Goal: Task Accomplishment & Management: Complete application form

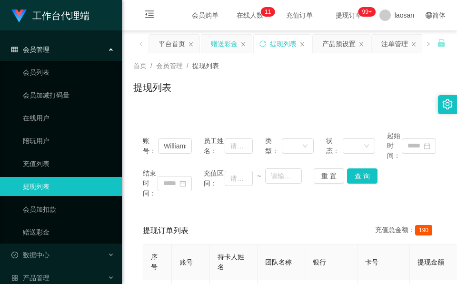
click at [232, 46] on div "赠送彩金" at bounding box center [224, 44] width 27 height 18
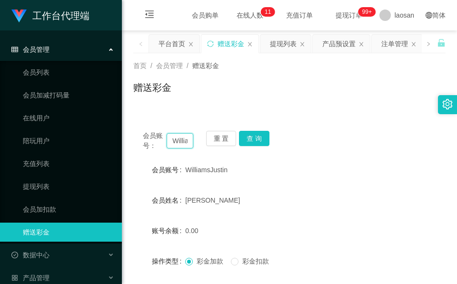
click at [186, 140] on input "WilliamsJustin" at bounding box center [180, 140] width 27 height 15
paste input "L6371"
type input "L6371"
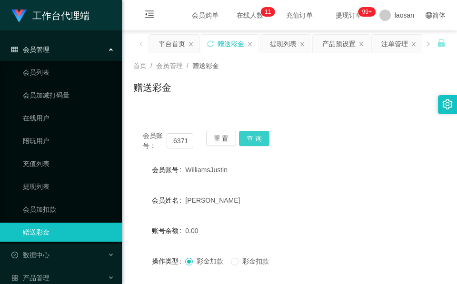
scroll to position [0, 0]
click at [264, 131] on button "查 询" at bounding box center [254, 138] width 30 height 15
click at [264, 131] on div "会员账号： L6371 重 置 查 询" at bounding box center [289, 141] width 313 height 20
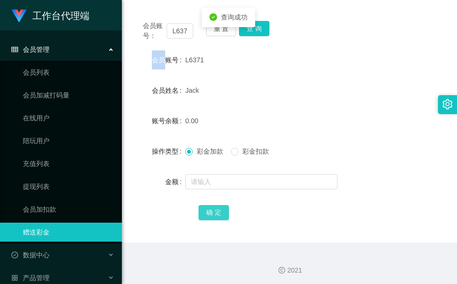
scroll to position [113, 0]
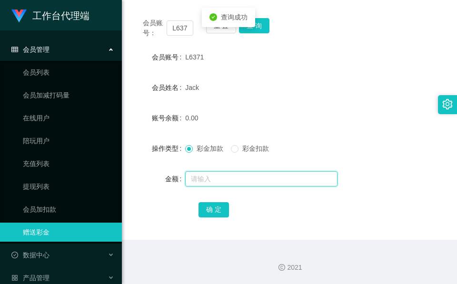
click at [224, 175] on input "text" at bounding box center [261, 178] width 152 height 15
type input "104"
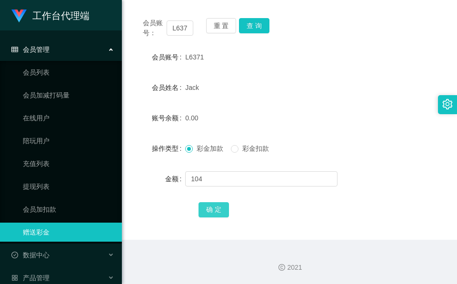
click at [211, 201] on form "会员账号 L6371 会员姓名 [PERSON_NAME] 账号余额 0.00 操作类型 彩金加款 彩金扣款 金额 104 确 定" at bounding box center [289, 133] width 313 height 171
click at [210, 203] on button "确 定" at bounding box center [214, 209] width 30 height 15
click at [210, 204] on div "确 定" at bounding box center [290, 209] width 182 height 19
click at [256, 27] on button "查 询" at bounding box center [254, 25] width 30 height 15
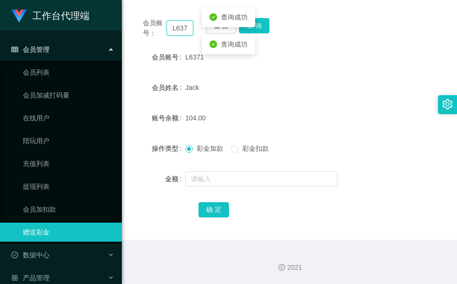
click at [183, 26] on input "L6371" at bounding box center [180, 27] width 27 height 15
click at [183, 25] on input "L6371" at bounding box center [180, 27] width 27 height 15
paste input "lekzai450"
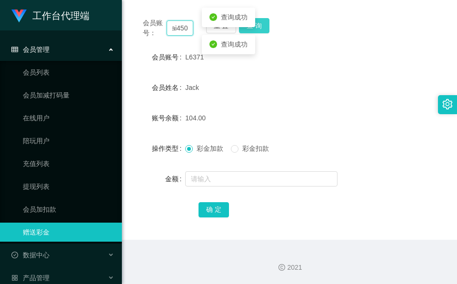
type input "lekzai450"
click at [263, 26] on button "查 询" at bounding box center [254, 25] width 30 height 15
click at [263, 26] on div "会员账号： lekzai450 重 置 查 询" at bounding box center [289, 28] width 313 height 20
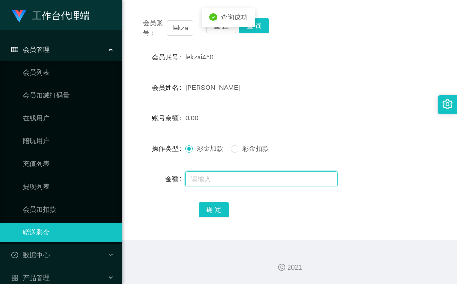
drag, startPoint x: 263, startPoint y: 26, endPoint x: 237, endPoint y: 181, distance: 156.6
click at [237, 181] on input "text" at bounding box center [261, 178] width 152 height 15
type input "104"
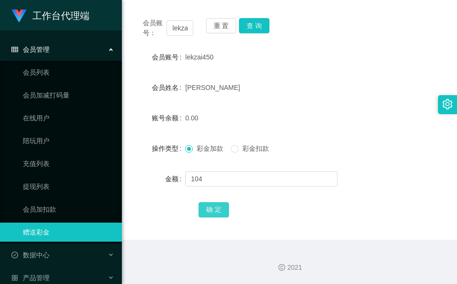
drag, startPoint x: 215, startPoint y: 212, endPoint x: 160, endPoint y: 206, distance: 55.0
click at [215, 212] on button "确 定" at bounding box center [214, 209] width 30 height 15
click at [167, 21] on input "lekzai450" at bounding box center [180, 27] width 27 height 15
paste input "81878399"
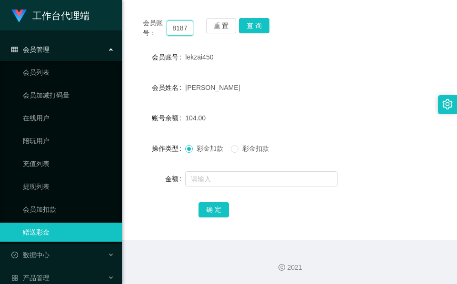
scroll to position [0, 14]
type input "81878399"
click at [272, 19] on div "会员账号： 81878399 重 置 查 询" at bounding box center [289, 28] width 313 height 20
click at [259, 34] on div "会员账号： 81878399 重 置 查 询" at bounding box center [289, 28] width 313 height 20
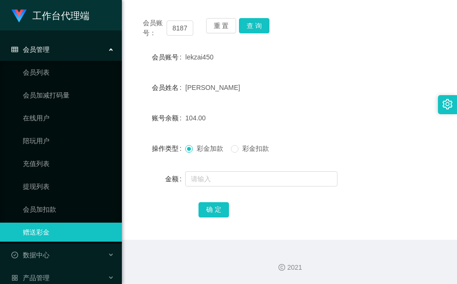
click at [259, 34] on div "会员账号： 81878399 重 置 查 询" at bounding box center [289, 28] width 313 height 20
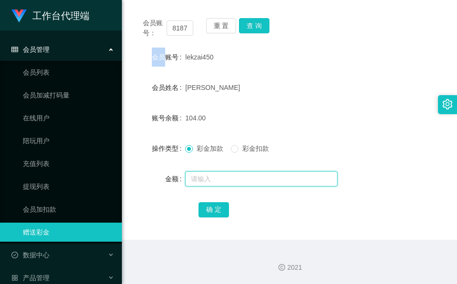
drag, startPoint x: 259, startPoint y: 34, endPoint x: 210, endPoint y: 178, distance: 151.6
click at [209, 182] on input "text" at bounding box center [261, 178] width 152 height 15
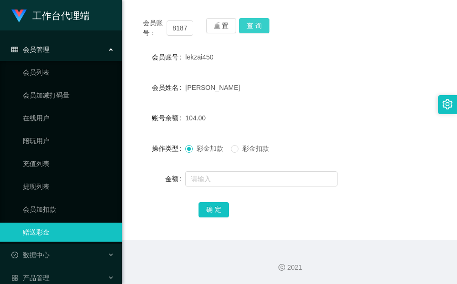
click at [252, 26] on button "查 询" at bounding box center [254, 25] width 30 height 15
click at [252, 26] on body "工作台代理端 会员管理 会员列表 会员加减打码量 在线用户 陪玩用户 充值列表 提现列表 会员加扣款 赠送彩金 数据中心 员工统计 团队统计 产品管理 注单管…" at bounding box center [228, 142] width 457 height 284
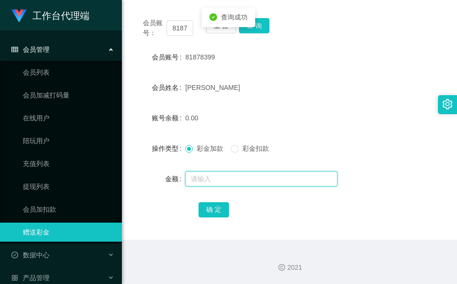
drag, startPoint x: 252, startPoint y: 26, endPoint x: 222, endPoint y: 181, distance: 157.2
click at [222, 181] on input "text" at bounding box center [261, 178] width 152 height 15
type input "120"
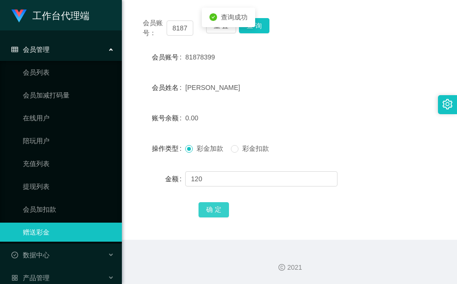
click at [209, 217] on button "确 定" at bounding box center [214, 209] width 30 height 15
click at [213, 213] on button "确 定" at bounding box center [214, 209] width 30 height 15
click at [178, 29] on input "81878399" at bounding box center [180, 27] width 27 height 15
paste input "William1982"
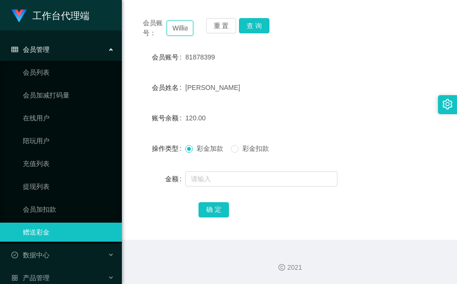
scroll to position [0, 21]
type input "William1982"
click at [267, 19] on button "查 询" at bounding box center [254, 25] width 30 height 15
click at [266, 19] on div "会员账号： William1982 重 置 查 询" at bounding box center [289, 28] width 313 height 20
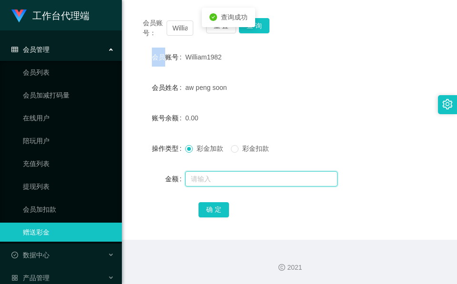
drag, startPoint x: 266, startPoint y: 19, endPoint x: 216, endPoint y: 179, distance: 167.7
click at [216, 179] on input "text" at bounding box center [261, 178] width 152 height 15
type input "104"
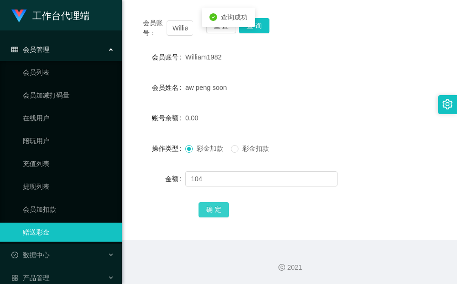
click at [207, 206] on button "确 定" at bounding box center [214, 209] width 30 height 15
click at [207, 206] on span "确 定" at bounding box center [219, 210] width 41 height 8
click at [178, 32] on input "William1982" at bounding box center [180, 27] width 27 height 15
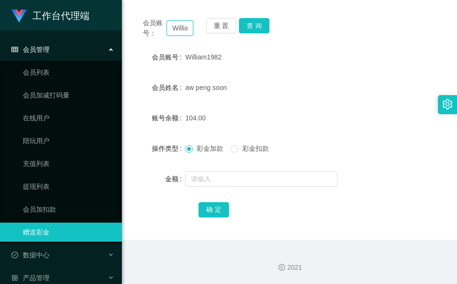
paste input "sJustin"
type input "WilliamsJustin"
click at [260, 22] on button "查 询" at bounding box center [254, 25] width 30 height 15
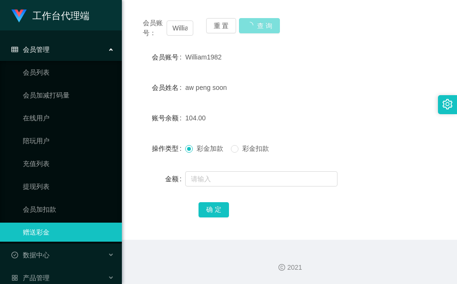
click at [262, 22] on button "查 询" at bounding box center [259, 25] width 41 height 15
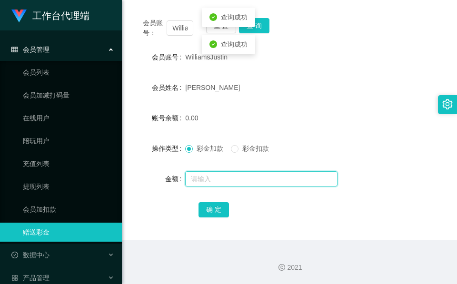
click at [246, 182] on input "text" at bounding box center [261, 178] width 152 height 15
type input "7"
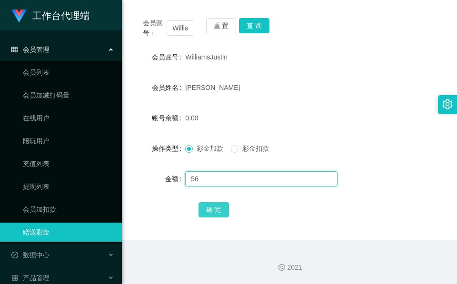
type input "56"
click at [218, 207] on button "确 定" at bounding box center [214, 209] width 30 height 15
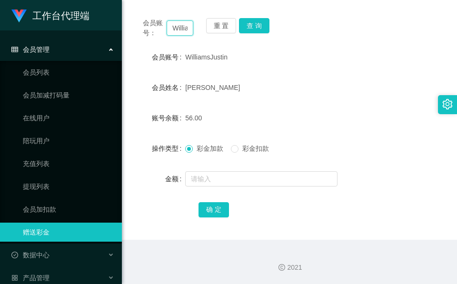
click at [182, 26] on input "WilliamsJustin" at bounding box center [180, 27] width 27 height 15
paste input "L6371"
type input "L6371"
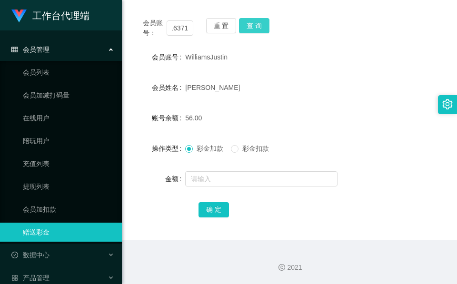
click at [262, 23] on button "查 询" at bounding box center [254, 25] width 30 height 15
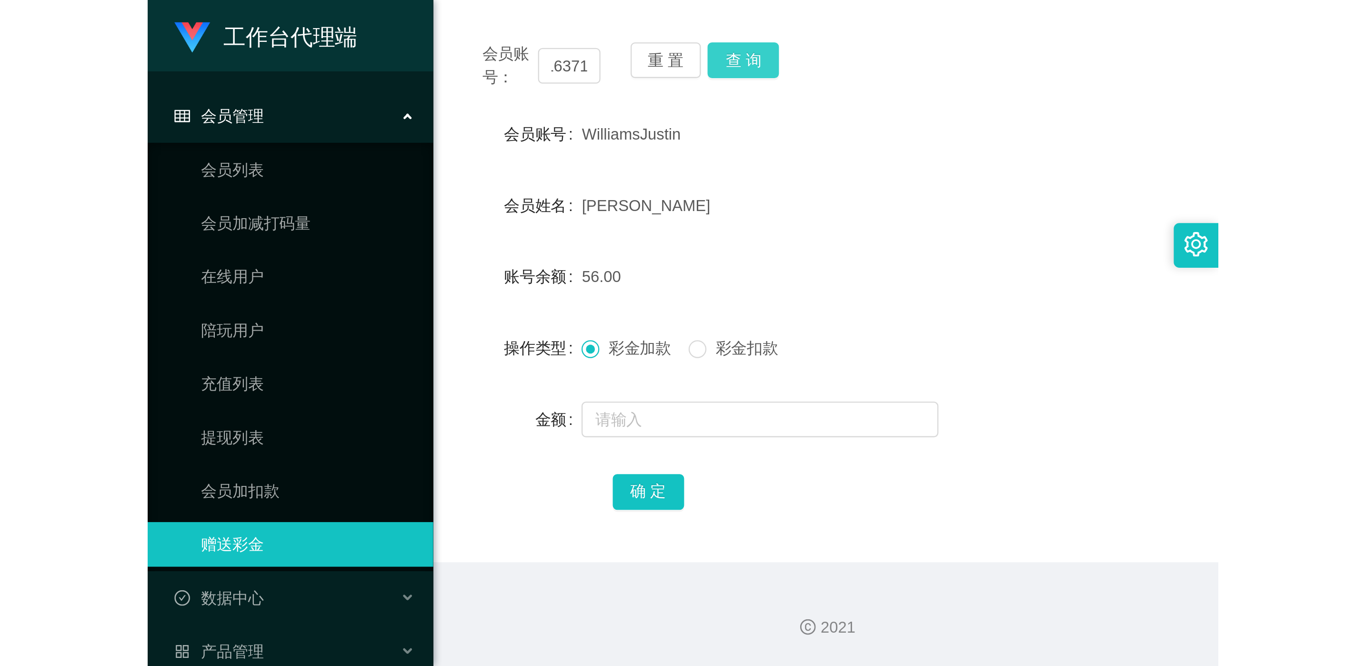
scroll to position [0, 0]
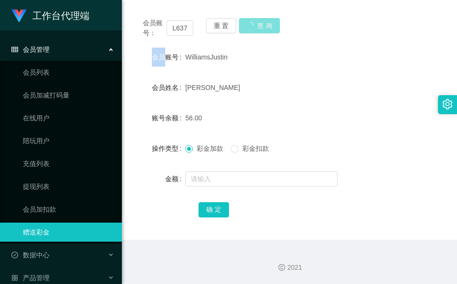
click at [262, 23] on div "会员账号： L6371 重 置 查 询" at bounding box center [289, 28] width 313 height 20
click at [262, 23] on button "查 询" at bounding box center [259, 25] width 41 height 15
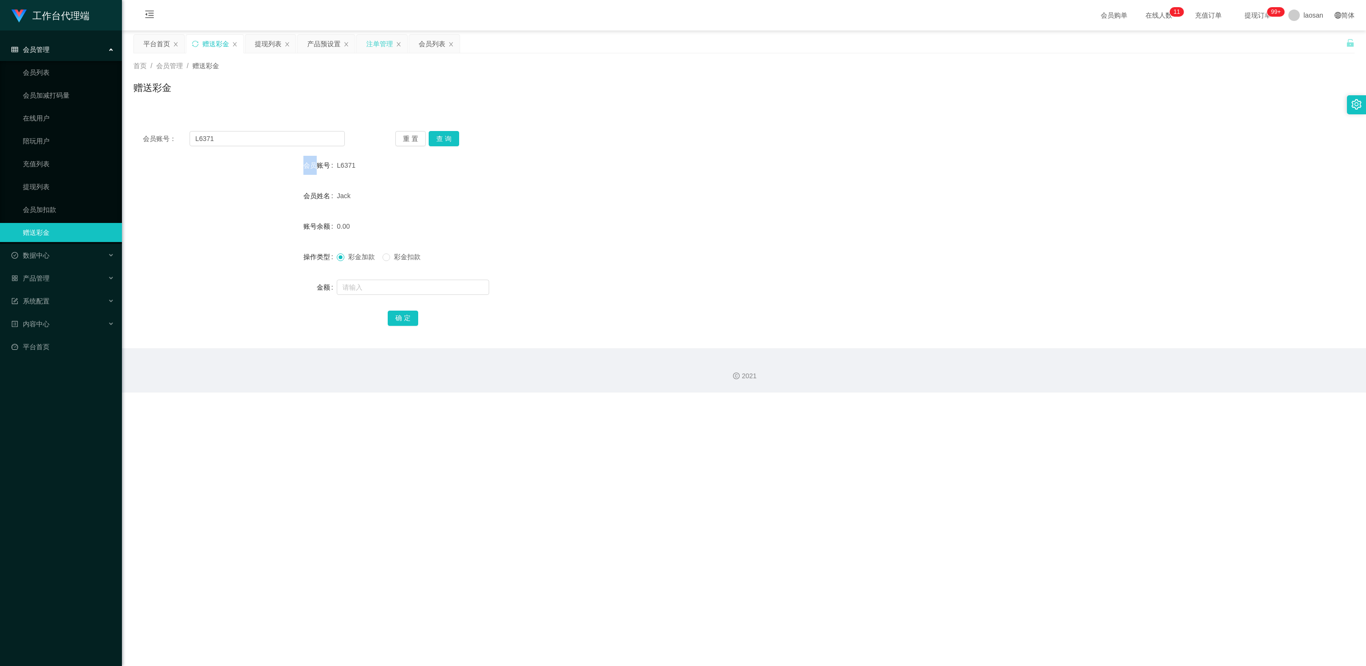
click at [367, 45] on div "注单管理" at bounding box center [382, 44] width 50 height 18
click at [262, 48] on div "提现列表" at bounding box center [268, 44] width 27 height 18
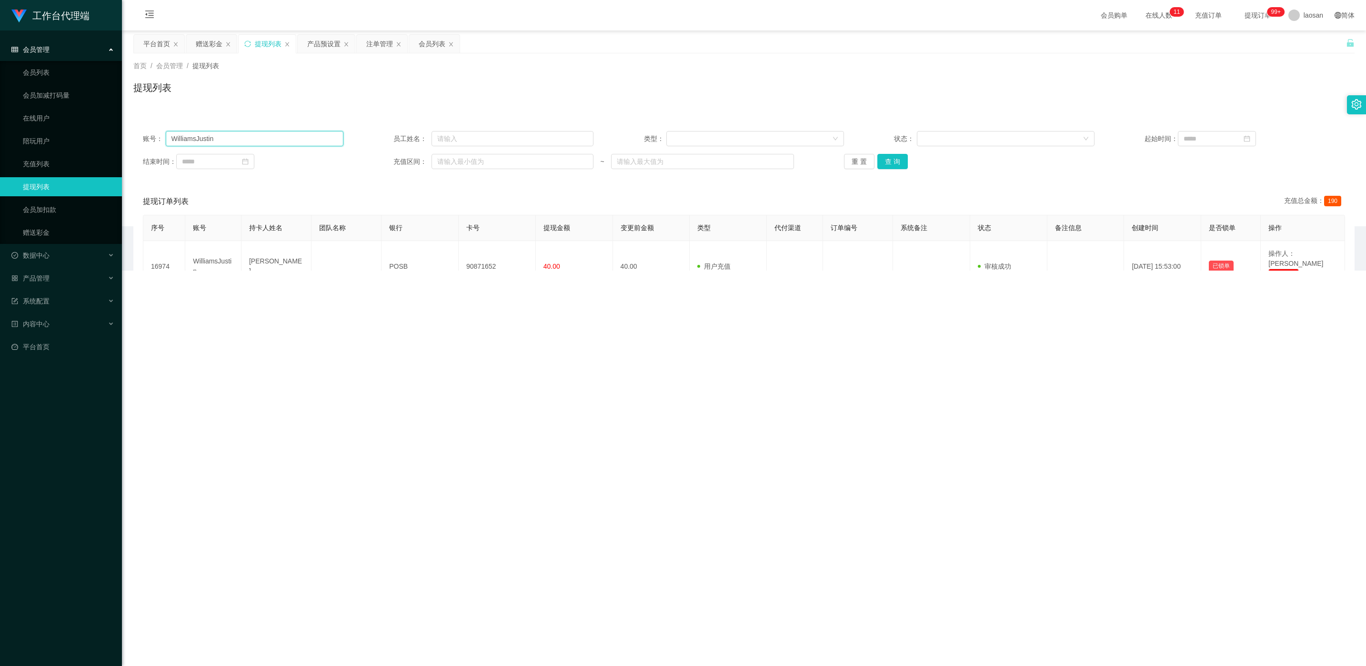
click at [252, 138] on input "WilliamsJustin" at bounding box center [255, 138] width 178 height 15
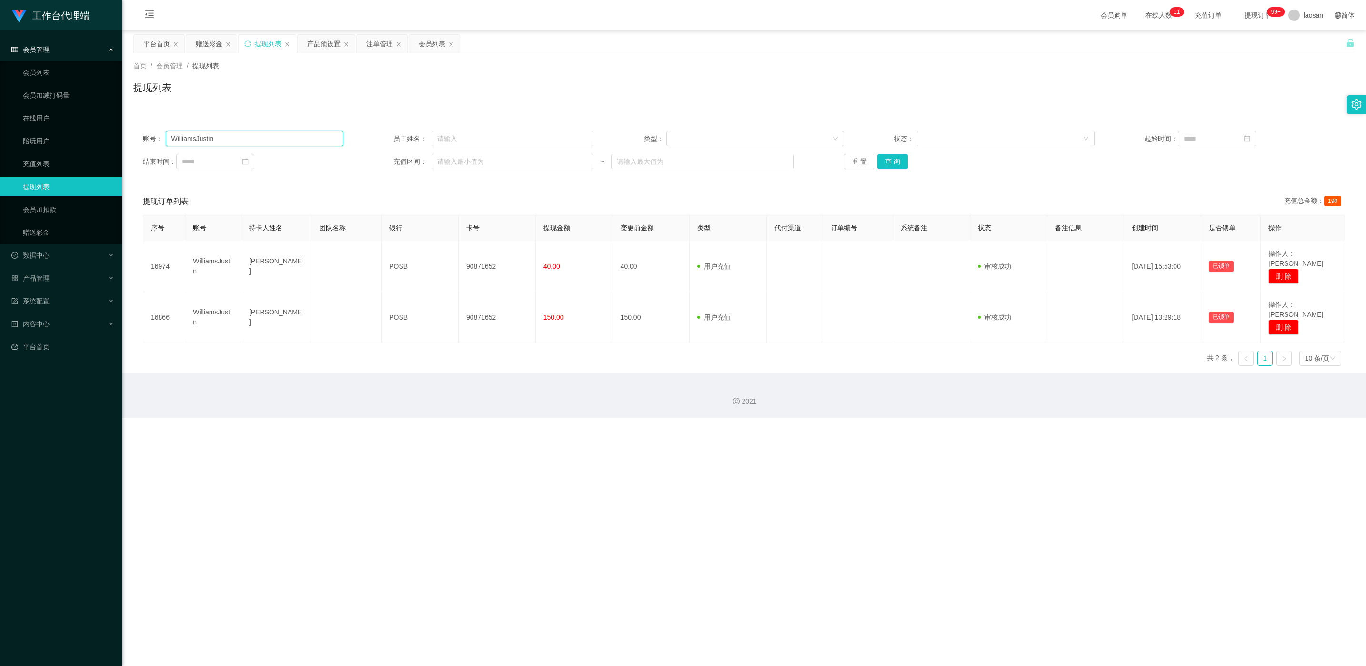
click at [252, 138] on input "WilliamsJustin" at bounding box center [255, 138] width 178 height 15
paste input "lekzai450"
click at [457, 159] on button "查 询" at bounding box center [893, 161] width 30 height 15
click at [457, 159] on div "重 置 查 询" at bounding box center [944, 161] width 201 height 15
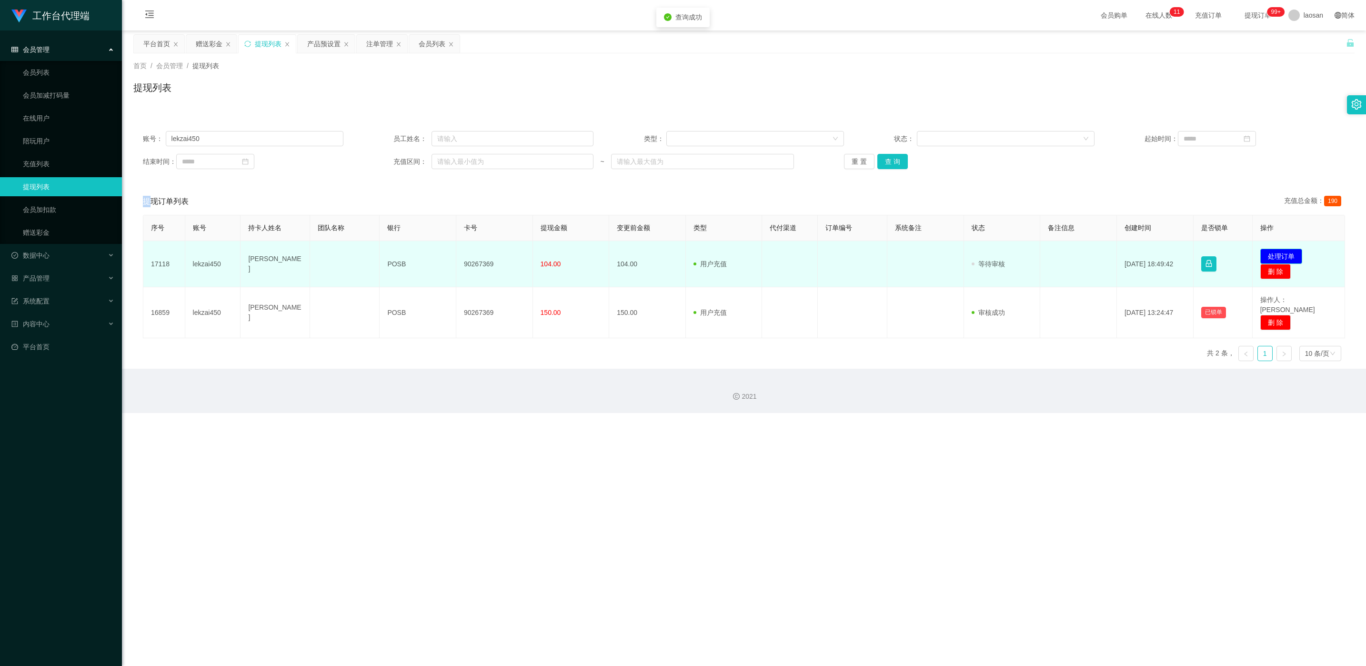
click at [457, 261] on button "处理订单" at bounding box center [1282, 256] width 42 height 15
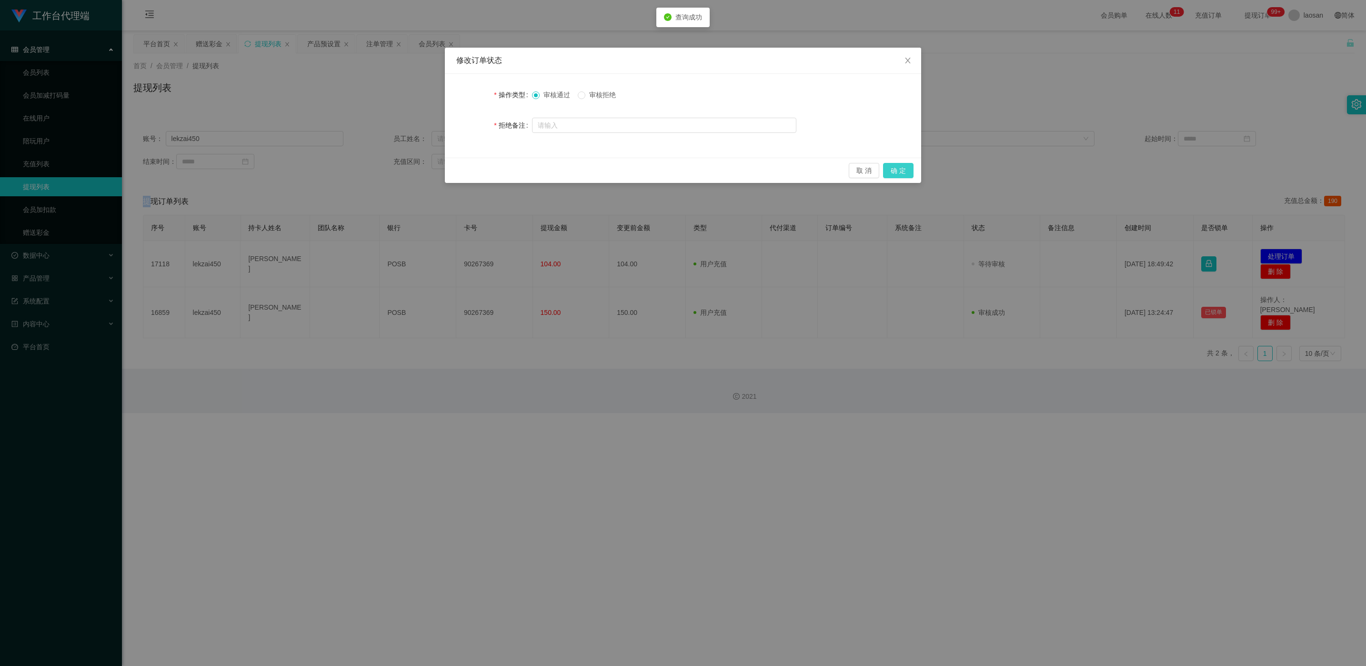
click at [457, 172] on button "确 定" at bounding box center [898, 170] width 30 height 15
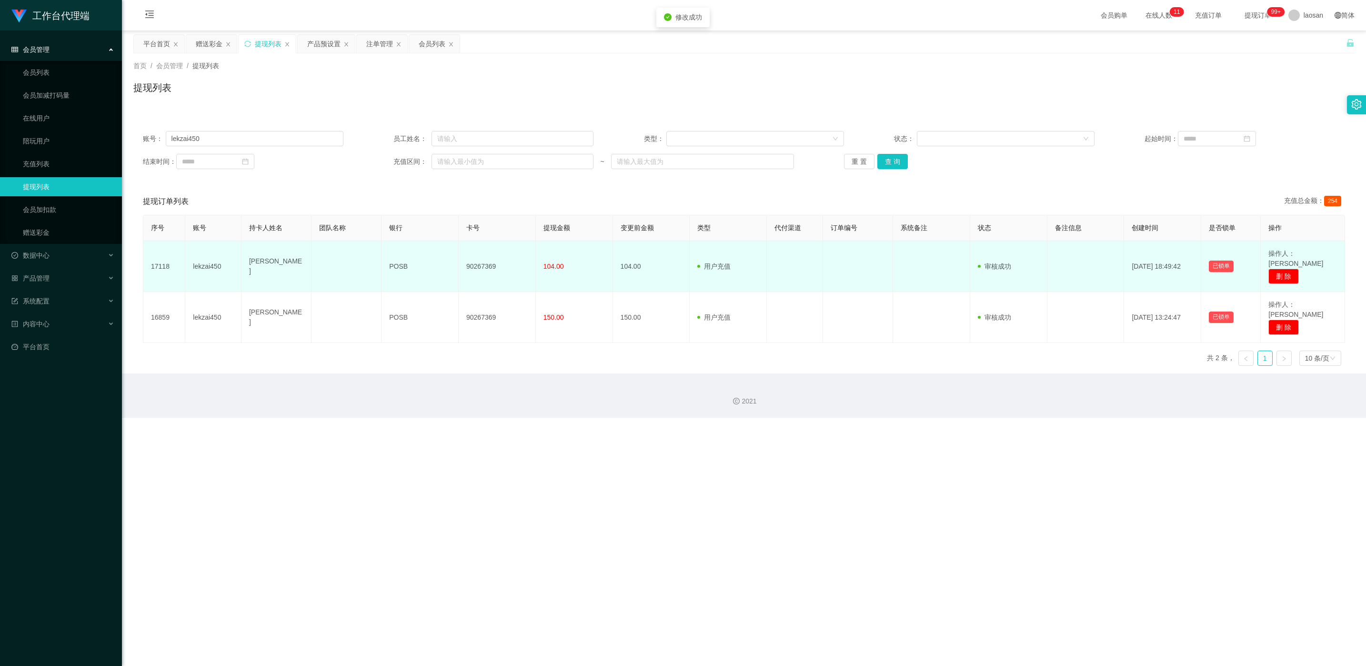
click at [457, 260] on td "90267369" at bounding box center [497, 266] width 77 height 51
copy td "90267369"
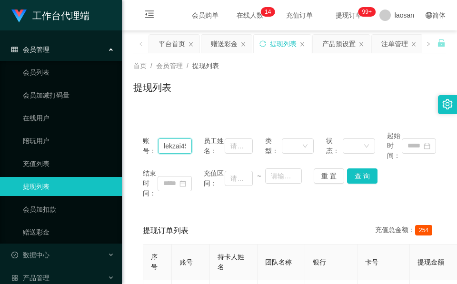
click at [166, 147] on input "lekzai450" at bounding box center [175, 146] width 34 height 15
paste input "WilliamsJustin"
click at [363, 178] on button "查 询" at bounding box center [362, 176] width 30 height 15
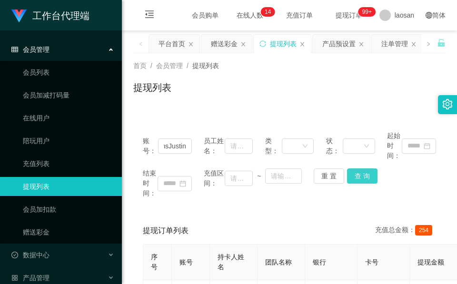
scroll to position [0, 0]
click at [363, 178] on div "结束时间： 充值区间： ~ 重 置 查 询" at bounding box center [289, 184] width 293 height 30
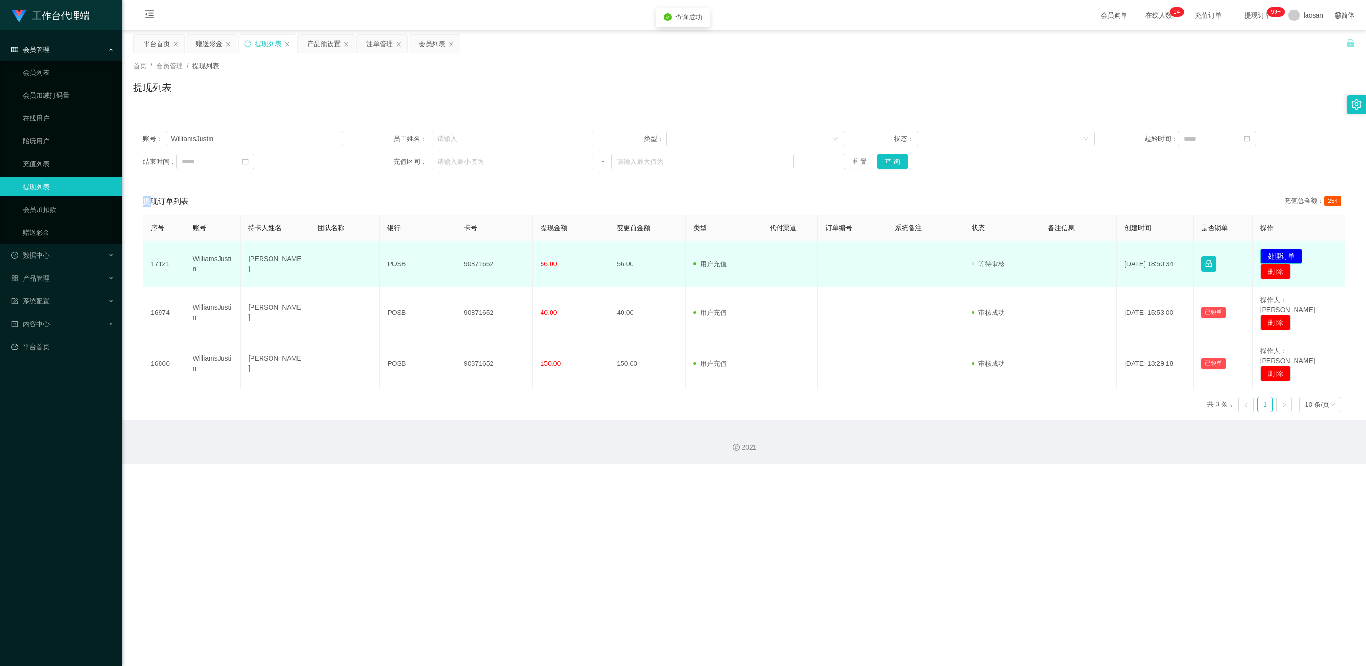
click at [457, 259] on button "处理订单" at bounding box center [1282, 256] width 42 height 15
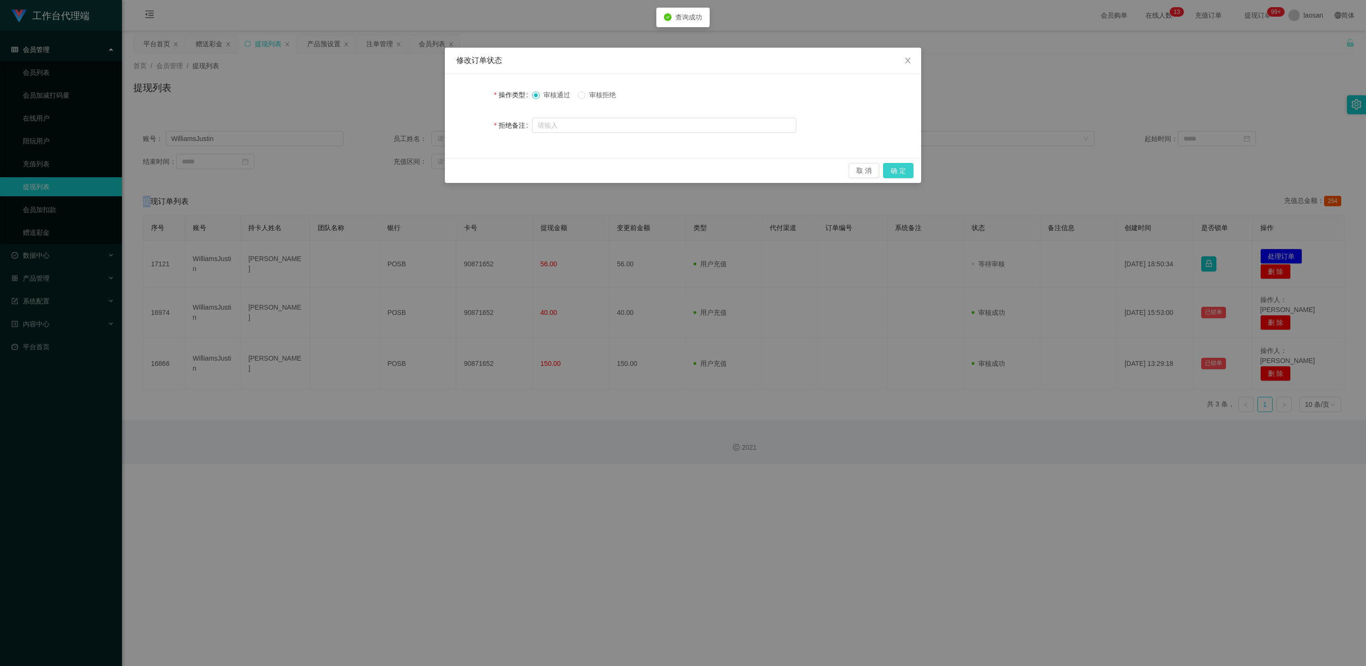
click at [457, 169] on button "确 定" at bounding box center [898, 170] width 30 height 15
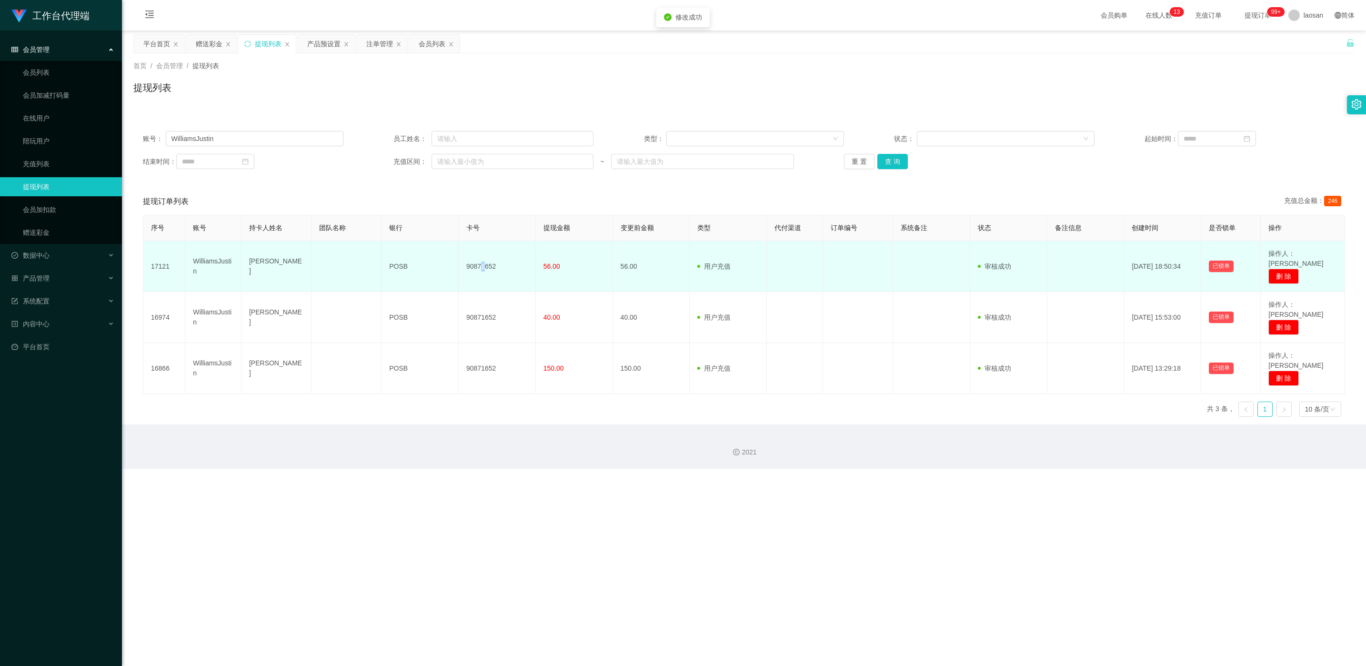
click at [457, 261] on td "90871652" at bounding box center [497, 266] width 77 height 51
copy td "1"
click at [457, 259] on td "90871652" at bounding box center [497, 266] width 77 height 51
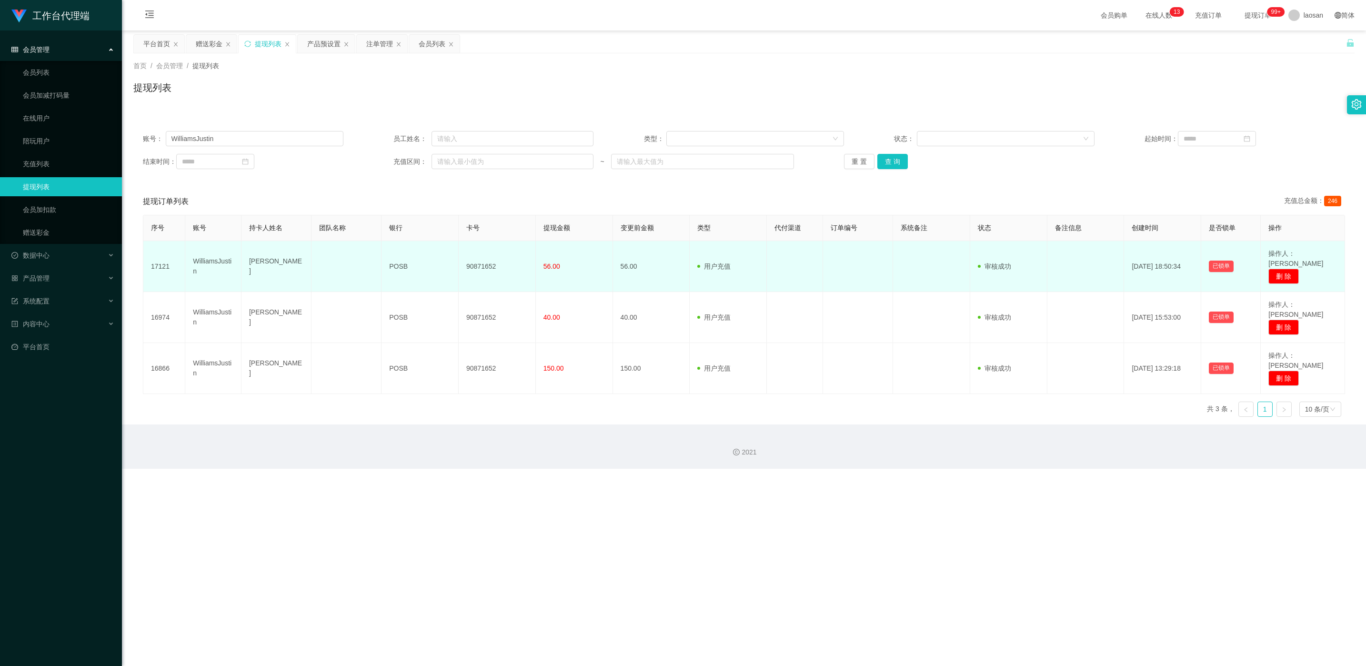
click at [457, 259] on td "90871652" at bounding box center [497, 266] width 77 height 51
copy td "90871652"
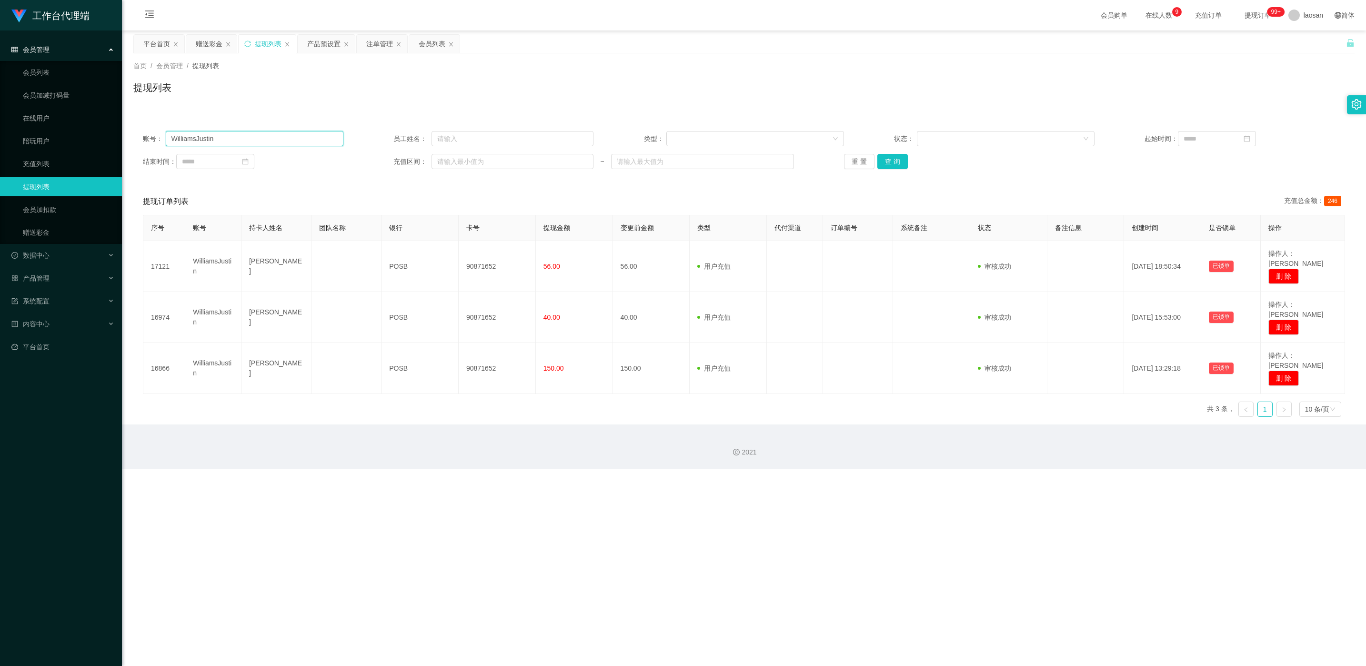
click at [279, 130] on div "账号： WilliamsJustin 员工姓名： 类型： 状态： 起始时间： 结束时间： 充值区间： ~ 重 置 查 询" at bounding box center [743, 149] width 1221 height 57
click at [279, 129] on div "账号： WilliamsJustin 员工姓名： 类型： 状态： 起始时间： 结束时间： 充值区间： ~ 重 置 查 询" at bounding box center [743, 149] width 1221 height 57
click at [457, 152] on div "账号： WilliamsJustin 员工姓名： 类型： 状态： 起始时间： 结束时间： 充值区间： ~ 重 置 查 询" at bounding box center [743, 149] width 1221 height 57
click at [457, 156] on button "查 询" at bounding box center [893, 161] width 30 height 15
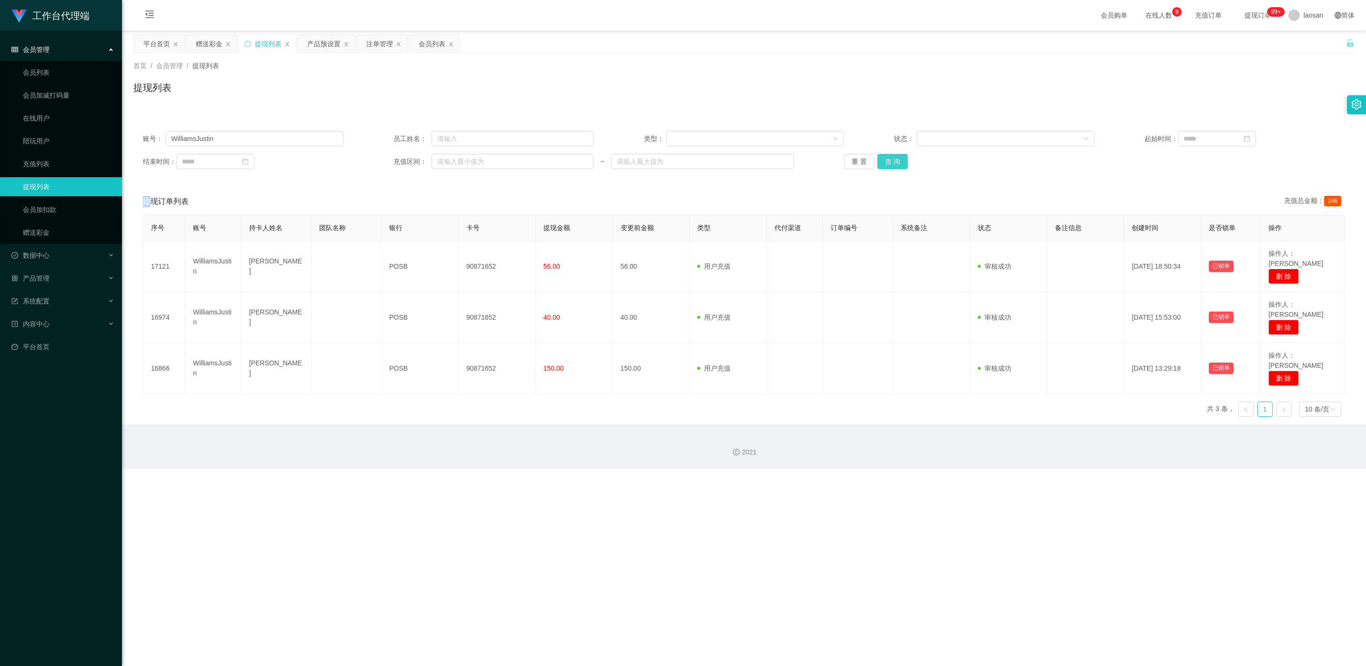
click at [457, 156] on div "重 置 查 询" at bounding box center [944, 161] width 201 height 15
click at [457, 161] on button "查 询" at bounding box center [893, 161] width 30 height 15
click at [457, 161] on div "重 置 查 询" at bounding box center [944, 161] width 201 height 15
click at [457, 161] on button "查 询" at bounding box center [893, 161] width 30 height 15
click at [457, 161] on div "重 置 查 询" at bounding box center [944, 161] width 201 height 15
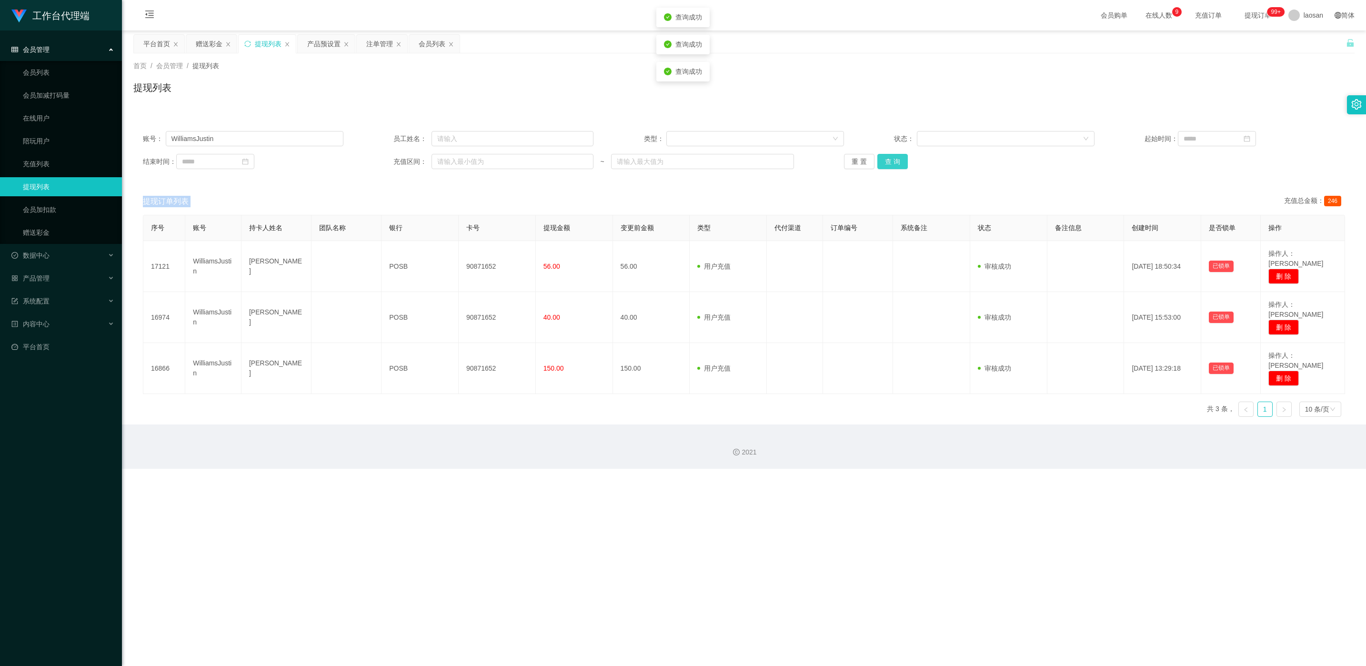
drag, startPoint x: 897, startPoint y: 161, endPoint x: 1089, endPoint y: 119, distance: 196.9
click at [457, 161] on button "查 询" at bounding box center [893, 161] width 30 height 15
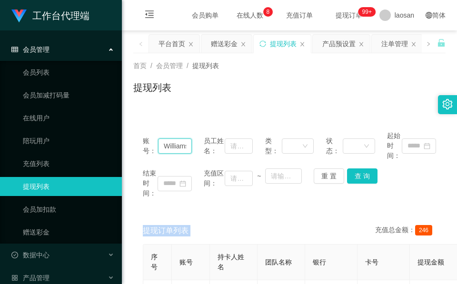
click at [174, 148] on input "WilliamsJustin" at bounding box center [175, 146] width 34 height 15
click at [174, 147] on input "WilliamsJustin" at bounding box center [175, 146] width 34 height 15
paste input "1982"
click at [366, 179] on button "查 询" at bounding box center [362, 176] width 30 height 15
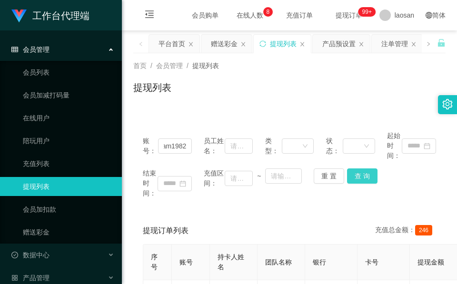
scroll to position [0, 0]
click at [366, 179] on div "结束时间： 充值区间： ~ 重 置 查 询" at bounding box center [289, 184] width 293 height 30
click at [366, 178] on button "查 询" at bounding box center [367, 176] width 41 height 15
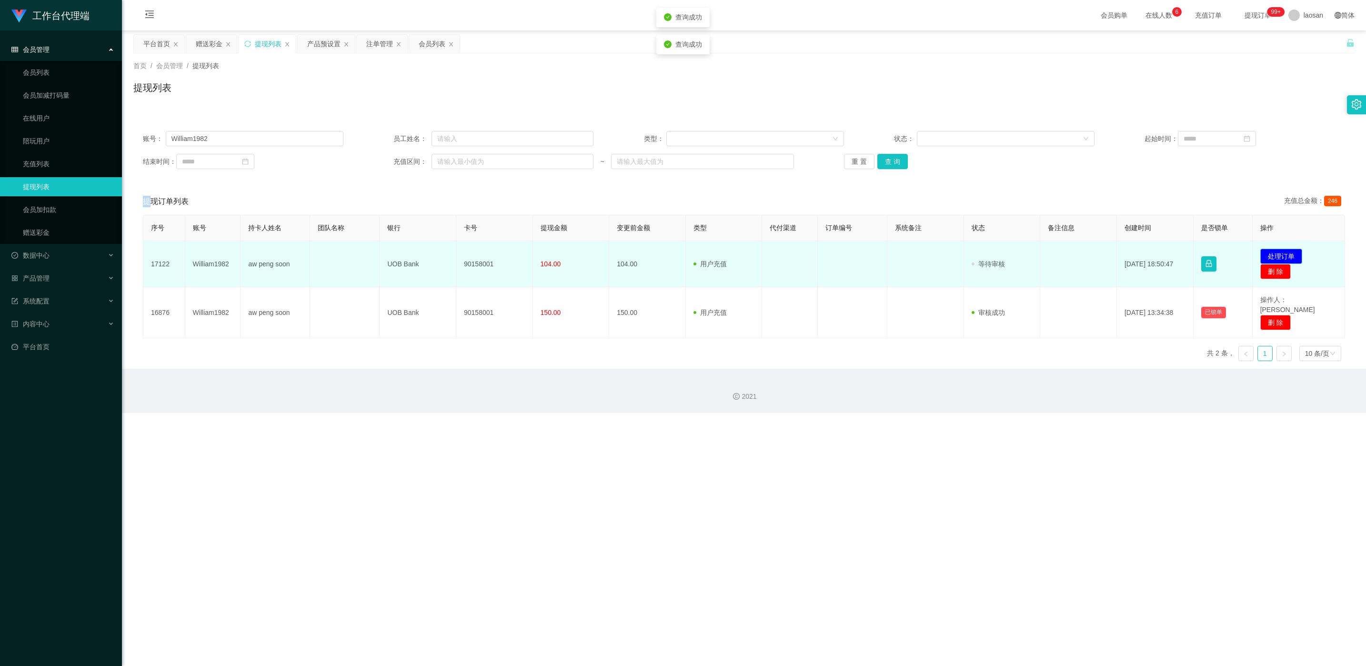
click at [457, 252] on button "处理订单" at bounding box center [1282, 256] width 42 height 15
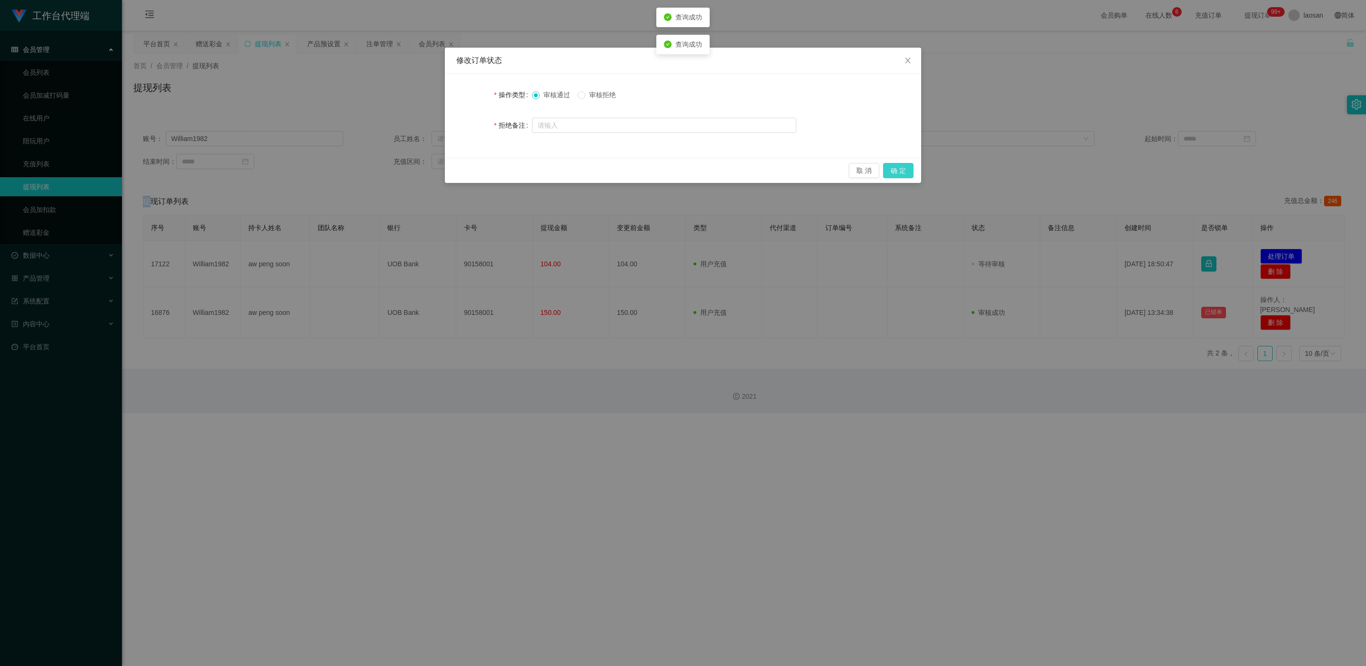
click at [457, 170] on button "确 定" at bounding box center [898, 170] width 30 height 15
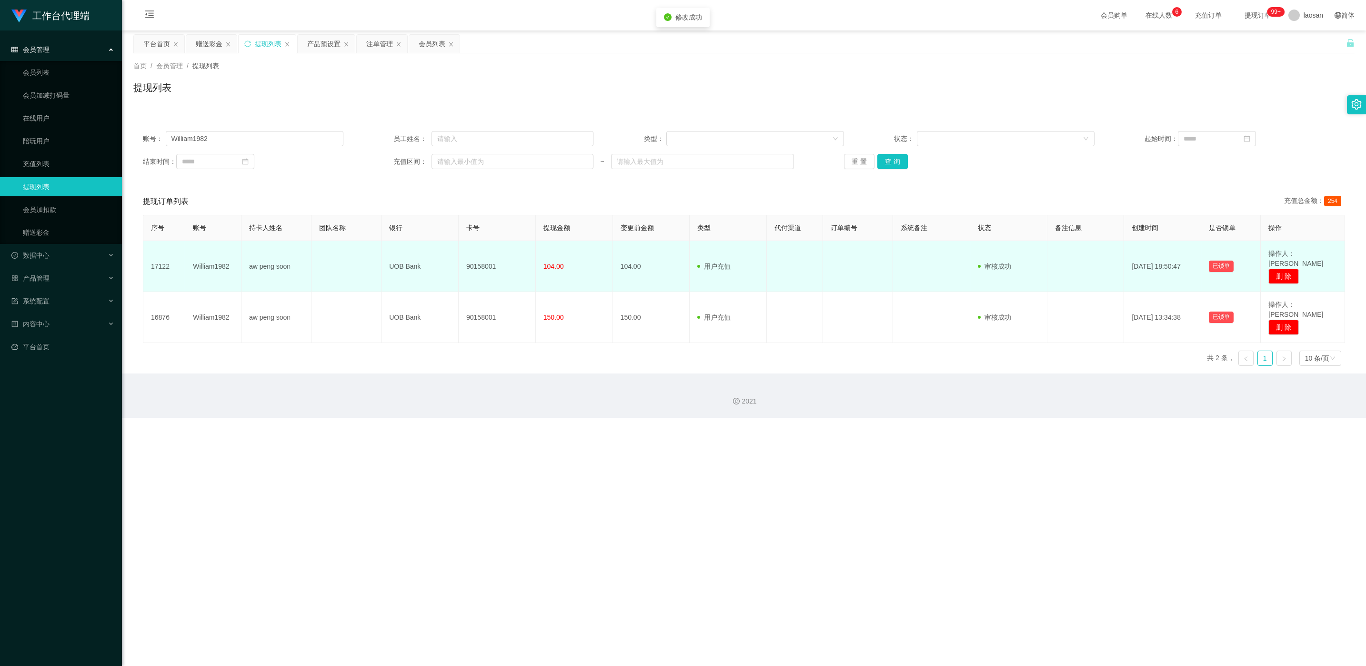
click at [457, 262] on td "90158001" at bounding box center [497, 266] width 77 height 51
copy td "90158001"
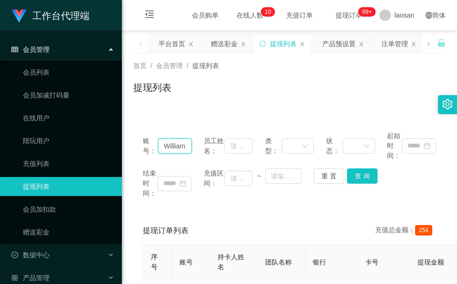
click at [164, 146] on input "William1982" at bounding box center [175, 146] width 34 height 15
paste input "L6371"
click at [352, 179] on button "查 询" at bounding box center [362, 176] width 30 height 15
click at [352, 179] on div "重 置 查 询" at bounding box center [338, 176] width 49 height 15
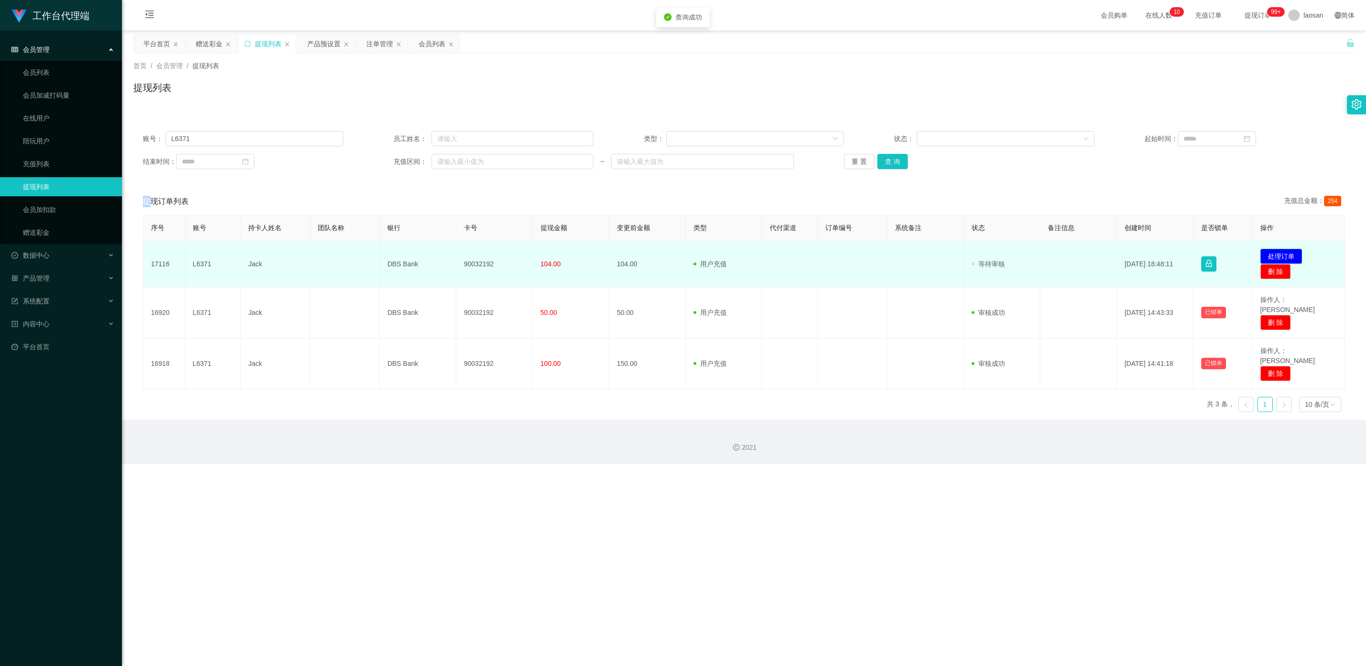
click at [457, 252] on button "处理订单" at bounding box center [1282, 256] width 42 height 15
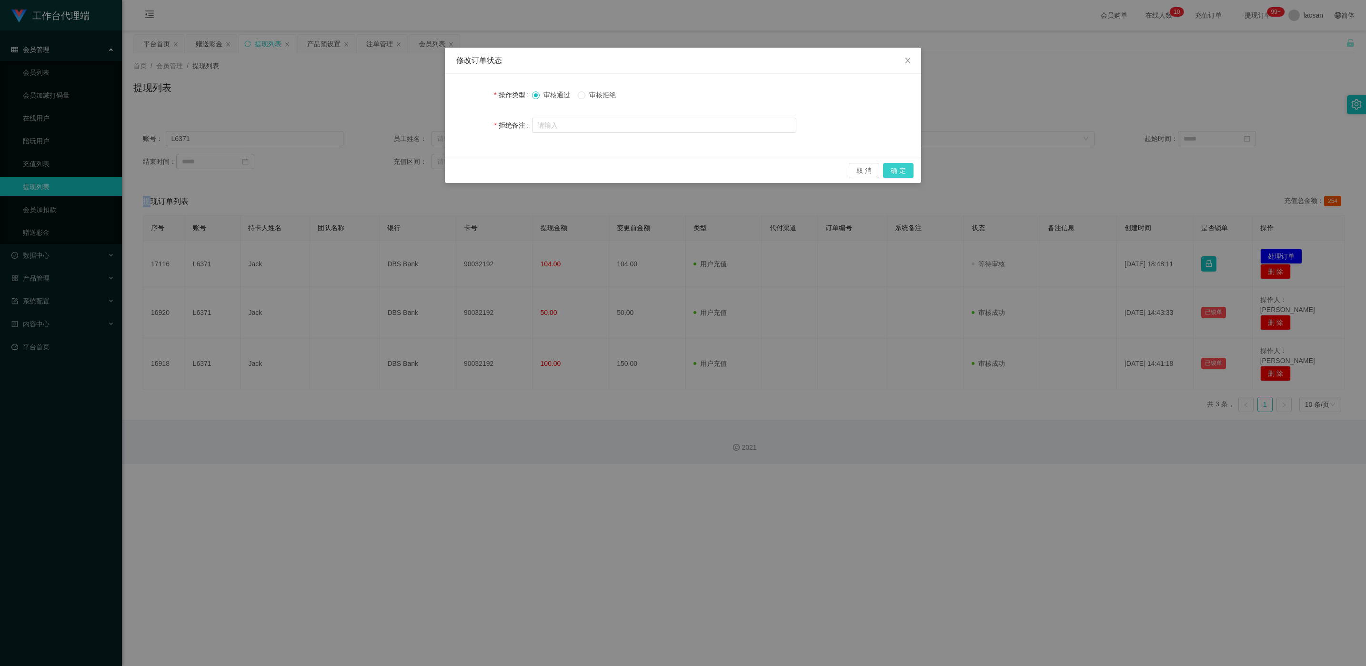
drag, startPoint x: 889, startPoint y: 169, endPoint x: 889, endPoint y: 174, distance: 5.3
click at [457, 169] on button "确 定" at bounding box center [898, 170] width 30 height 15
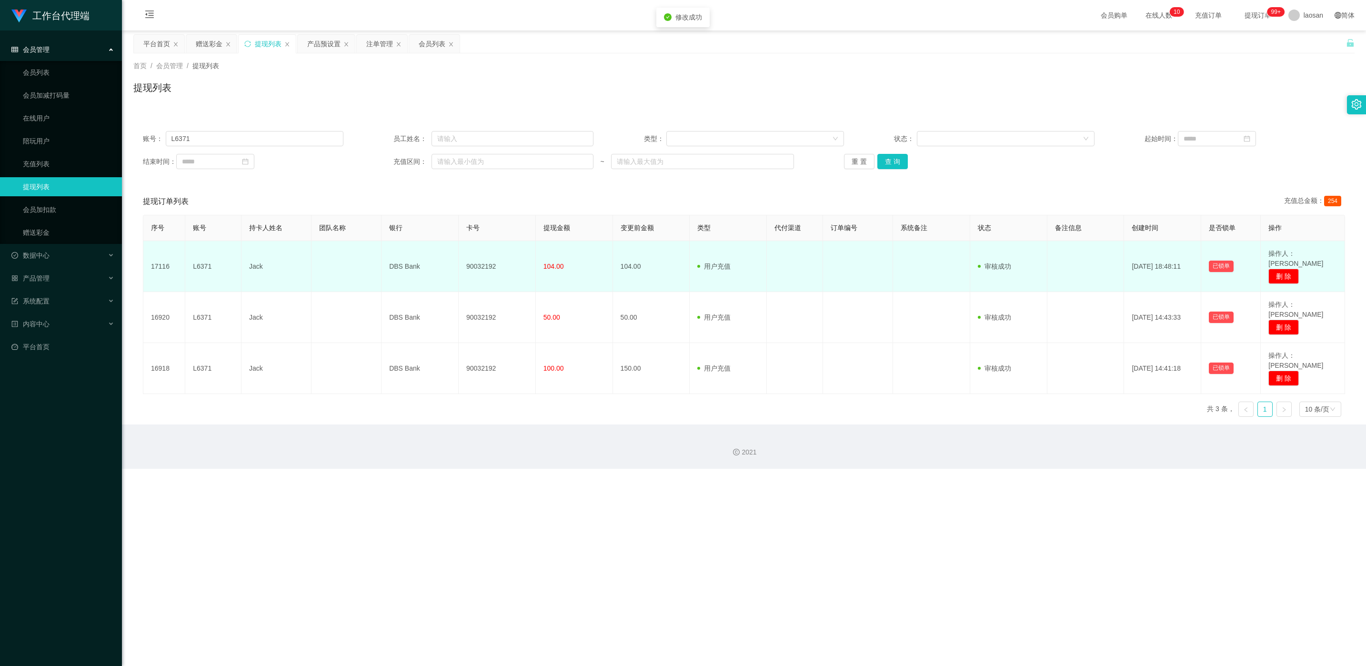
click at [457, 259] on td "90032192" at bounding box center [497, 266] width 77 height 51
copy td "90032192"
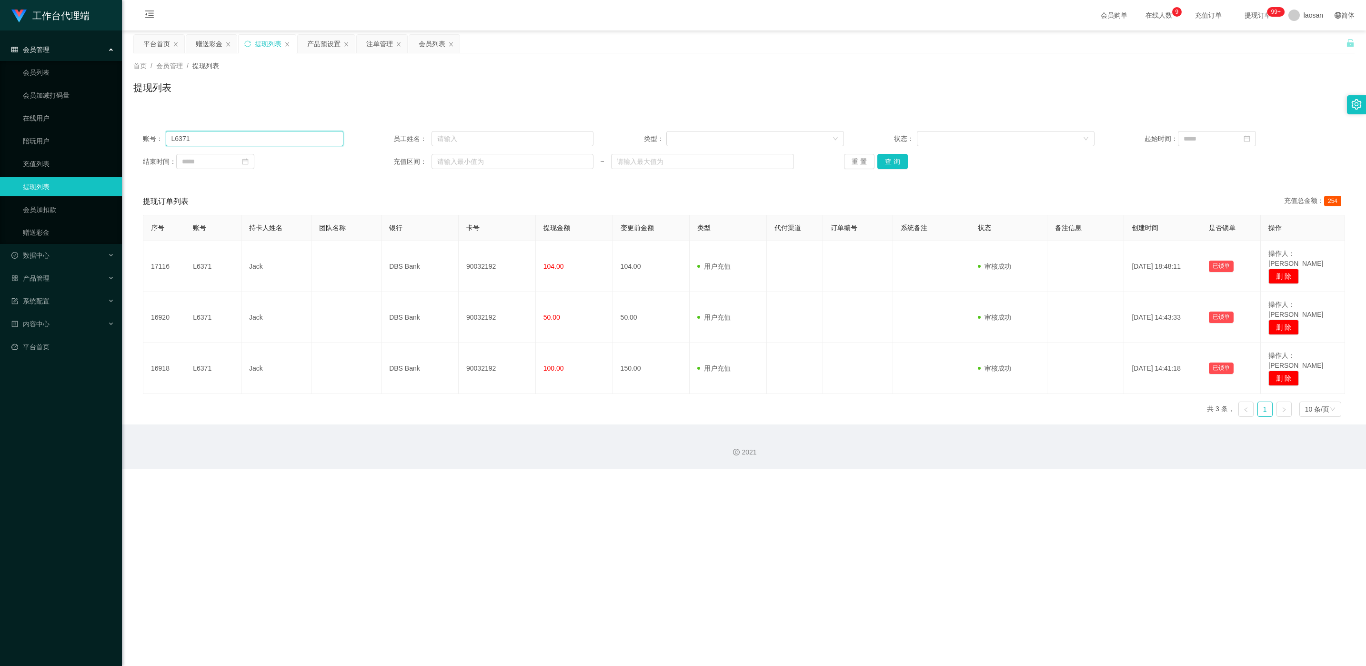
click at [228, 140] on input "L6371" at bounding box center [255, 138] width 178 height 15
paste input "81878399"
type input "81878399"
click at [457, 157] on button "查 询" at bounding box center [893, 161] width 30 height 15
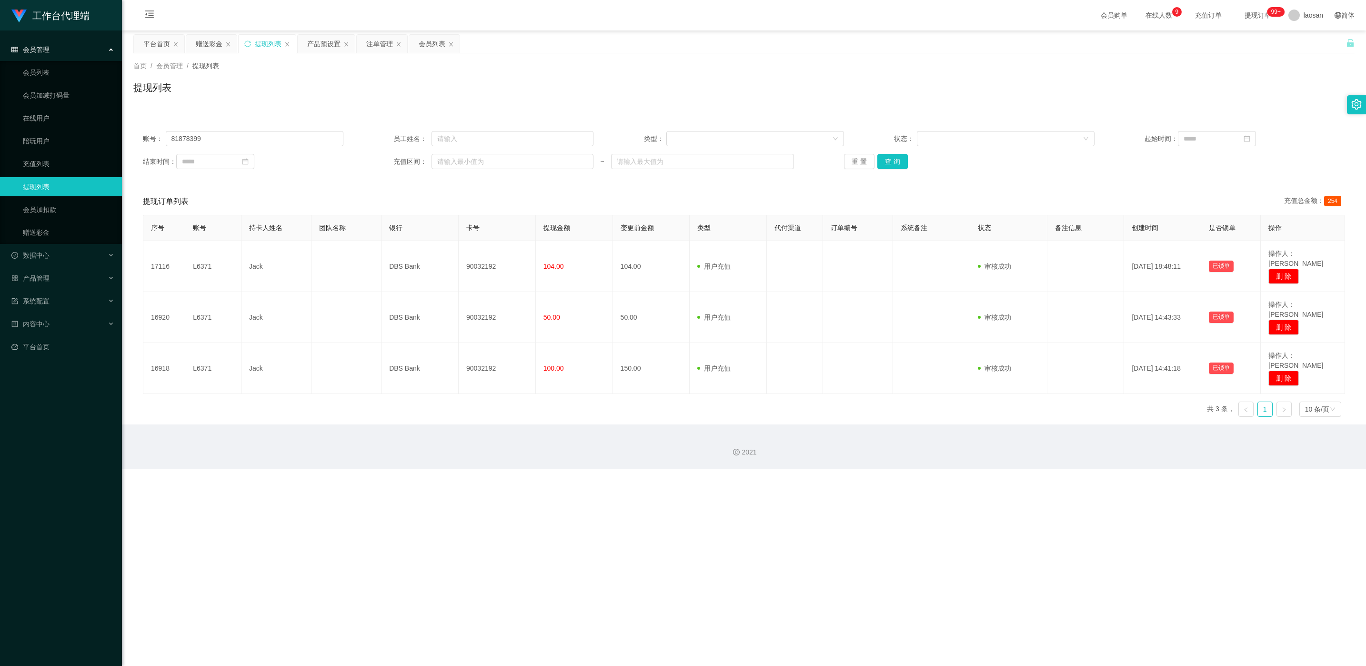
click at [457, 157] on div "重 置 查 询" at bounding box center [944, 161] width 201 height 15
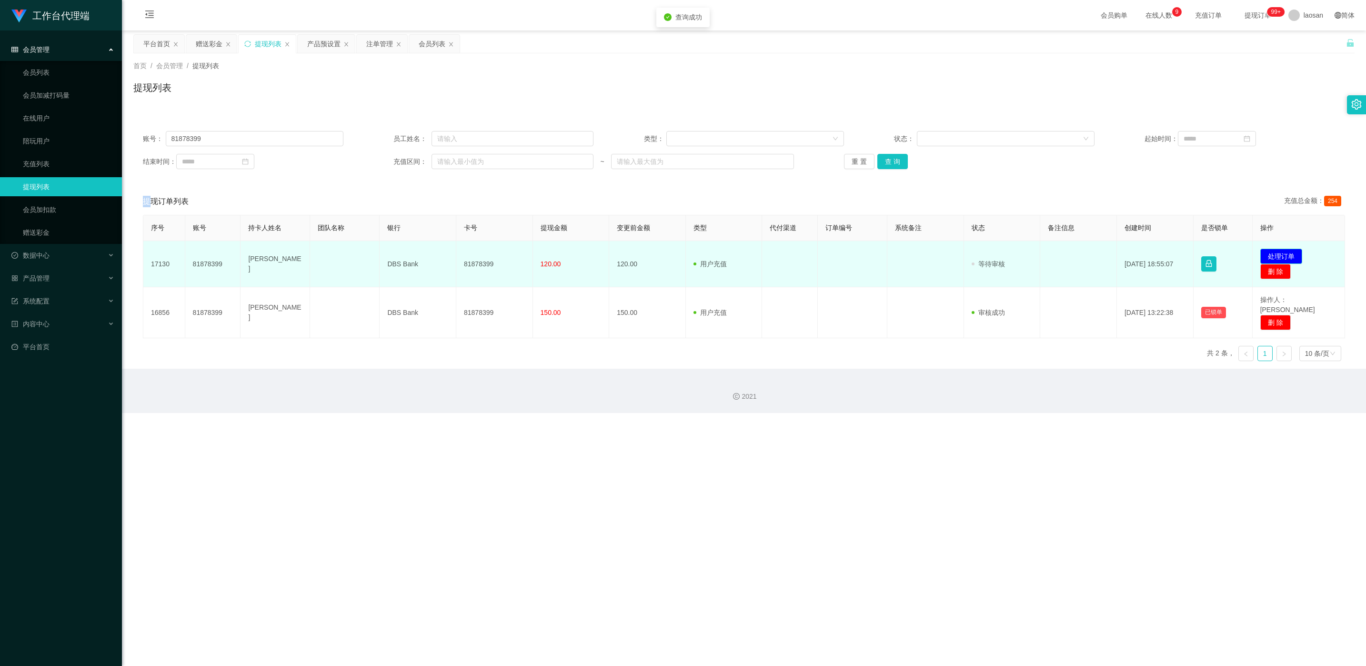
click at [457, 254] on button "处理订单" at bounding box center [1282, 256] width 42 height 15
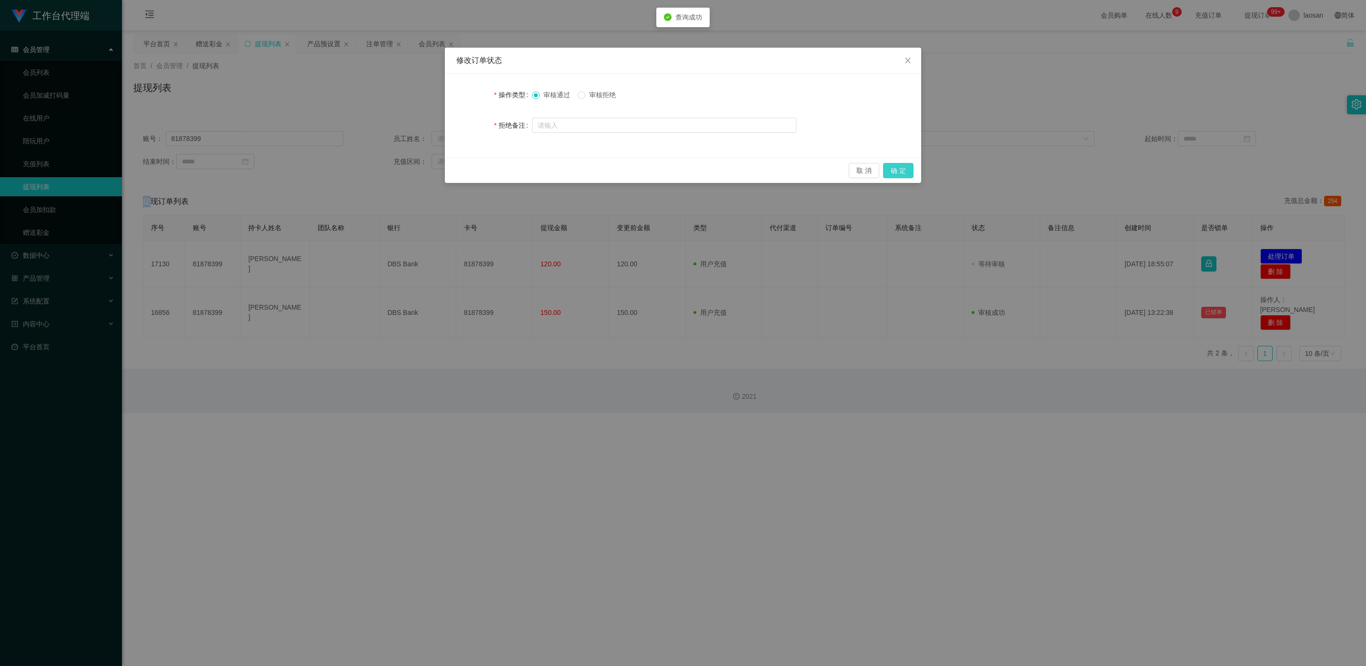
drag, startPoint x: 892, startPoint y: 173, endPoint x: 840, endPoint y: 216, distance: 67.3
click at [457, 172] on button "确 定" at bounding box center [898, 170] width 30 height 15
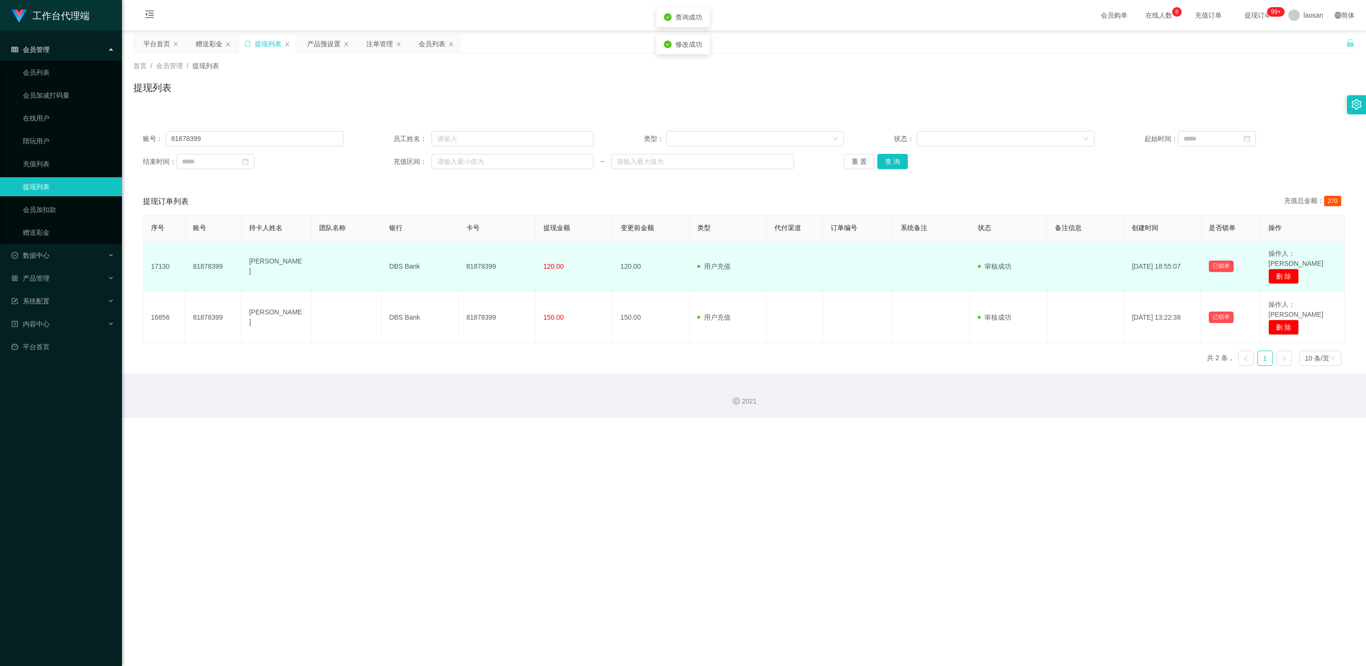
click at [457, 262] on td "81878399" at bounding box center [497, 266] width 77 height 51
copy td "81878399"
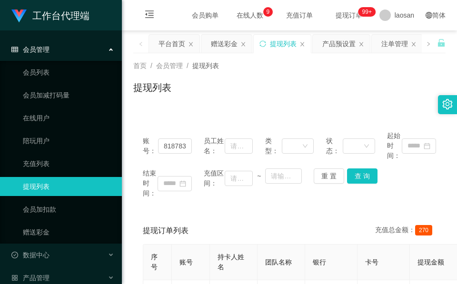
click at [212, 98] on div "提现列表" at bounding box center [289, 92] width 313 height 22
click at [206, 110] on div "账号： 81878399 员工姓名： 类型： 状态： 起始时间： 结束时间： 充值区间： ~ 重 置 查 询 提现订单列表 充值总金额： 270 序号 账号 …" at bounding box center [289, 271] width 313 height 323
click at [230, 42] on div "赠送彩金" at bounding box center [224, 44] width 27 height 18
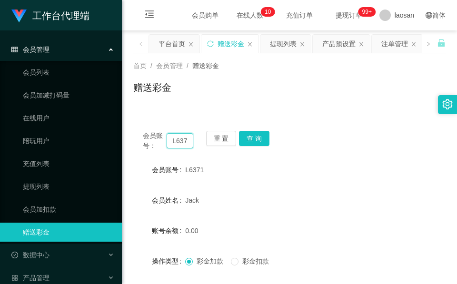
click at [179, 144] on input "L6371" at bounding box center [180, 140] width 27 height 15
click at [243, 143] on button "查 询" at bounding box center [254, 138] width 30 height 15
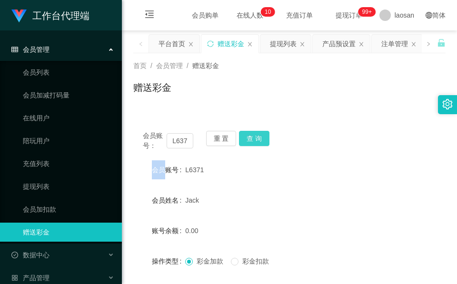
click at [243, 143] on div "重 置 查 询" at bounding box center [231, 141] width 50 height 20
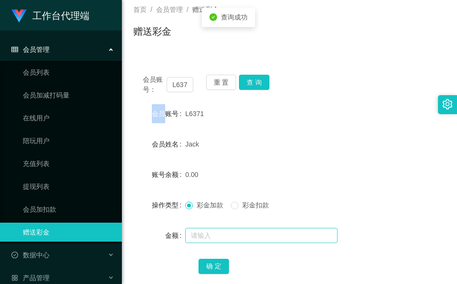
scroll to position [113, 0]
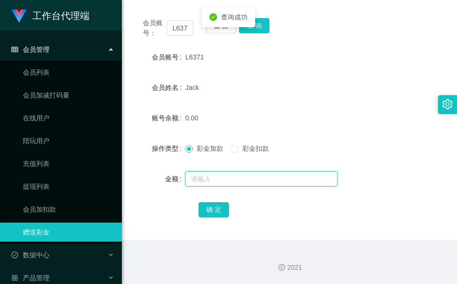
click at [244, 171] on input "text" at bounding box center [261, 178] width 152 height 15
type input "1000"
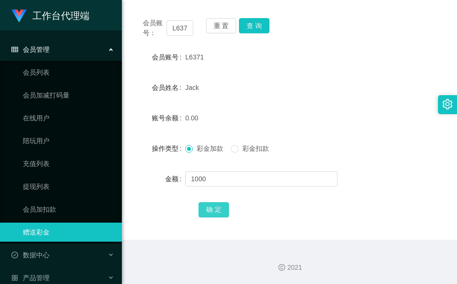
click at [213, 213] on button "确 定" at bounding box center [214, 209] width 30 height 15
click at [177, 32] on input "L6371" at bounding box center [180, 27] width 27 height 15
paste input "William1982"
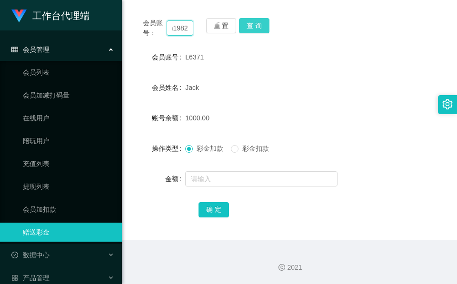
type input "William1982"
click at [262, 26] on button "查 询" at bounding box center [254, 25] width 30 height 15
click at [262, 26] on div "会员账号： William1982 重 置 查 询" at bounding box center [289, 28] width 313 height 20
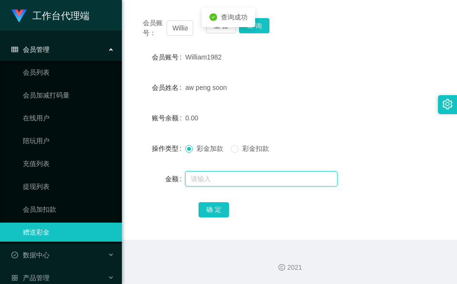
drag, startPoint x: 262, startPoint y: 26, endPoint x: 212, endPoint y: 184, distance: 165.9
click at [212, 184] on input "text" at bounding box center [261, 178] width 152 height 15
type input "100"
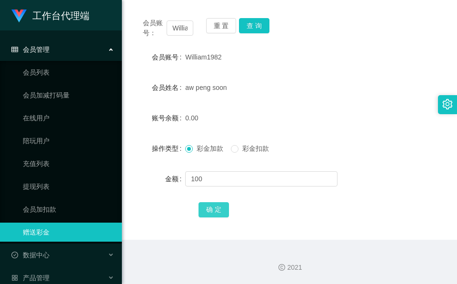
drag, startPoint x: 216, startPoint y: 205, endPoint x: 232, endPoint y: 203, distance: 15.8
click at [216, 205] on button "确 定" at bounding box center [214, 209] width 30 height 15
click at [178, 28] on input "William1982" at bounding box center [180, 27] width 27 height 15
paste input "lekzai450"
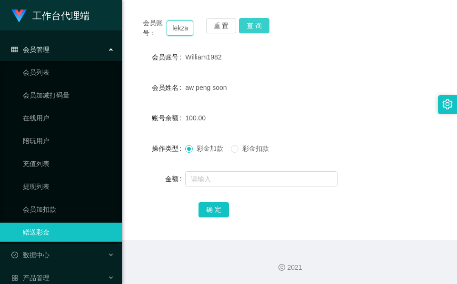
scroll to position [0, 13]
type input "lekzai450"
click at [268, 23] on button "查 询" at bounding box center [254, 25] width 30 height 15
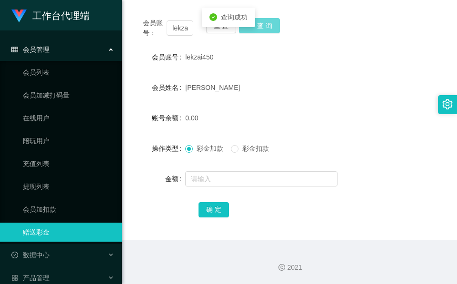
click at [216, 169] on form "会员账号 lekzai450 会员姓名 [PERSON_NAME] 账号余额 0.00 操作类型 彩金加款 彩金扣款 金额 确 定" at bounding box center [289, 133] width 313 height 171
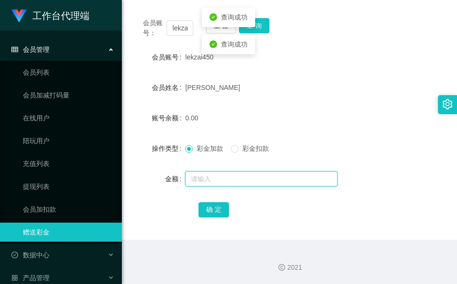
click at [213, 182] on input "text" at bounding box center [261, 178] width 152 height 15
type input "100"
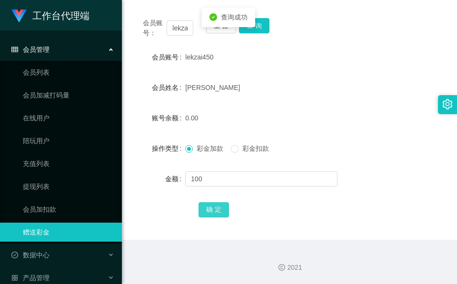
click at [212, 204] on button "确 定" at bounding box center [214, 209] width 30 height 15
click at [182, 25] on input "lekzai450" at bounding box center [180, 27] width 27 height 15
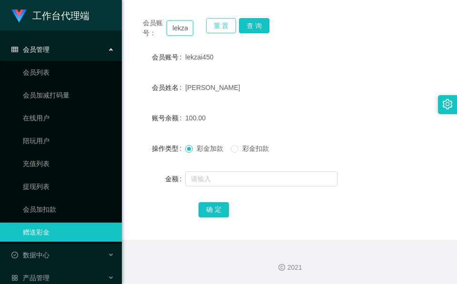
paste input "WilliamsJustin"
type input "WilliamsJustin"
click at [265, 33] on button "查 询" at bounding box center [254, 25] width 30 height 15
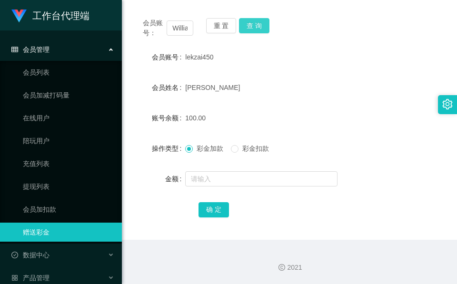
click at [265, 33] on button "查 询" at bounding box center [254, 25] width 30 height 15
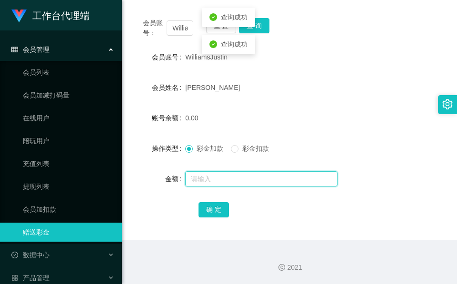
click at [223, 176] on input "text" at bounding box center [261, 178] width 152 height 15
type input "100"
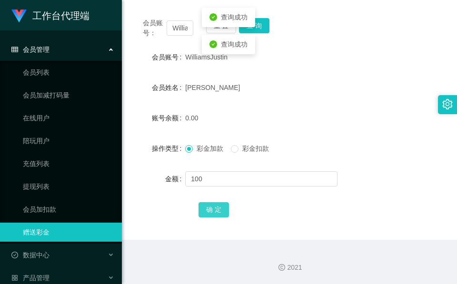
click at [213, 204] on button "确 定" at bounding box center [214, 209] width 30 height 15
click at [213, 204] on div "确 定" at bounding box center [290, 209] width 182 height 19
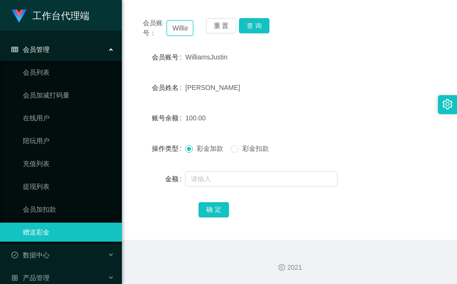
click at [178, 21] on input "WilliamsJustin" at bounding box center [180, 27] width 27 height 15
click at [259, 21] on button "查 询" at bounding box center [254, 25] width 30 height 15
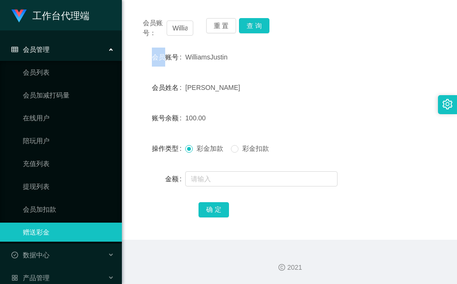
click at [259, 21] on div "会员账号： WilliamsJustin 重 置 查 询" at bounding box center [289, 28] width 313 height 20
click at [189, 31] on input "WilliamsJustin" at bounding box center [180, 27] width 27 height 15
paste input "81878399"
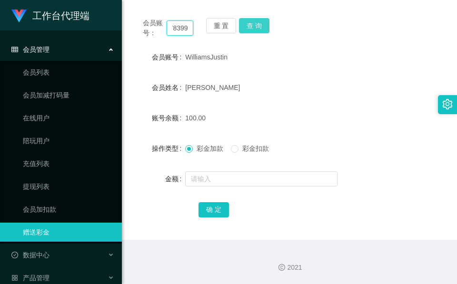
type input "81878399"
click at [261, 22] on button "查 询" at bounding box center [254, 25] width 30 height 15
click at [261, 22] on div "会员账号： 81878399 重 置 查 询" at bounding box center [289, 28] width 313 height 20
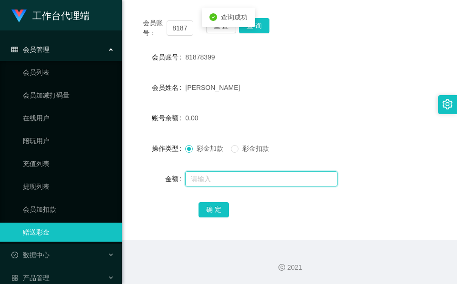
drag, startPoint x: 261, startPoint y: 22, endPoint x: 239, endPoint y: 172, distance: 151.6
click at [239, 172] on input "text" at bounding box center [261, 178] width 152 height 15
type input "300"
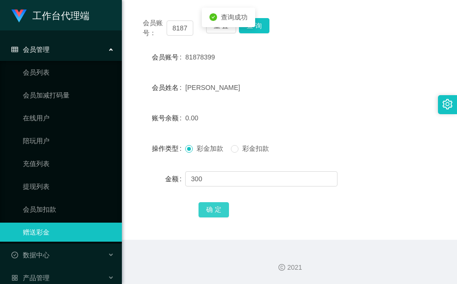
click at [203, 214] on button "确 定" at bounding box center [214, 209] width 30 height 15
click at [176, 26] on input "81878399" at bounding box center [180, 27] width 27 height 15
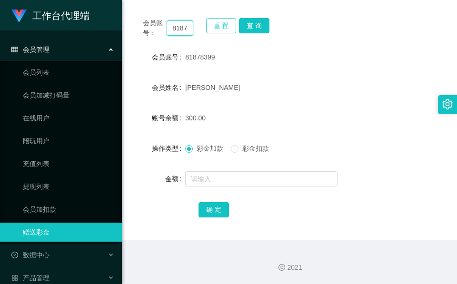
scroll to position [0, 14]
click at [256, 23] on button "查 询" at bounding box center [254, 25] width 30 height 15
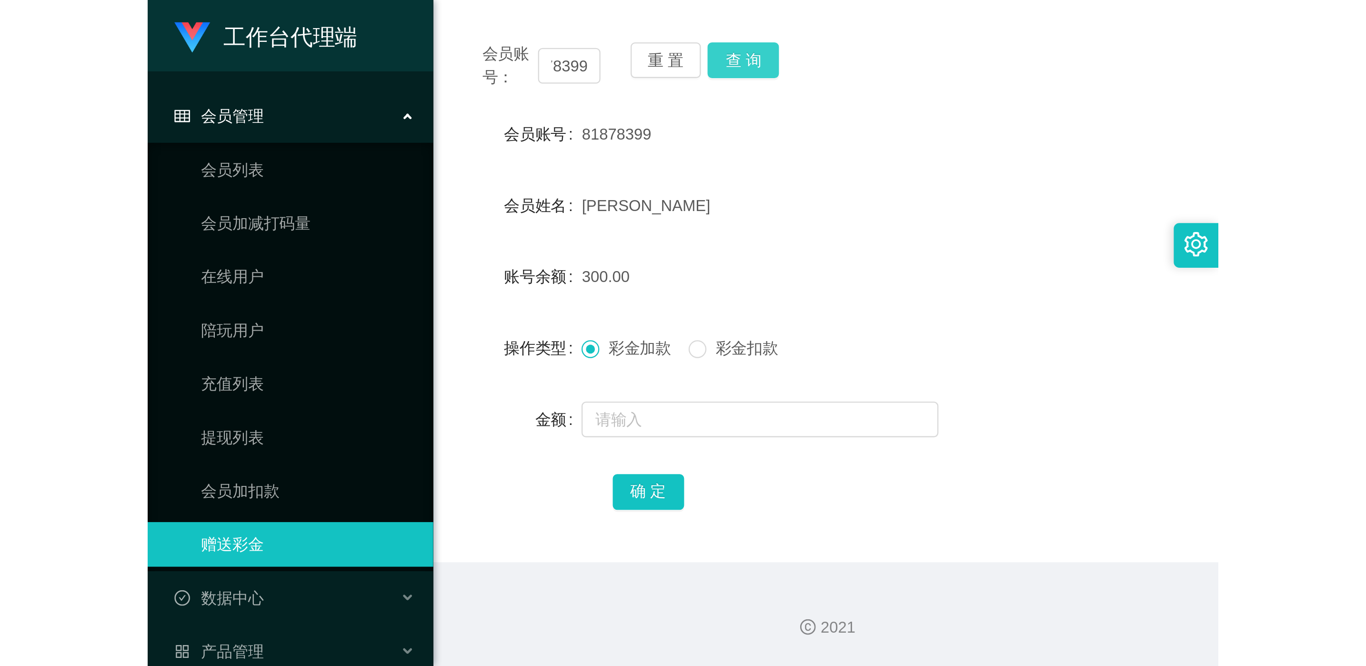
scroll to position [0, 0]
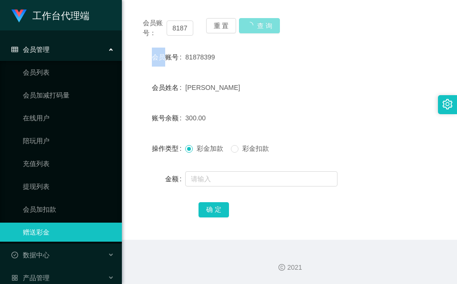
click at [256, 23] on div "会员账号： 81878399 重 置 查 询" at bounding box center [289, 28] width 313 height 20
drag, startPoint x: 233, startPoint y: 73, endPoint x: 298, endPoint y: 0, distance: 96.8
click at [234, 73] on form "会员账号 81878399 会员姓名 [PERSON_NAME] 账号余额 300.00 操作类型 彩金加款 彩金扣款 金额 确 定" at bounding box center [289, 133] width 313 height 171
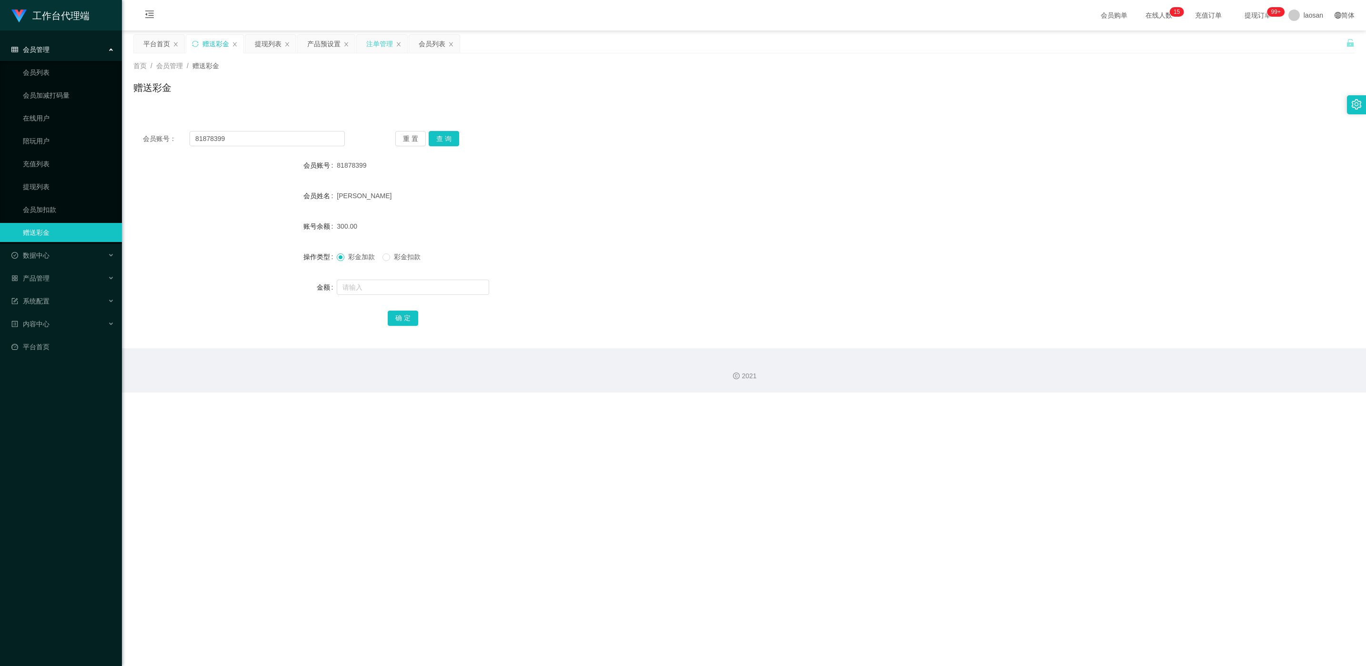
drag, startPoint x: 380, startPoint y: 40, endPoint x: 384, endPoint y: 68, distance: 27.5
click at [379, 40] on div "注单管理" at bounding box center [379, 44] width 27 height 18
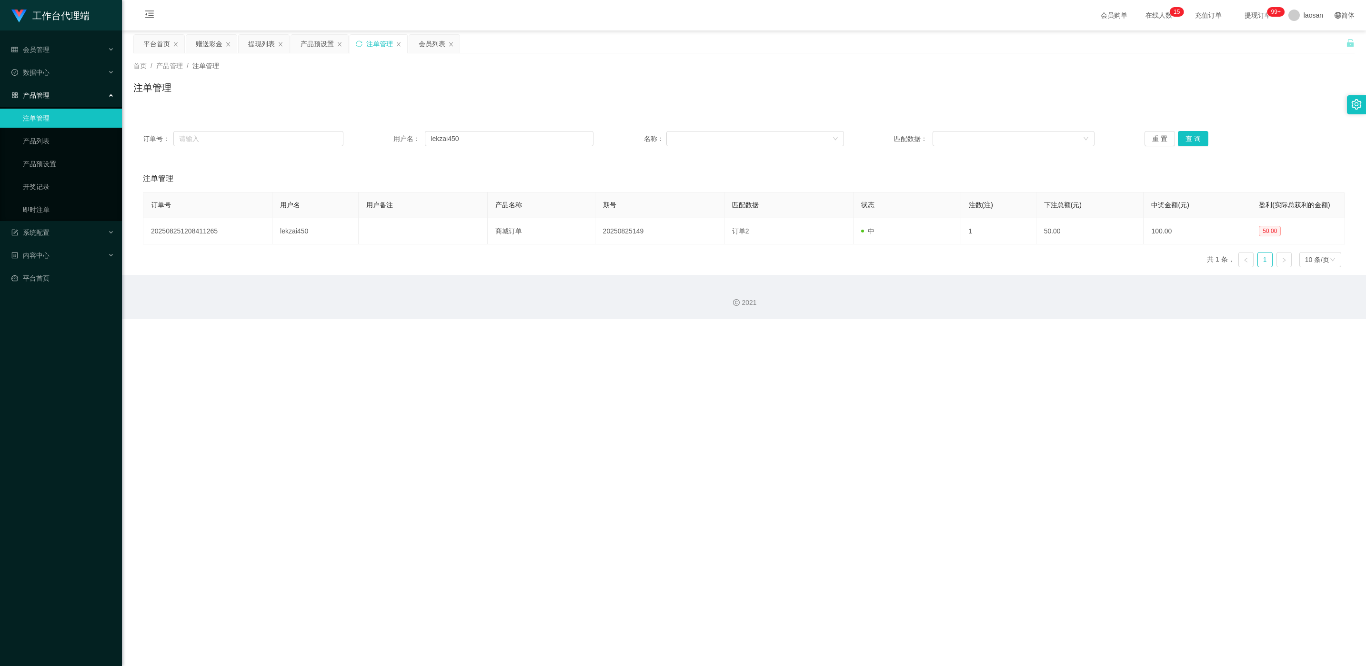
drag, startPoint x: 254, startPoint y: 44, endPoint x: 263, endPoint y: 53, distance: 12.5
click at [254, 44] on div "提现列表" at bounding box center [261, 44] width 27 height 18
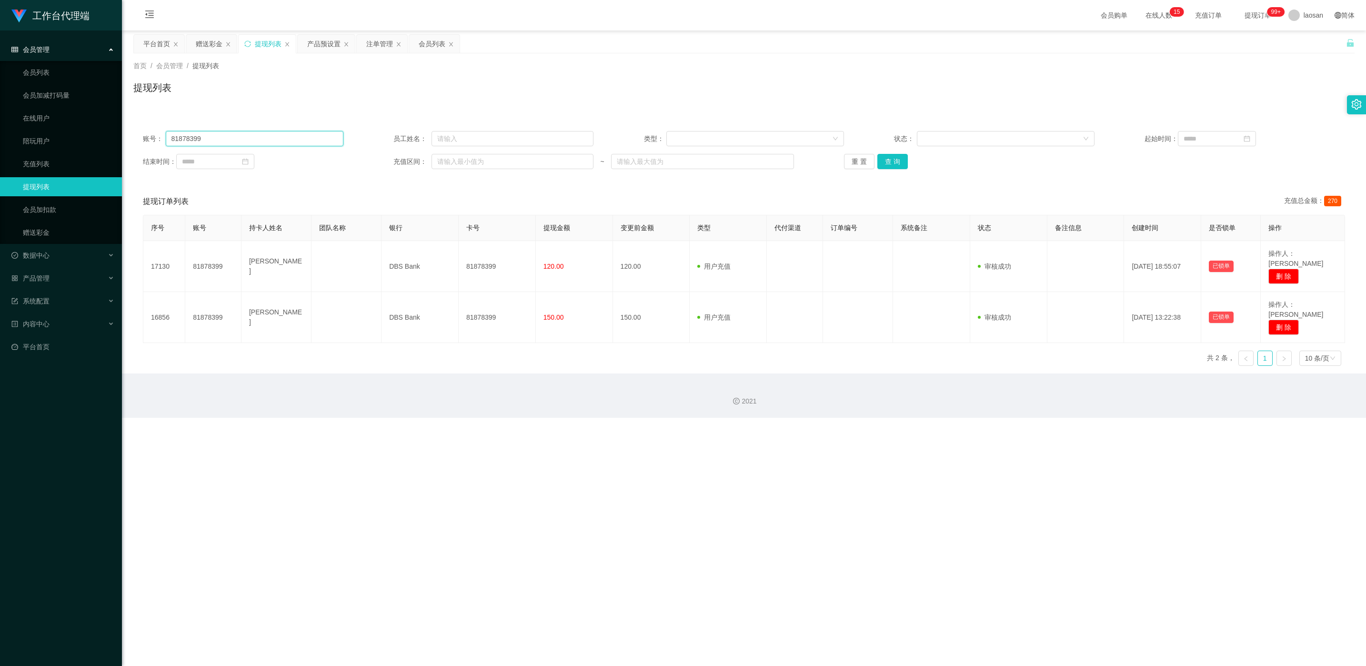
click at [222, 139] on input "81878399" at bounding box center [255, 138] width 178 height 15
click at [457, 163] on button "查 询" at bounding box center [893, 161] width 30 height 15
click at [457, 163] on div "重 置 查 询" at bounding box center [944, 161] width 201 height 15
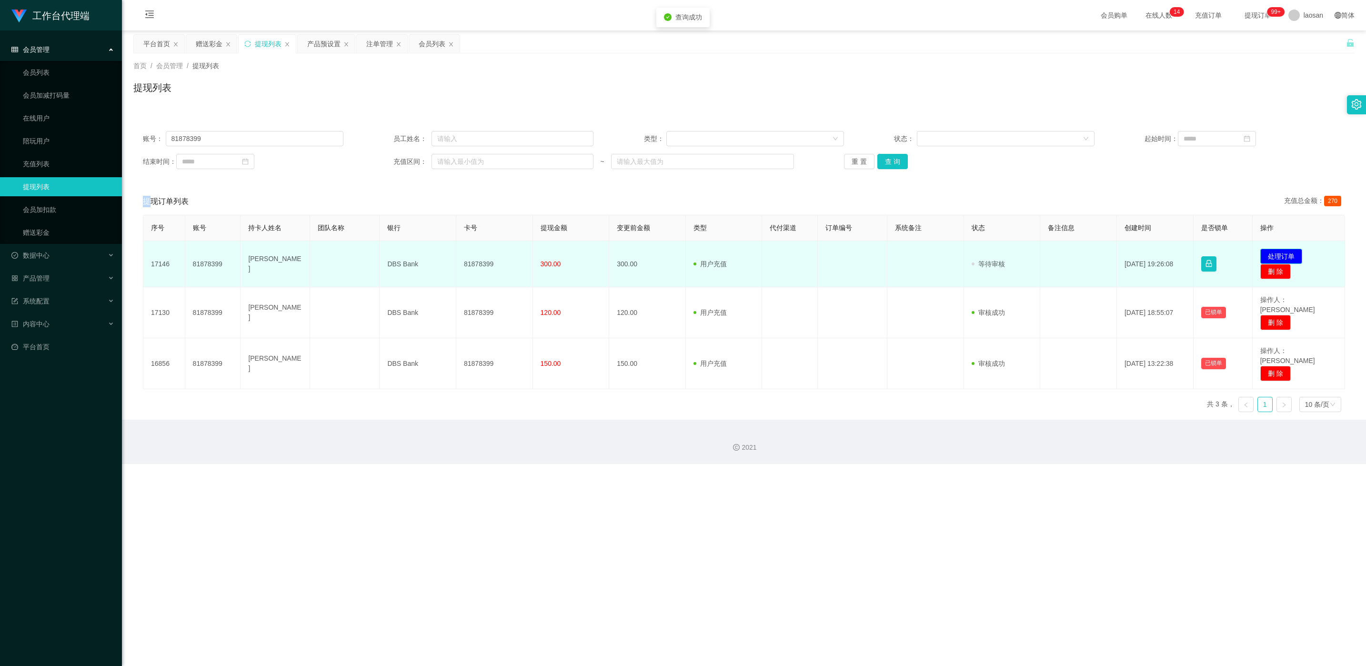
click at [457, 254] on button "处理订单" at bounding box center [1282, 256] width 42 height 15
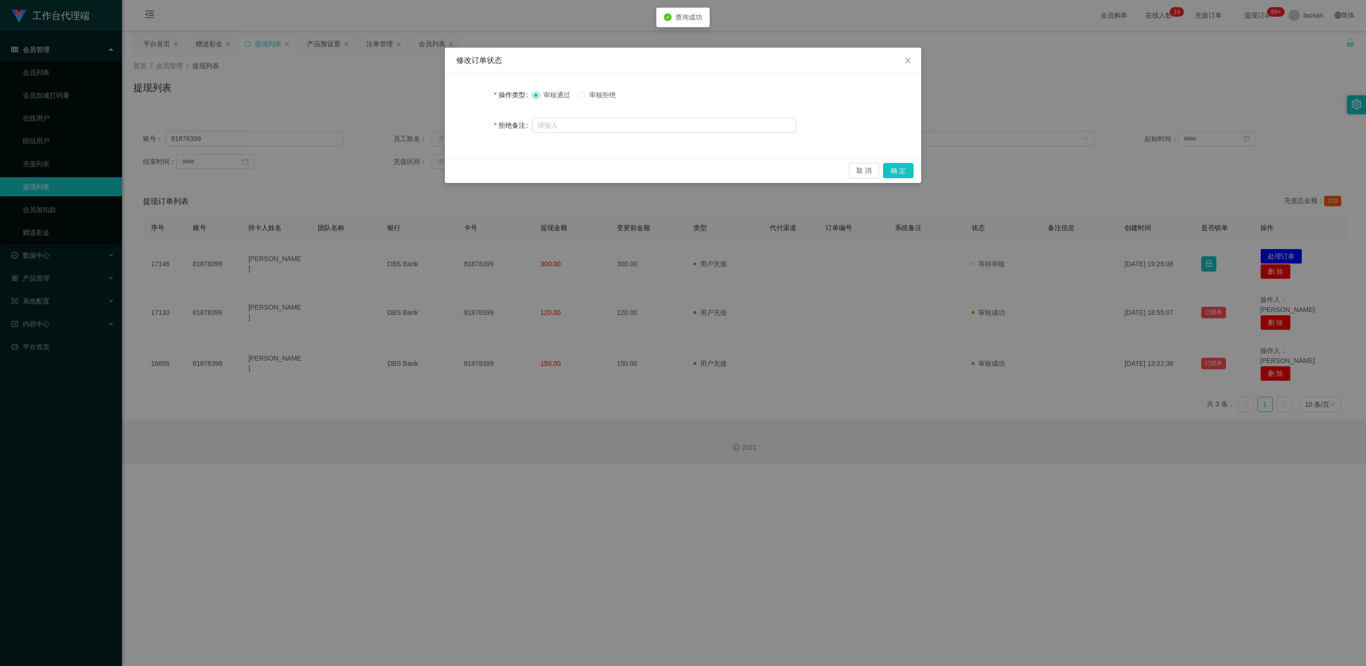
click at [457, 96] on span "审核拒绝" at bounding box center [602, 95] width 34 height 8
click at [457, 169] on button "确 定" at bounding box center [898, 170] width 30 height 15
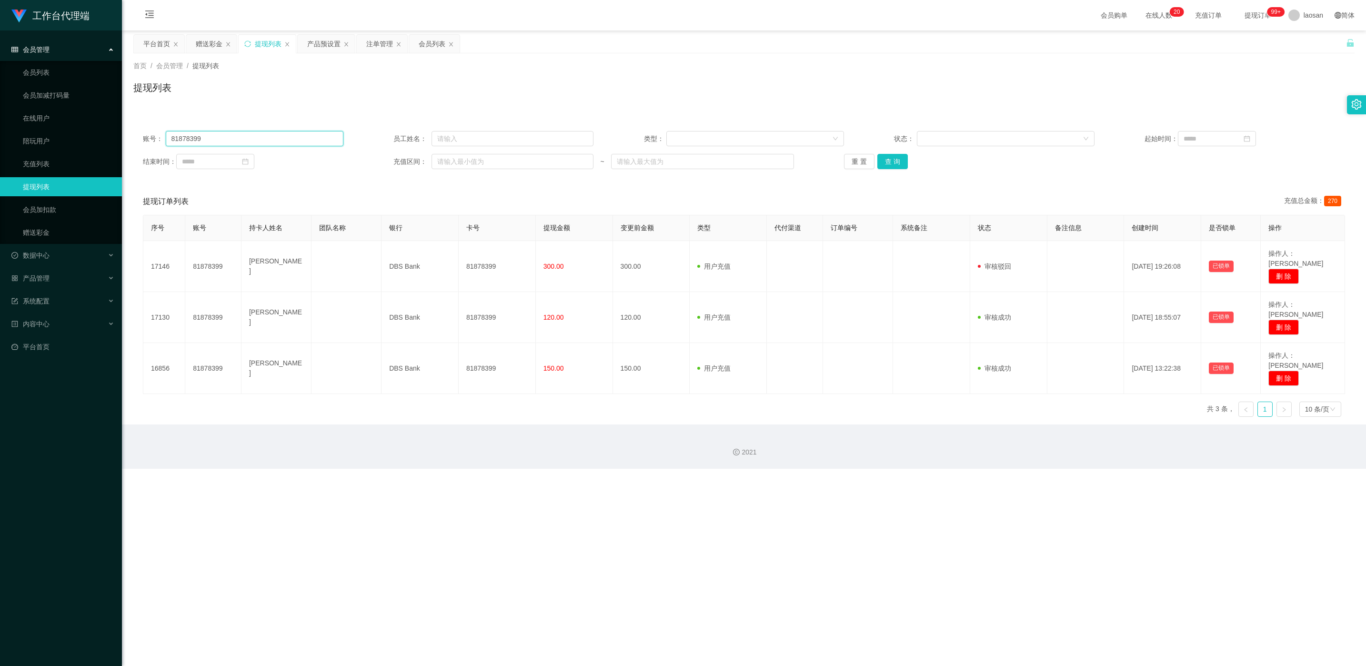
click at [303, 137] on input "81878399" at bounding box center [255, 138] width 178 height 15
paste input "William1982"
click at [457, 154] on div "账号： William1982 员工姓名： 类型： 状态： 起始时间： 结束时间： 充值区间： ~ 重 置 查 询" at bounding box center [743, 149] width 1221 height 57
click at [457, 154] on button "查 询" at bounding box center [893, 161] width 30 height 15
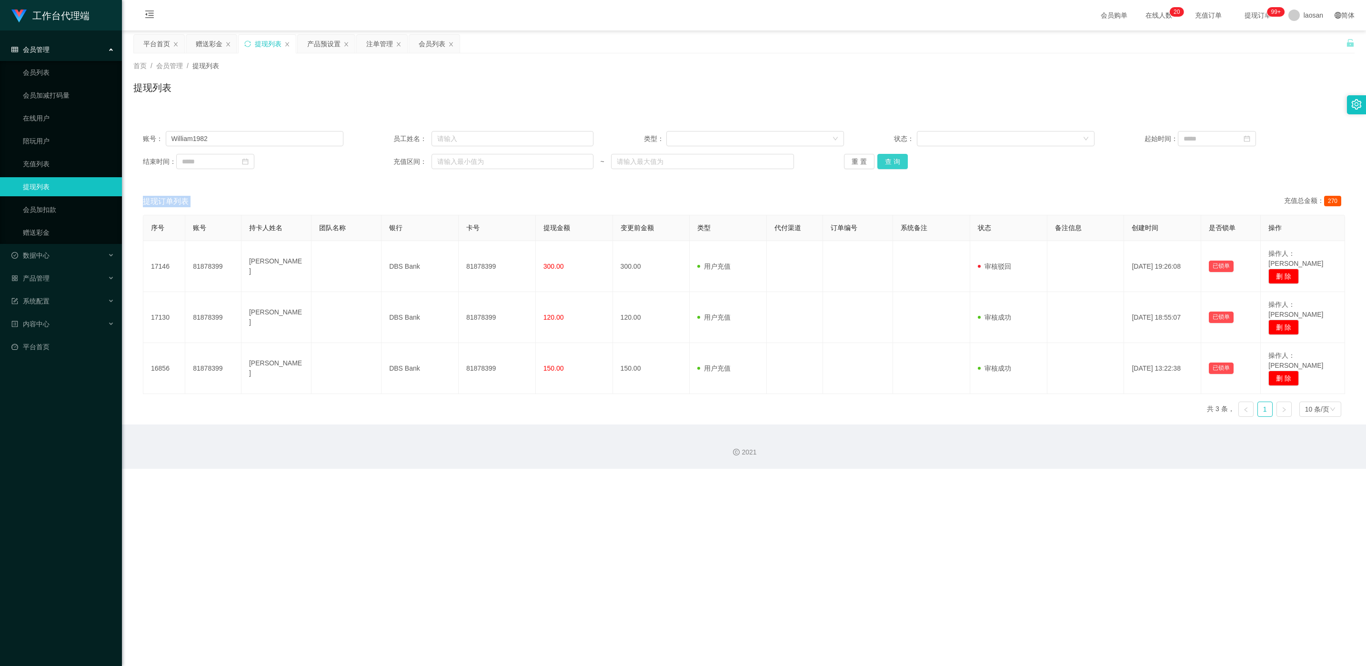
click at [457, 154] on div "重 置 查 询" at bounding box center [944, 161] width 201 height 15
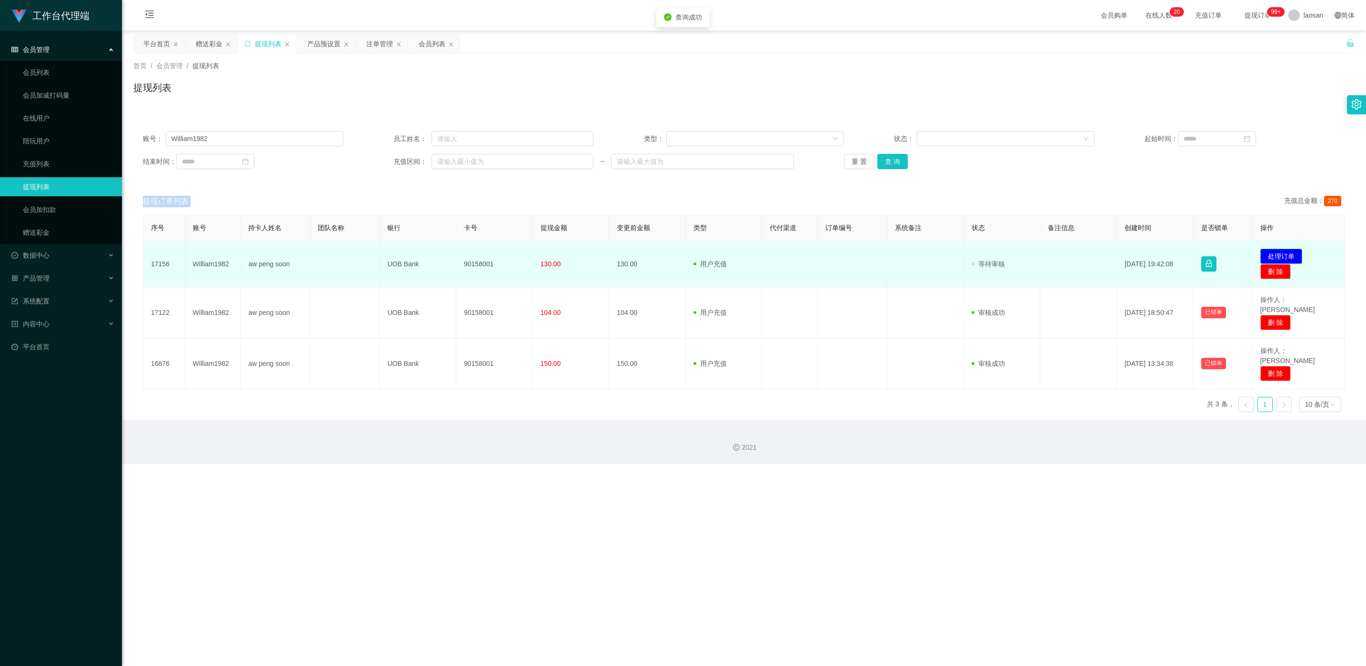
click at [457, 254] on button "处理订单" at bounding box center [1282, 256] width 42 height 15
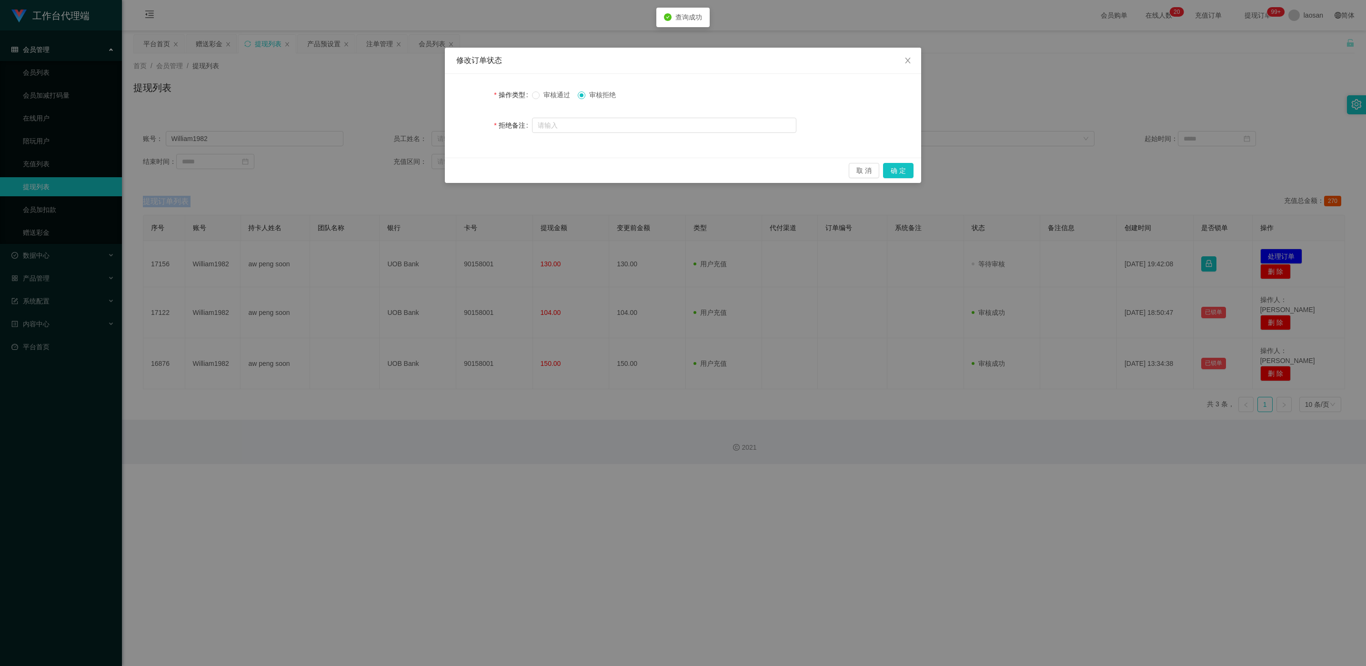
click at [457, 95] on span "审核通过" at bounding box center [557, 95] width 34 height 8
click at [457, 170] on button "确 定" at bounding box center [898, 170] width 30 height 15
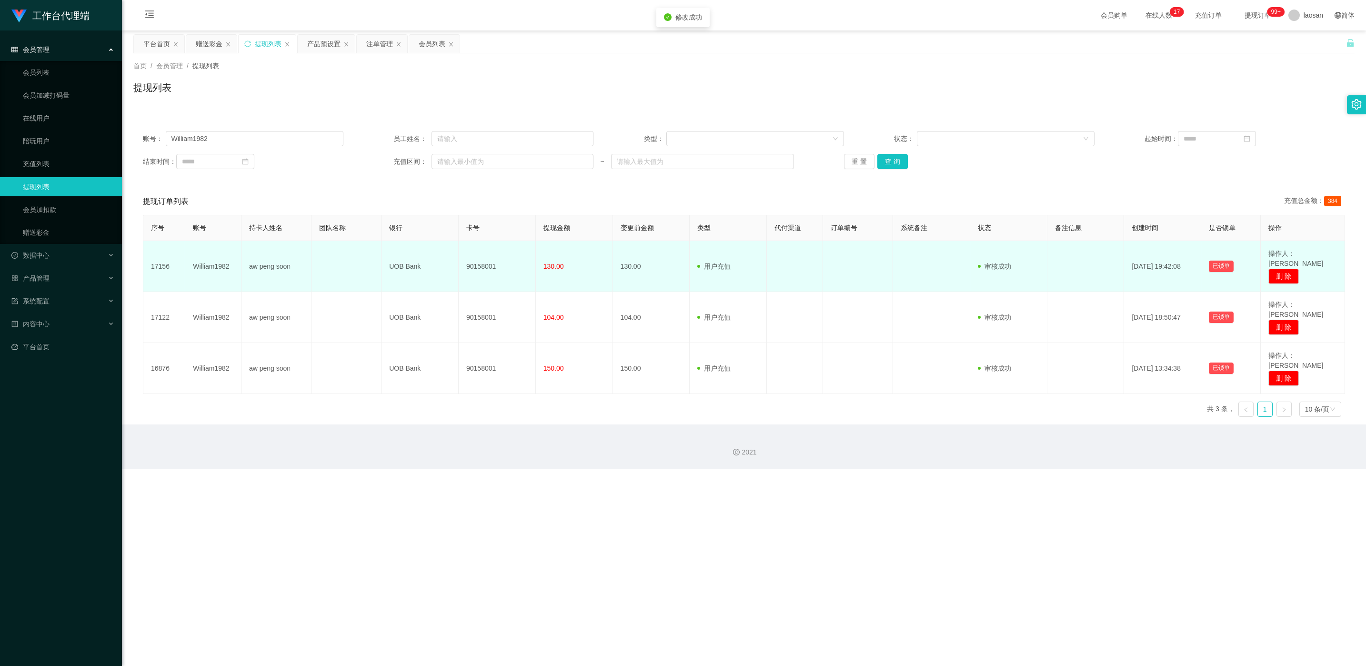
click at [457, 262] on td "90158001" at bounding box center [497, 266] width 77 height 51
copy td "90158001"
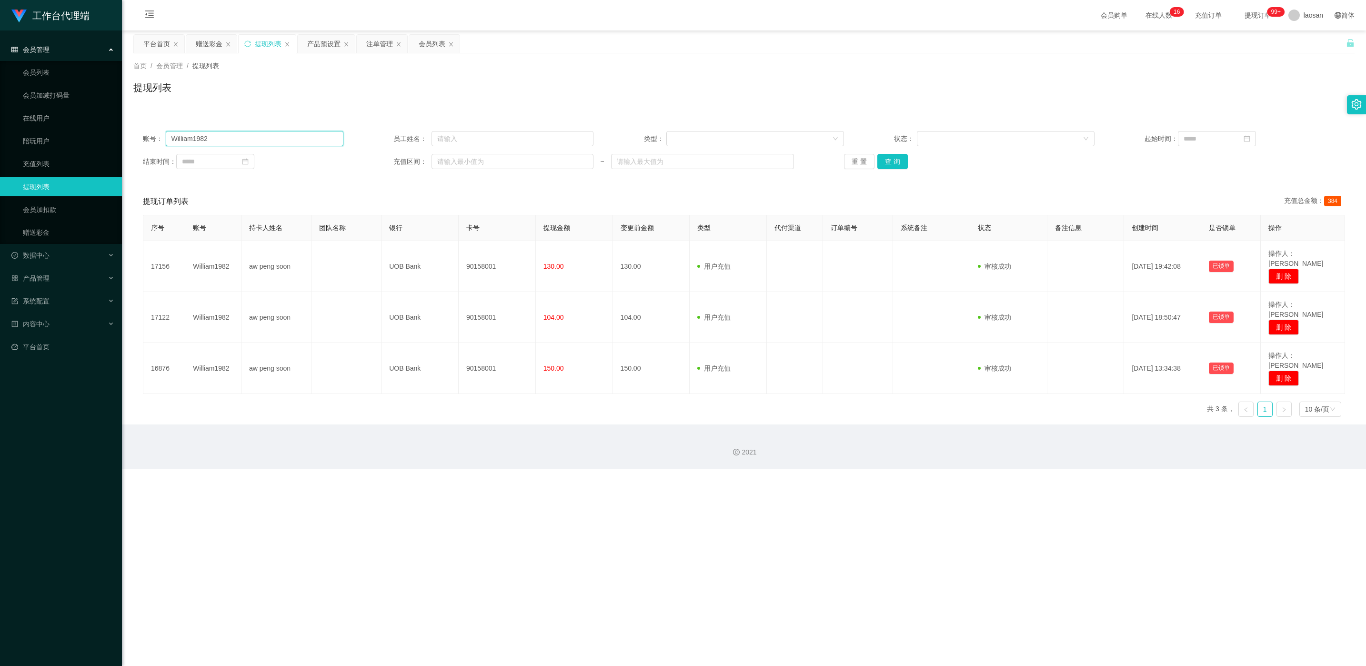
click at [236, 134] on input "William1982" at bounding box center [255, 138] width 178 height 15
paste input "lekzai450"
drag, startPoint x: 900, startPoint y: 168, endPoint x: 895, endPoint y: 164, distance: 6.6
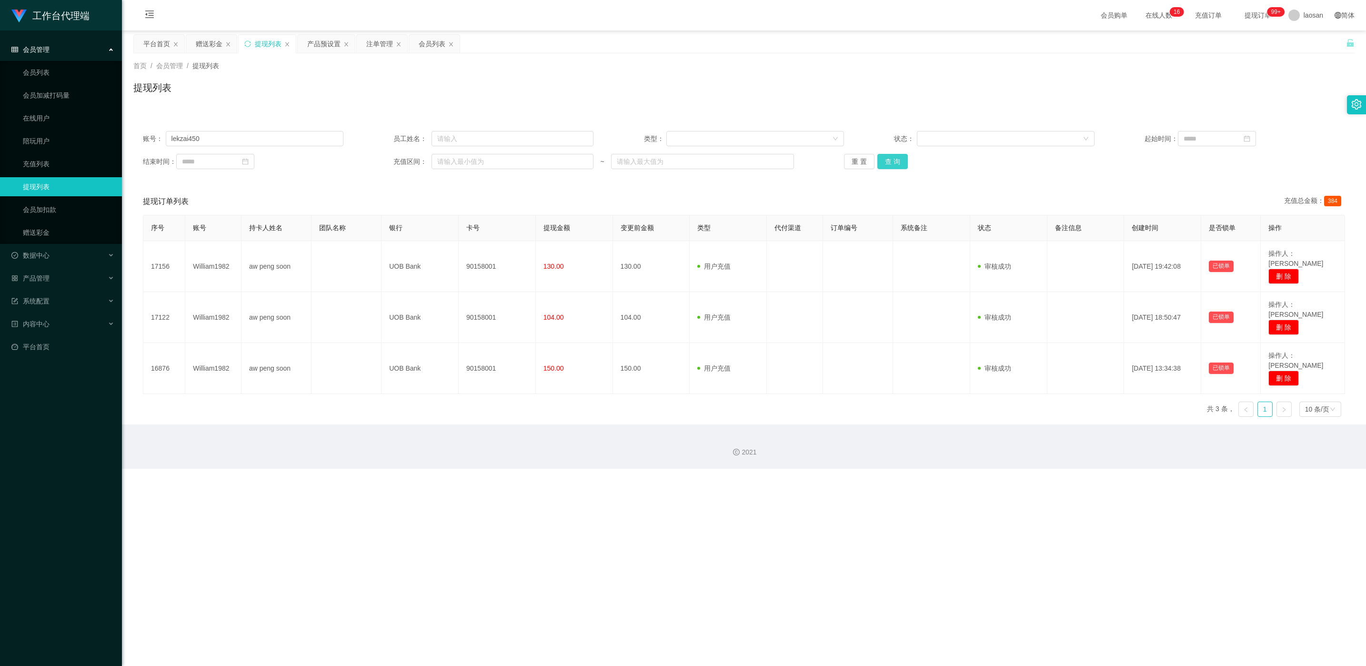
click at [457, 167] on button "查 询" at bounding box center [893, 161] width 30 height 15
click at [457, 164] on button "查 询" at bounding box center [893, 161] width 30 height 15
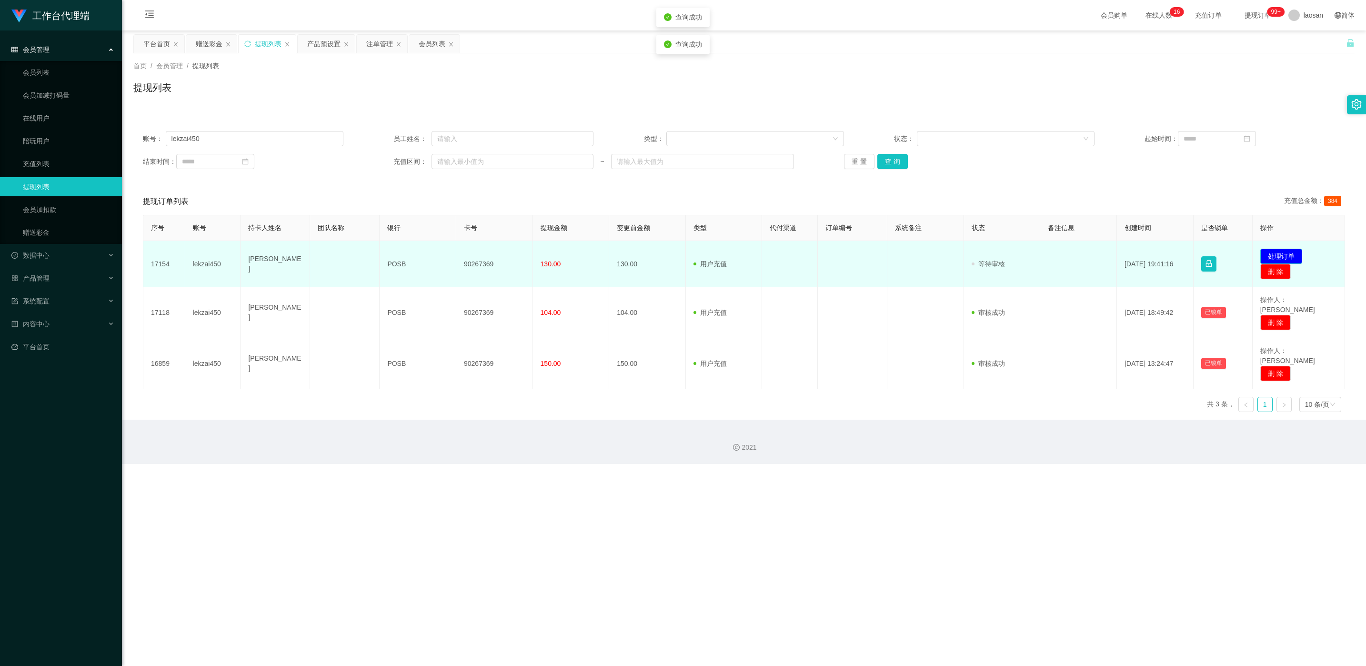
click at [457, 254] on button "处理订单" at bounding box center [1282, 256] width 42 height 15
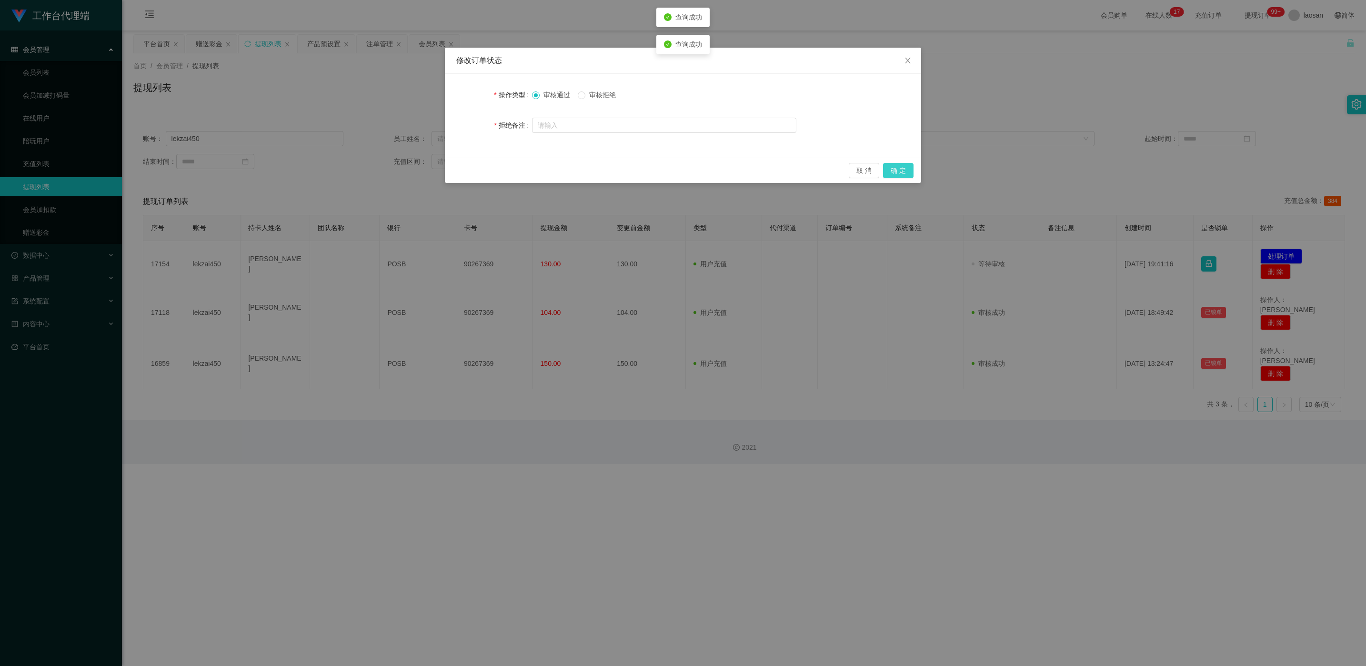
click at [457, 168] on button "确 定" at bounding box center [898, 170] width 30 height 15
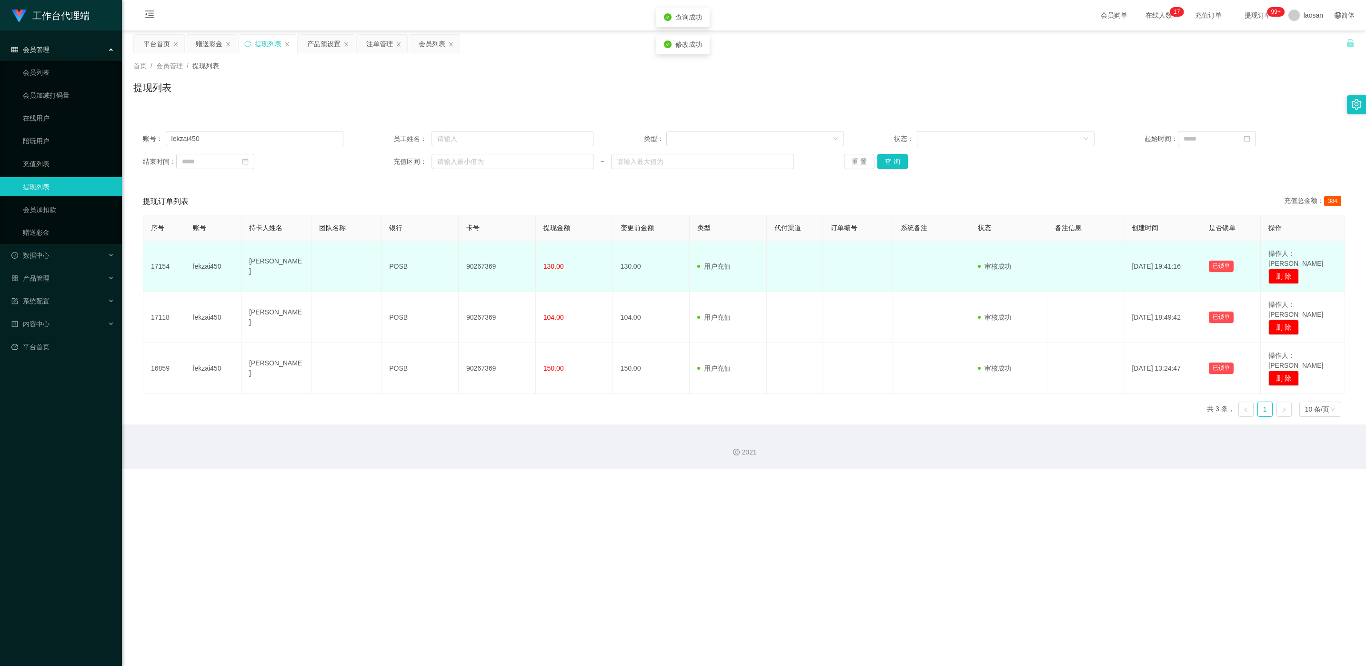
click at [457, 263] on td "90267369" at bounding box center [497, 266] width 77 height 51
copy td "90267369"
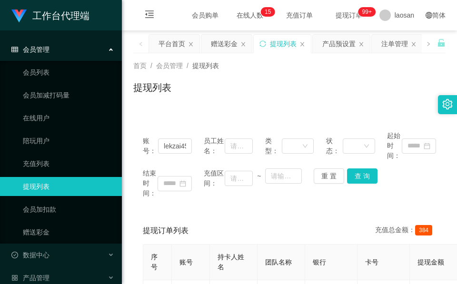
click at [232, 89] on div "提现列表" at bounding box center [289, 92] width 313 height 22
click at [176, 145] on input "lekzai450" at bounding box center [175, 146] width 34 height 15
paste input "8/24 六 90871652 33男 [PERSON_NAME]"
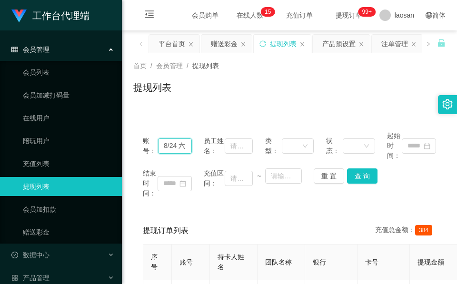
scroll to position [0, 91]
click at [366, 179] on button "查 询" at bounding box center [362, 176] width 30 height 15
click at [366, 179] on div "结束时间： 充值区间： ~ 重 置 查 询" at bounding box center [289, 184] width 293 height 30
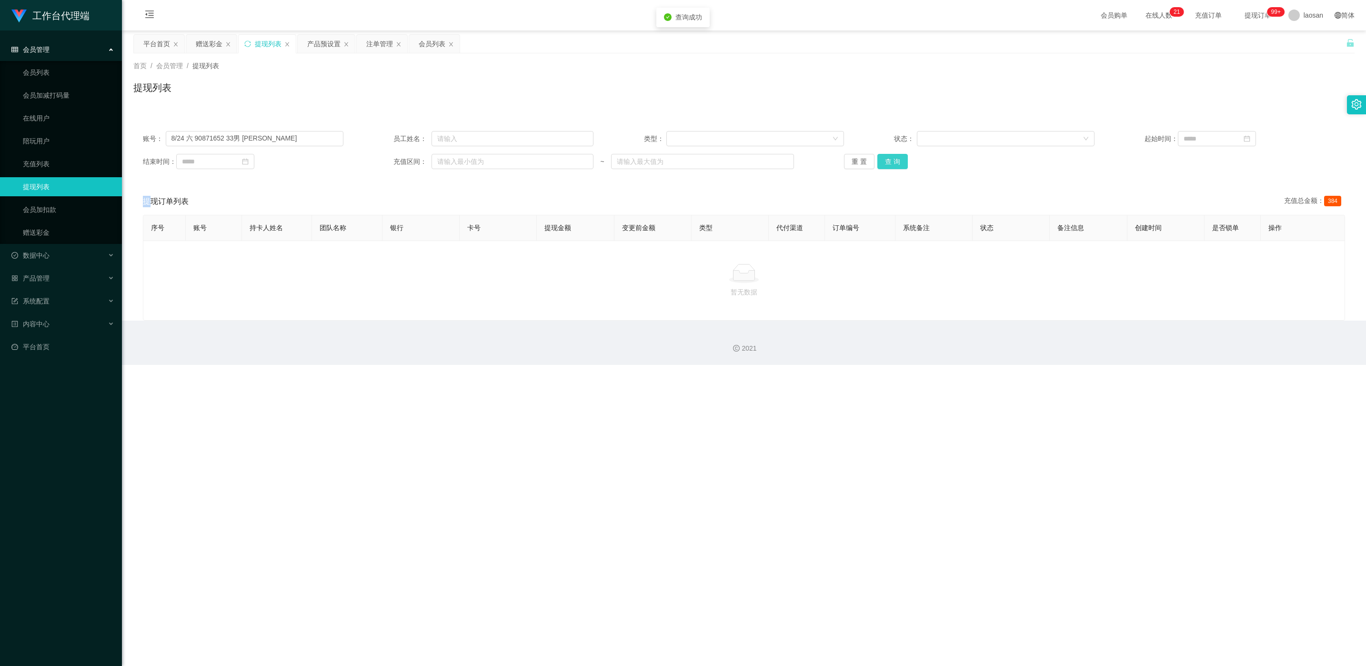
click at [457, 157] on button "查 询" at bounding box center [893, 161] width 30 height 15
click at [457, 157] on div "重 置 查 询" at bounding box center [944, 161] width 201 height 15
click at [282, 131] on input "8/24 六 90871652 33男 [PERSON_NAME]" at bounding box center [255, 138] width 178 height 15
click at [281, 133] on input "8/24 六 90871652 33男 [PERSON_NAME]" at bounding box center [255, 138] width 178 height 15
drag, startPoint x: 239, startPoint y: 136, endPoint x: 167, endPoint y: 147, distance: 72.8
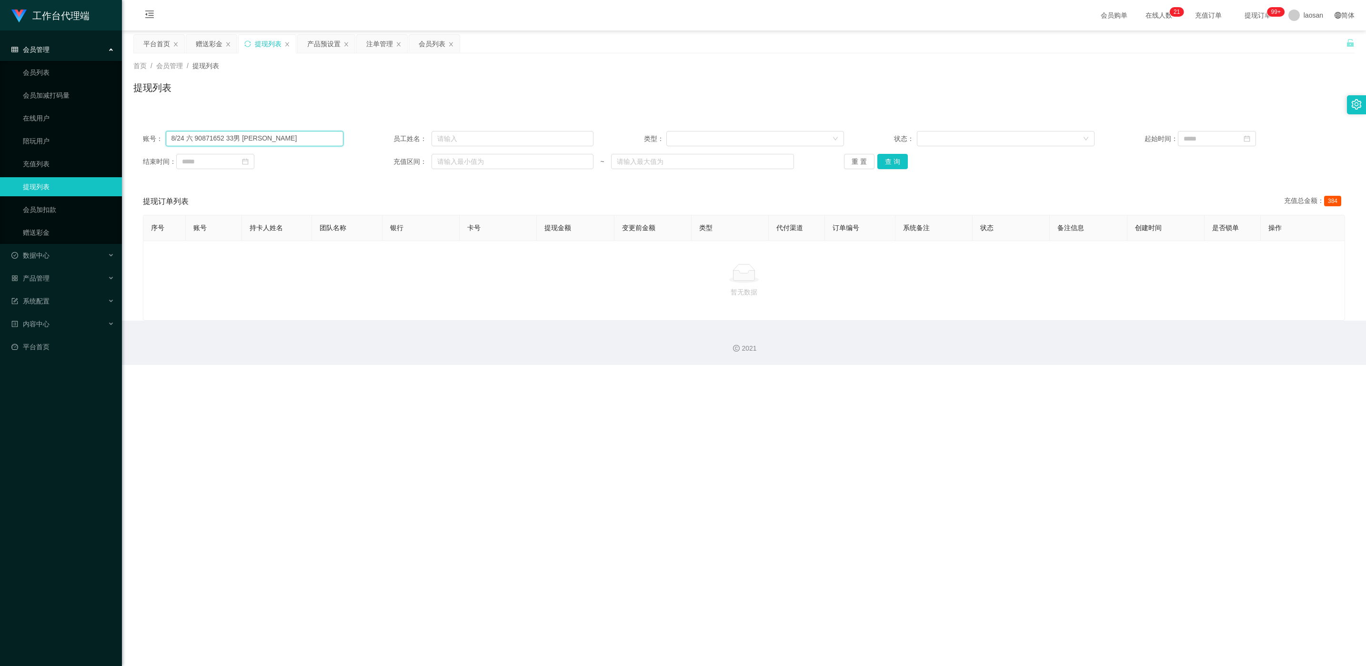
click at [167, 147] on div "账号： 8/24 六 90871652 33男 WilliamsJustin 员工姓名： 类型： 状态： 起始时间： 结束时间： 充值区间： ~ 重 置 查 询" at bounding box center [743, 149] width 1221 height 57
click at [457, 159] on button "查 询" at bounding box center [893, 161] width 30 height 15
click at [457, 159] on div "重 置 查 询" at bounding box center [944, 161] width 201 height 15
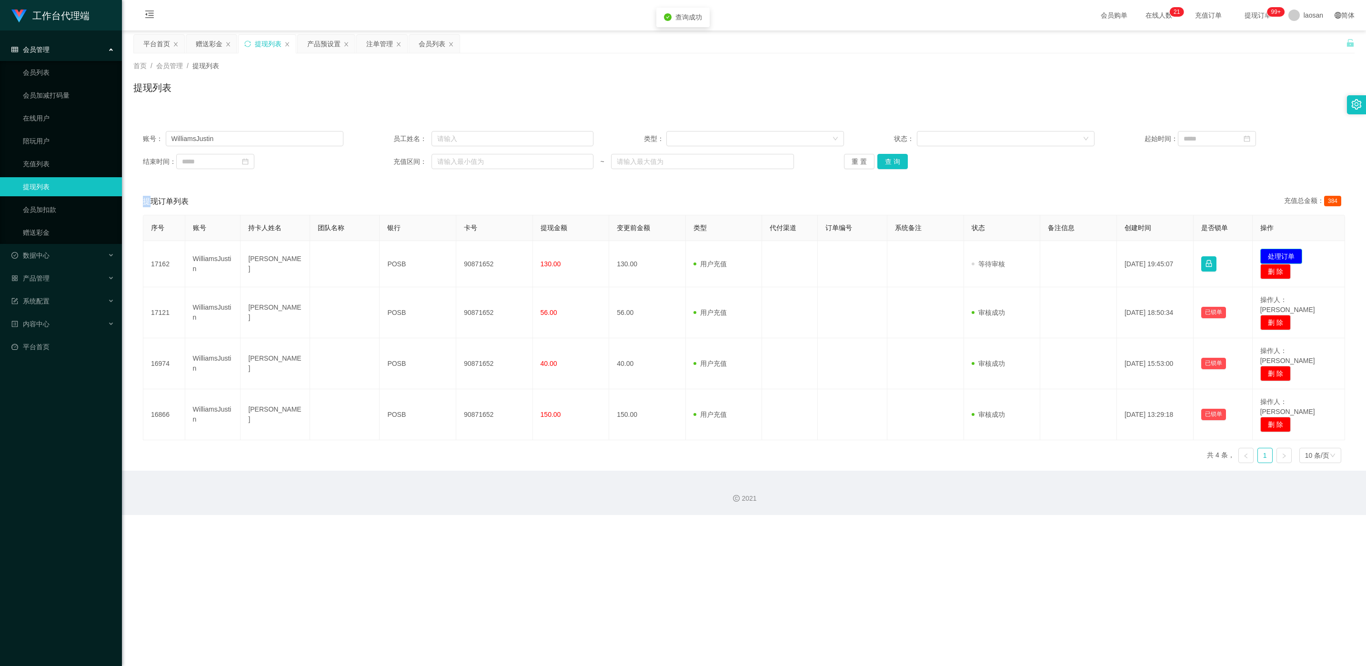
click at [457, 256] on button "处理订单" at bounding box center [1282, 256] width 42 height 15
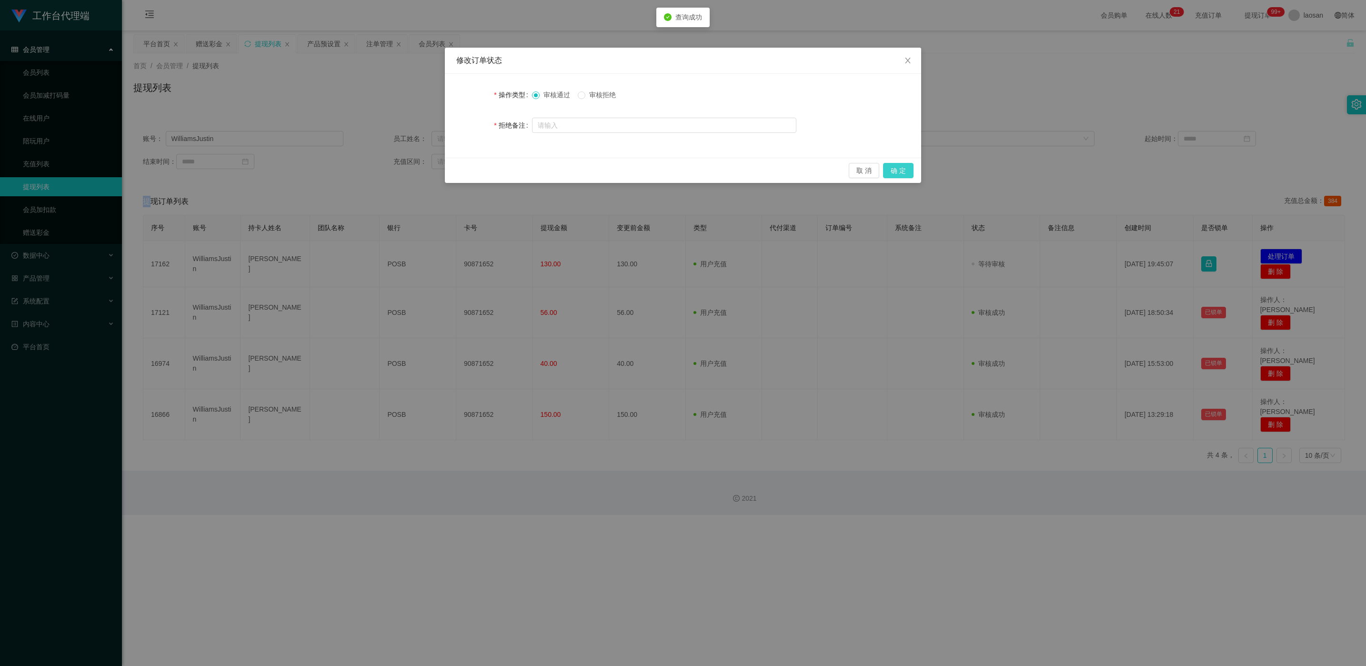
click at [457, 166] on button "确 定" at bounding box center [898, 170] width 30 height 15
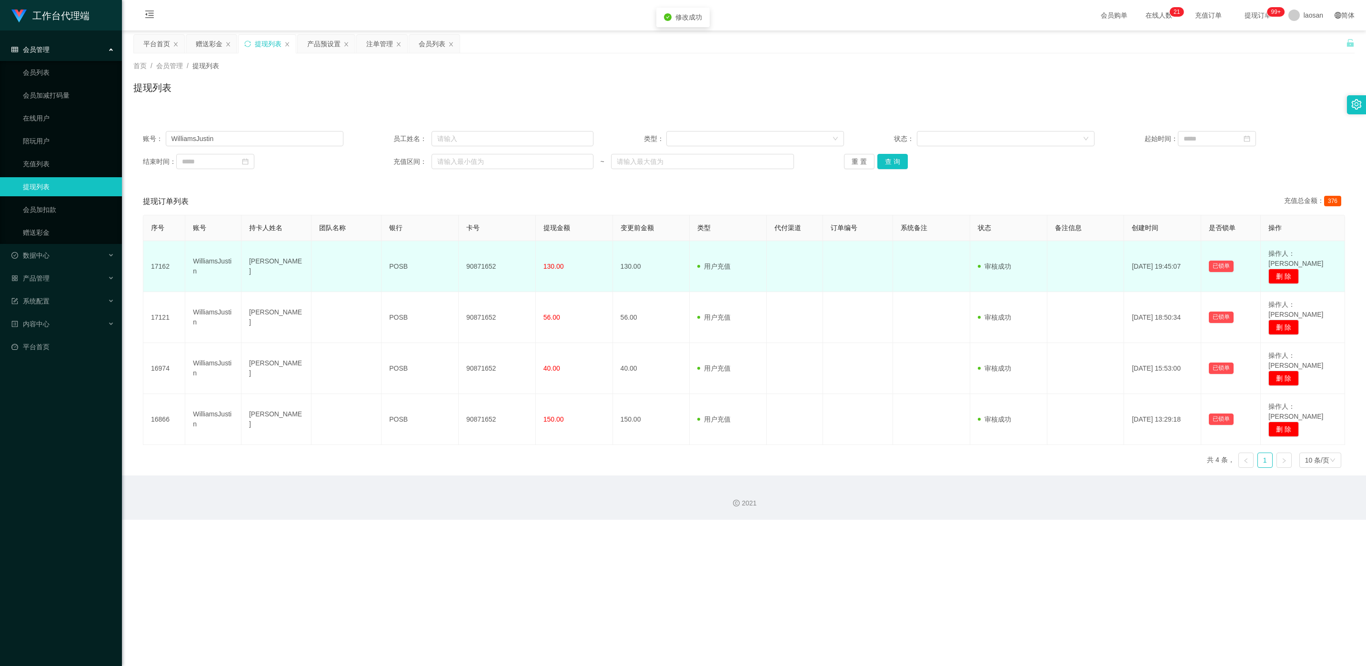
click at [457, 263] on td "90871652" at bounding box center [497, 266] width 77 height 51
copy td "90871652"
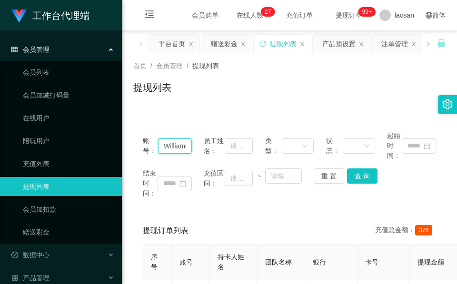
click at [158, 144] on input "WilliamsJustin" at bounding box center [175, 146] width 34 height 15
paste input "81878399"
click at [352, 179] on button "查 询" at bounding box center [362, 176] width 30 height 15
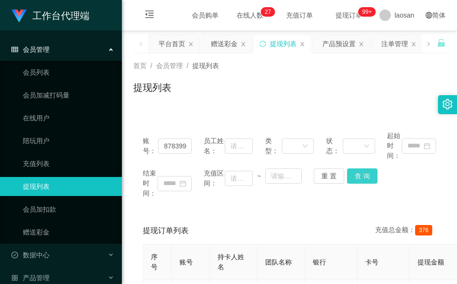
scroll to position [0, 0]
click at [352, 179] on div "重 置 查 询" at bounding box center [338, 176] width 49 height 15
click at [245, 91] on div "提现列表" at bounding box center [289, 92] width 313 height 22
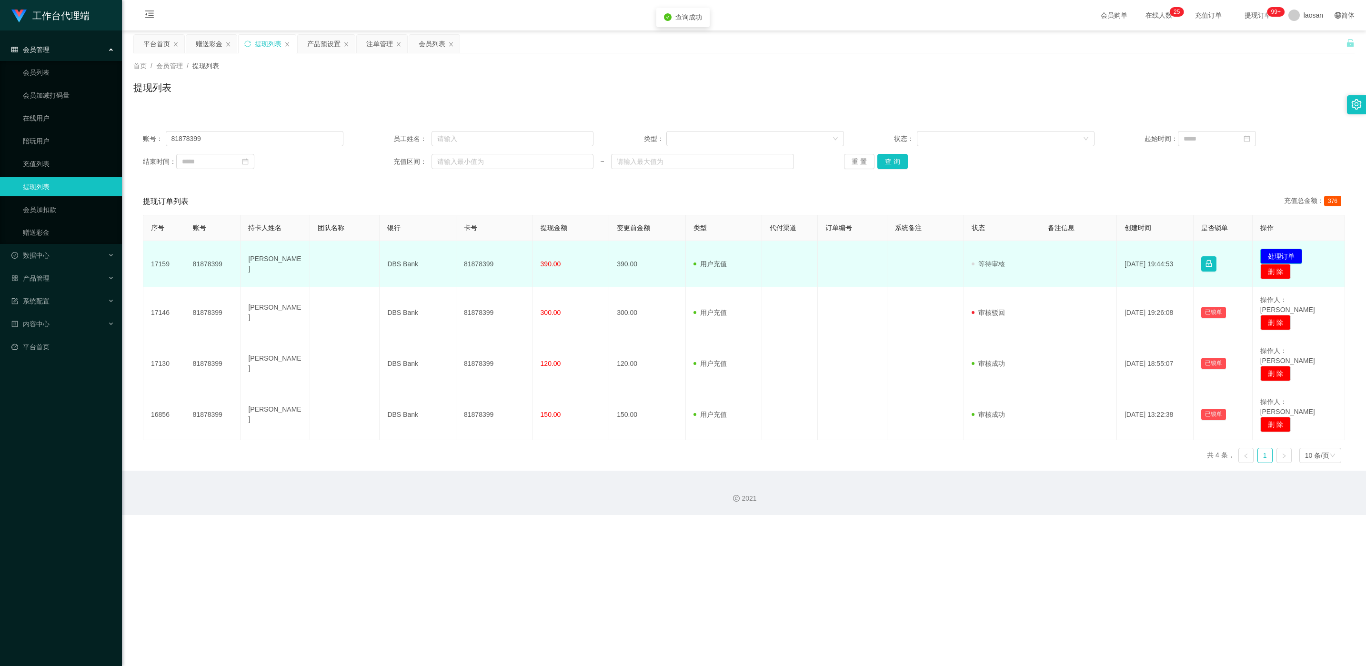
click at [457, 253] on button "处理订单" at bounding box center [1282, 256] width 42 height 15
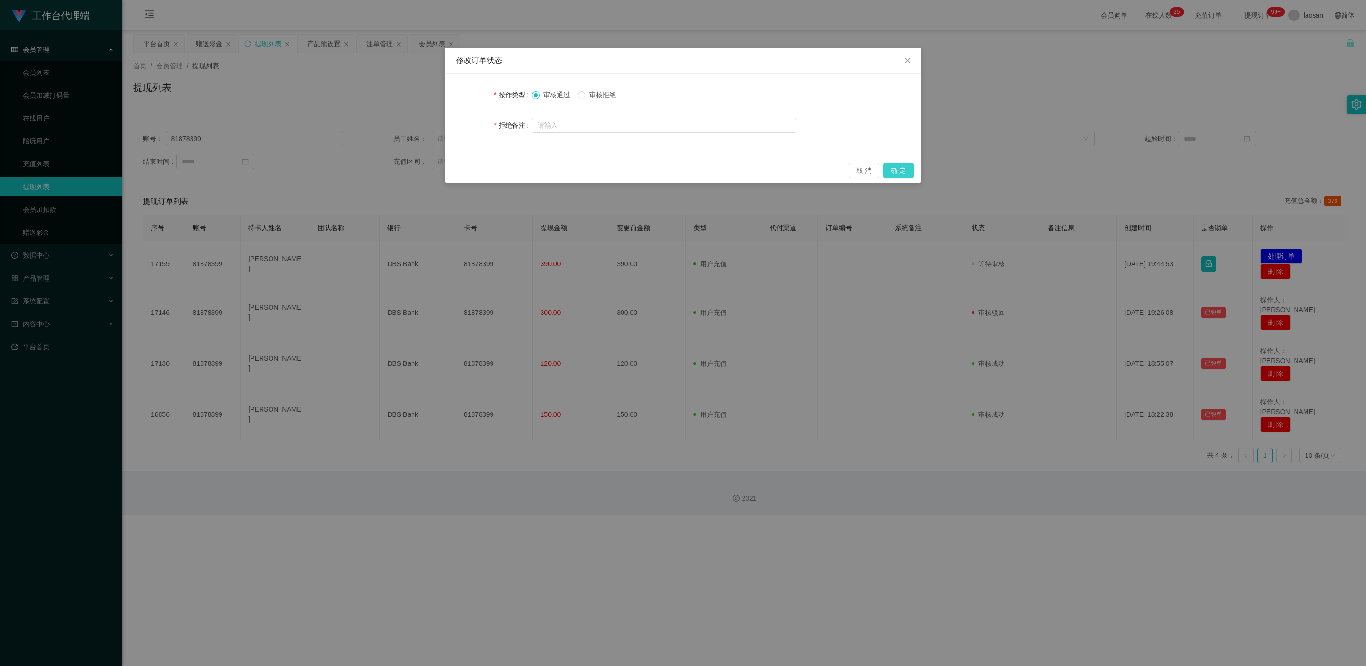
click at [457, 175] on button "确 定" at bounding box center [898, 170] width 30 height 15
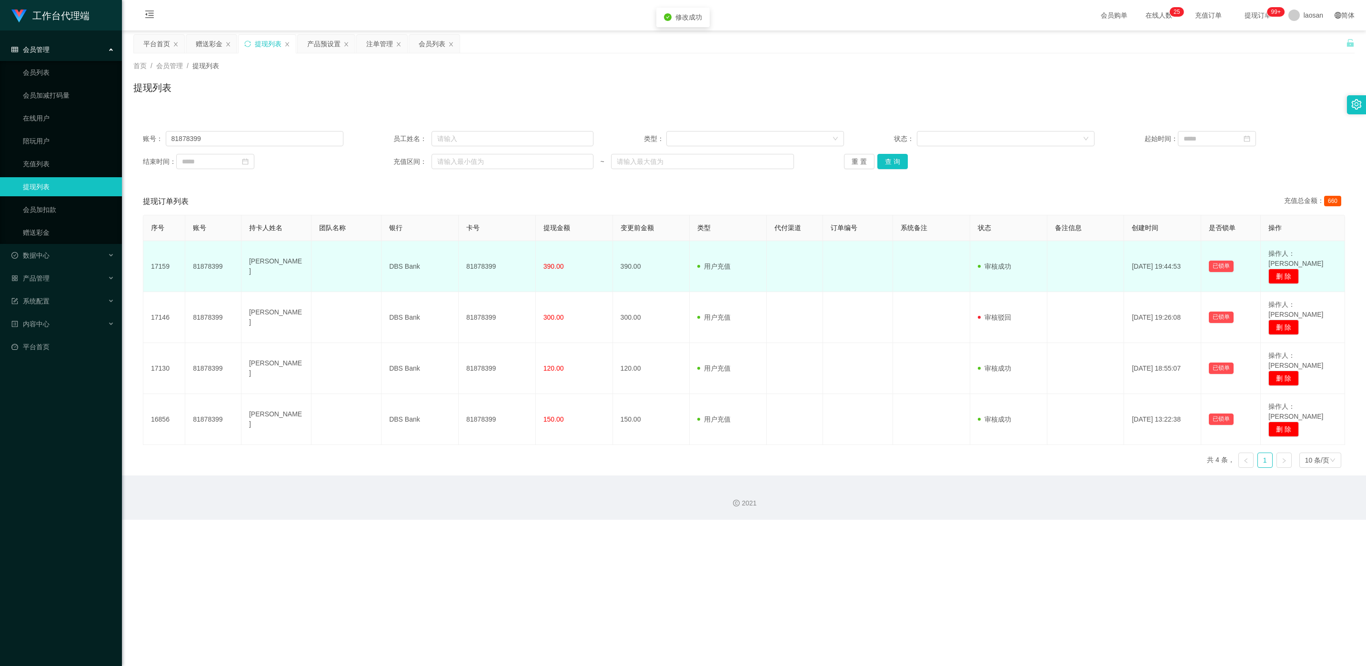
click at [457, 260] on td "81878399" at bounding box center [497, 266] width 77 height 51
copy td "81878399"
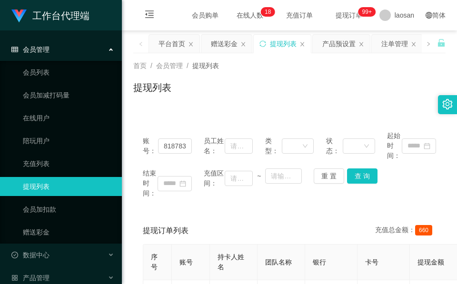
click at [176, 139] on input "81878399" at bounding box center [175, 146] width 34 height 15
paste input "L6371"
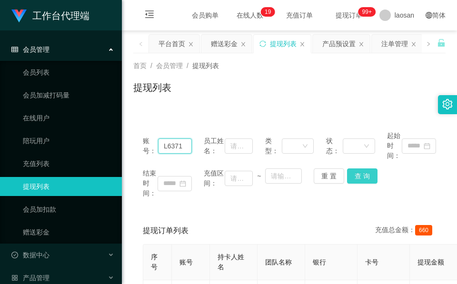
type input "L6371"
click at [356, 182] on button "查 询" at bounding box center [362, 176] width 30 height 15
click at [356, 182] on div "重 置 查 询" at bounding box center [338, 176] width 49 height 15
click at [356, 181] on button "查 询" at bounding box center [362, 176] width 30 height 15
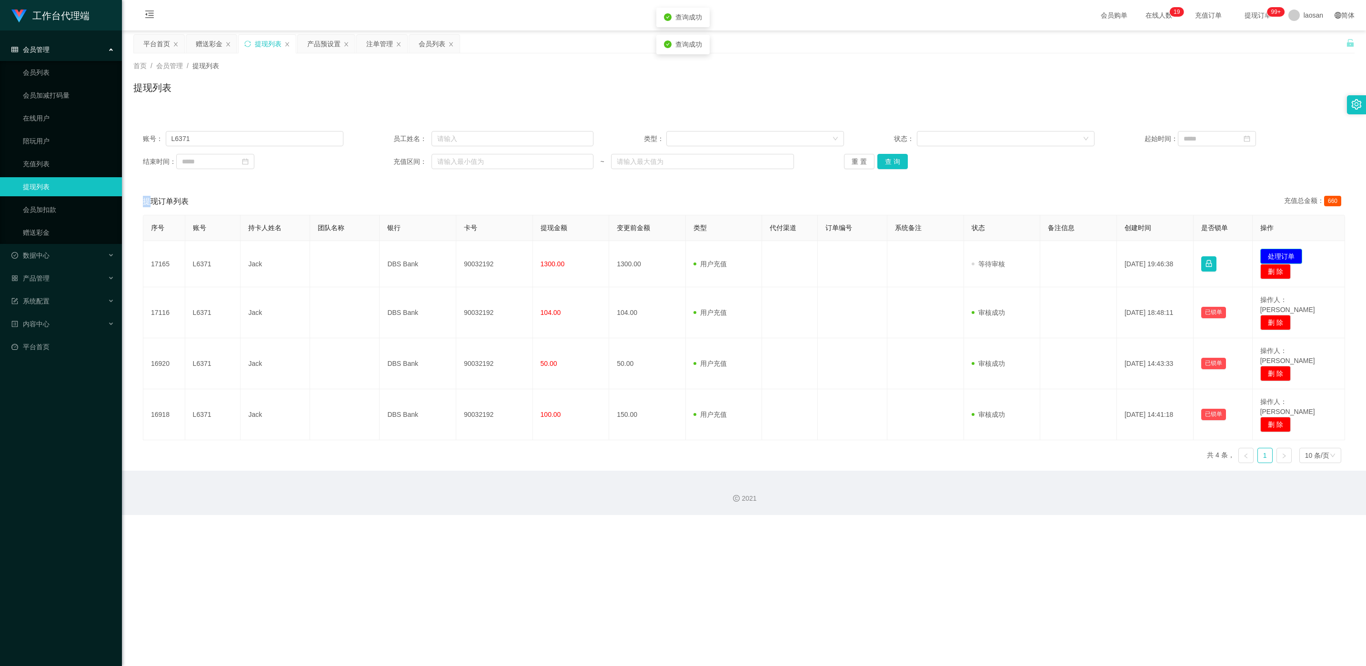
drag, startPoint x: 1275, startPoint y: 253, endPoint x: 1261, endPoint y: 252, distance: 14.4
click at [457, 253] on button "处理订单" at bounding box center [1282, 256] width 42 height 15
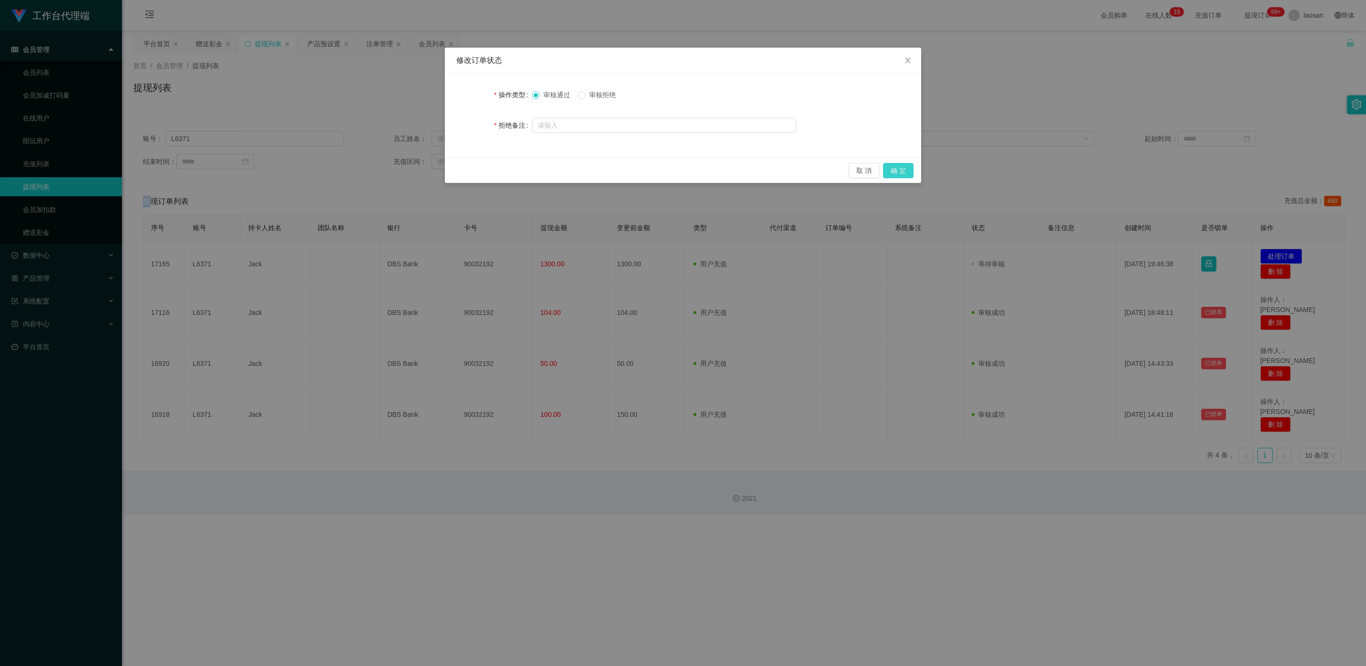
click at [457, 166] on button "确 定" at bounding box center [898, 170] width 30 height 15
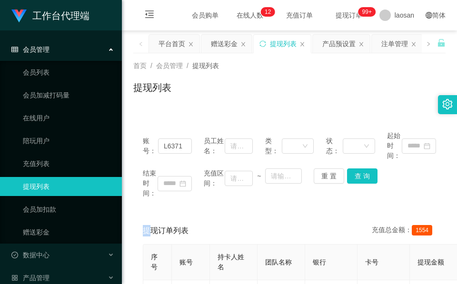
click at [180, 21] on div "会员购单 在线人数 0 1 2 3 4 5 6 7 8 9 0 1 2 3 4 5 6 7 8 9 0 1 2 3 4 5 6 7 8 9 0 1 2 3 4…" at bounding box center [289, 15] width 335 height 31
click at [222, 49] on div "赠送彩金" at bounding box center [224, 44] width 27 height 18
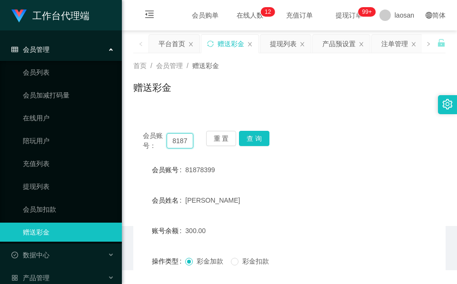
click at [180, 141] on input "81878399" at bounding box center [180, 140] width 27 height 15
click at [249, 138] on button "查 询" at bounding box center [254, 138] width 30 height 15
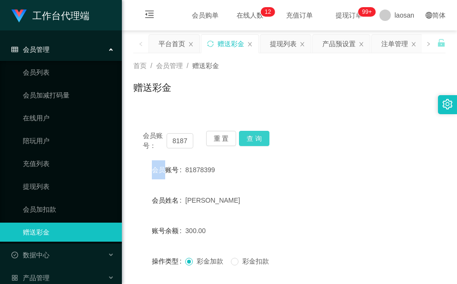
click at [249, 138] on div "重 置 查 询" at bounding box center [231, 141] width 50 height 20
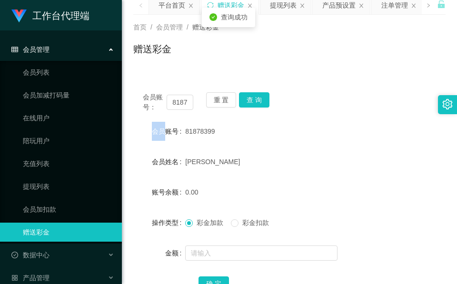
scroll to position [113, 0]
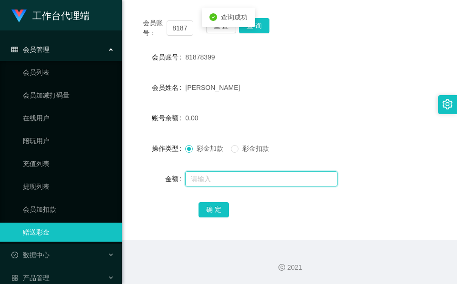
drag, startPoint x: 240, startPoint y: 180, endPoint x: 207, endPoint y: 179, distance: 32.9
click at [240, 180] on input "text" at bounding box center [261, 178] width 152 height 15
type input "46"
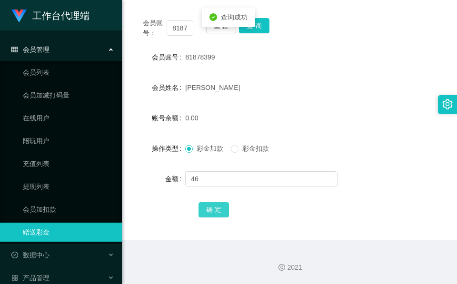
click at [217, 212] on button "确 定" at bounding box center [214, 209] width 30 height 15
click at [217, 212] on span "确 定" at bounding box center [219, 210] width 41 height 8
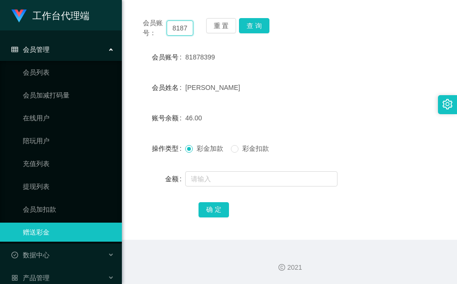
click at [181, 34] on input "81878399" at bounding box center [180, 27] width 27 height 15
paste input "L6371"
type input "L6371"
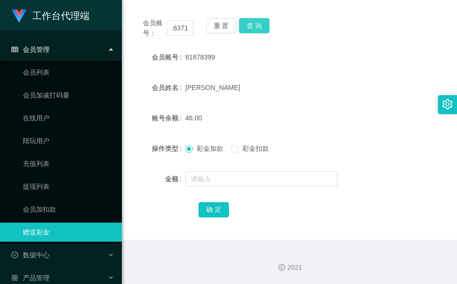
click at [266, 23] on button "查 询" at bounding box center [254, 25] width 30 height 15
click at [266, 23] on div "会员账号： L6371 重 置 查 询" at bounding box center [289, 28] width 313 height 20
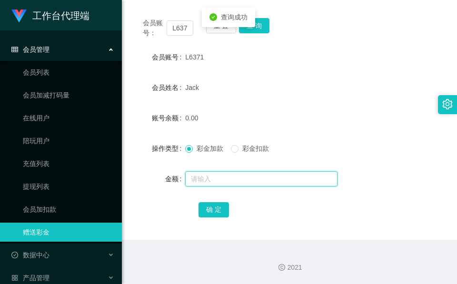
drag, startPoint x: 266, startPoint y: 23, endPoint x: 213, endPoint y: 183, distance: 168.6
click at [213, 183] on input "text" at bounding box center [261, 178] width 152 height 15
type input "46"
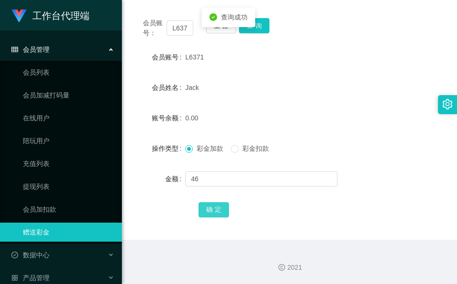
click at [212, 200] on div "确 定" at bounding box center [290, 209] width 182 height 19
click at [213, 203] on button "确 定" at bounding box center [214, 209] width 30 height 15
click at [220, 99] on form "会员账号 L6371 会员姓名 [PERSON_NAME] 账号余额 46.00 操作类型 彩金加款 彩金扣款 金额 确 定" at bounding box center [289, 133] width 313 height 171
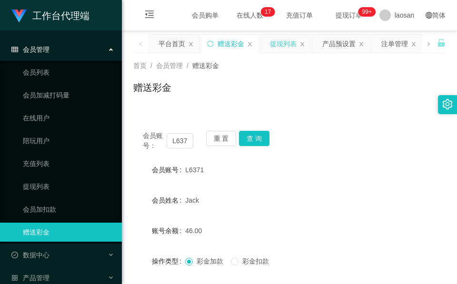
click at [289, 46] on div "提现列表" at bounding box center [283, 44] width 27 height 18
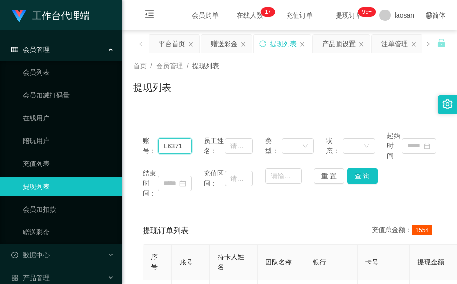
click at [176, 146] on input "L6371" at bounding box center [175, 146] width 34 height 15
paste input "81878399"
click at [366, 180] on button "查 询" at bounding box center [362, 176] width 30 height 15
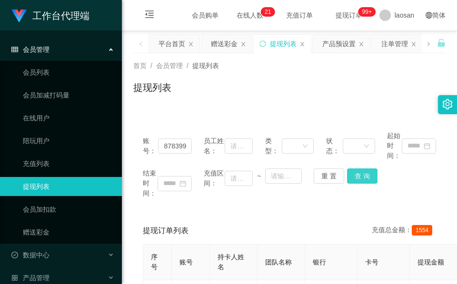
scroll to position [0, 0]
click at [365, 178] on div "结束时间： 充值区间： ~ 重 置 查 询" at bounding box center [289, 184] width 293 height 30
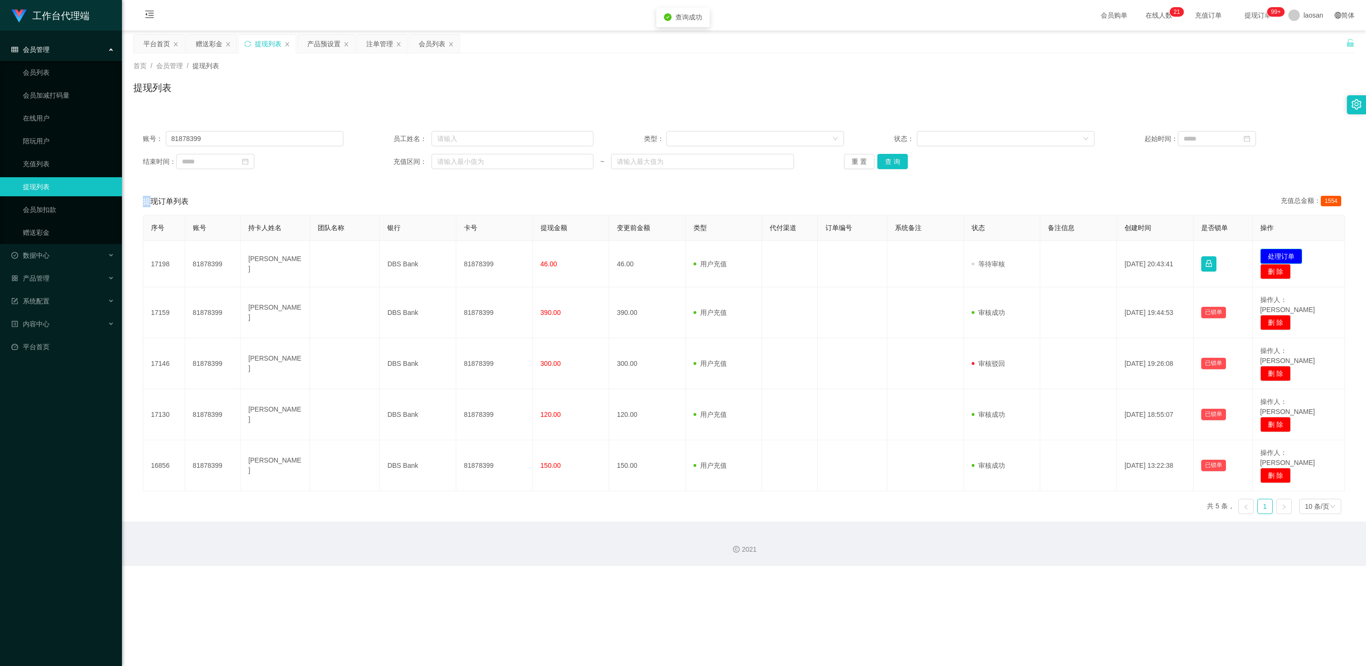
drag, startPoint x: 1269, startPoint y: 252, endPoint x: 1217, endPoint y: 258, distance: 52.8
click at [457, 252] on button "处理订单" at bounding box center [1282, 256] width 42 height 15
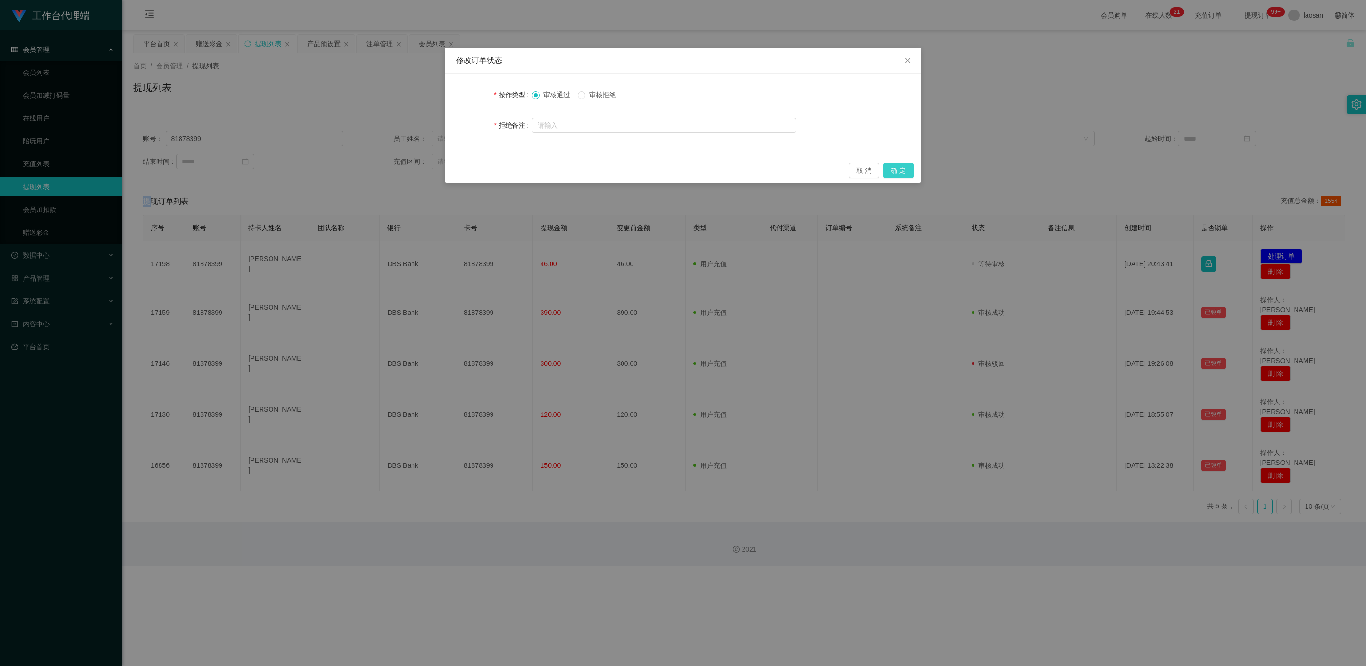
click at [457, 168] on button "确 定" at bounding box center [898, 170] width 30 height 15
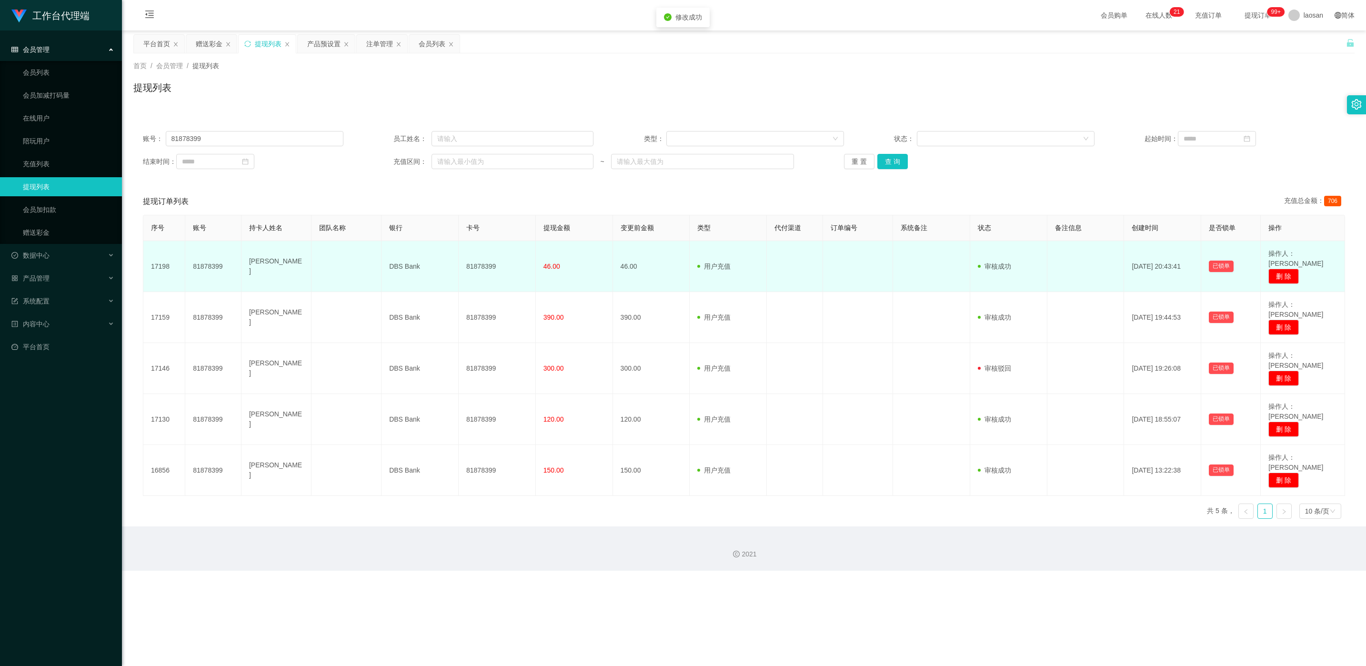
click at [457, 258] on td "81878399" at bounding box center [497, 266] width 77 height 51
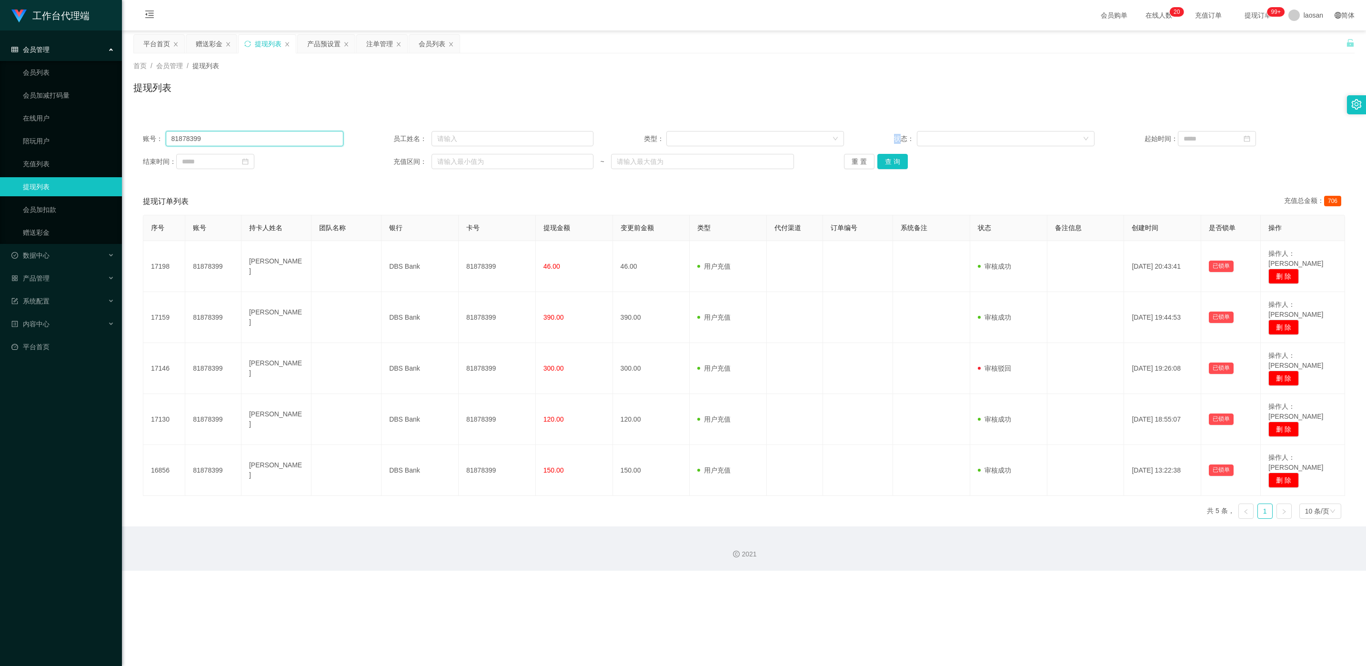
click at [213, 143] on input "81878399" at bounding box center [255, 138] width 178 height 15
paste input "L6371"
type input "L6371"
click at [457, 165] on button "查 询" at bounding box center [893, 161] width 30 height 15
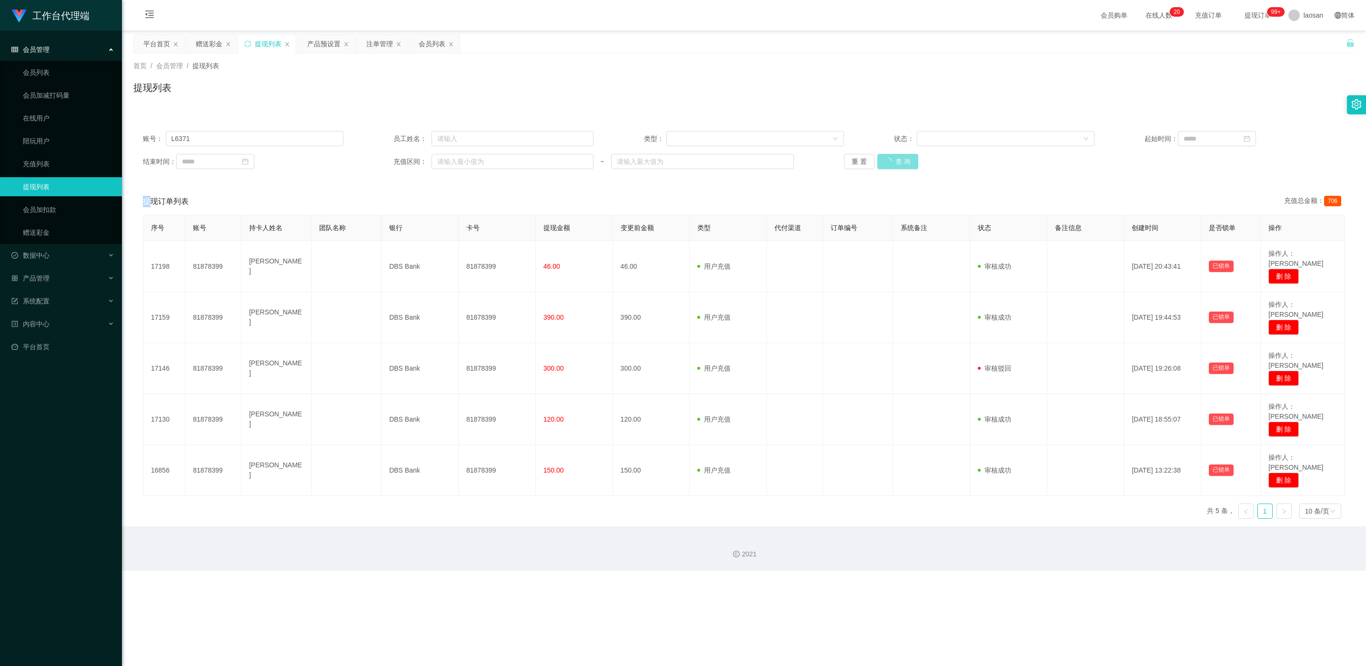
click at [457, 165] on div "重 置 查 询" at bounding box center [944, 161] width 201 height 15
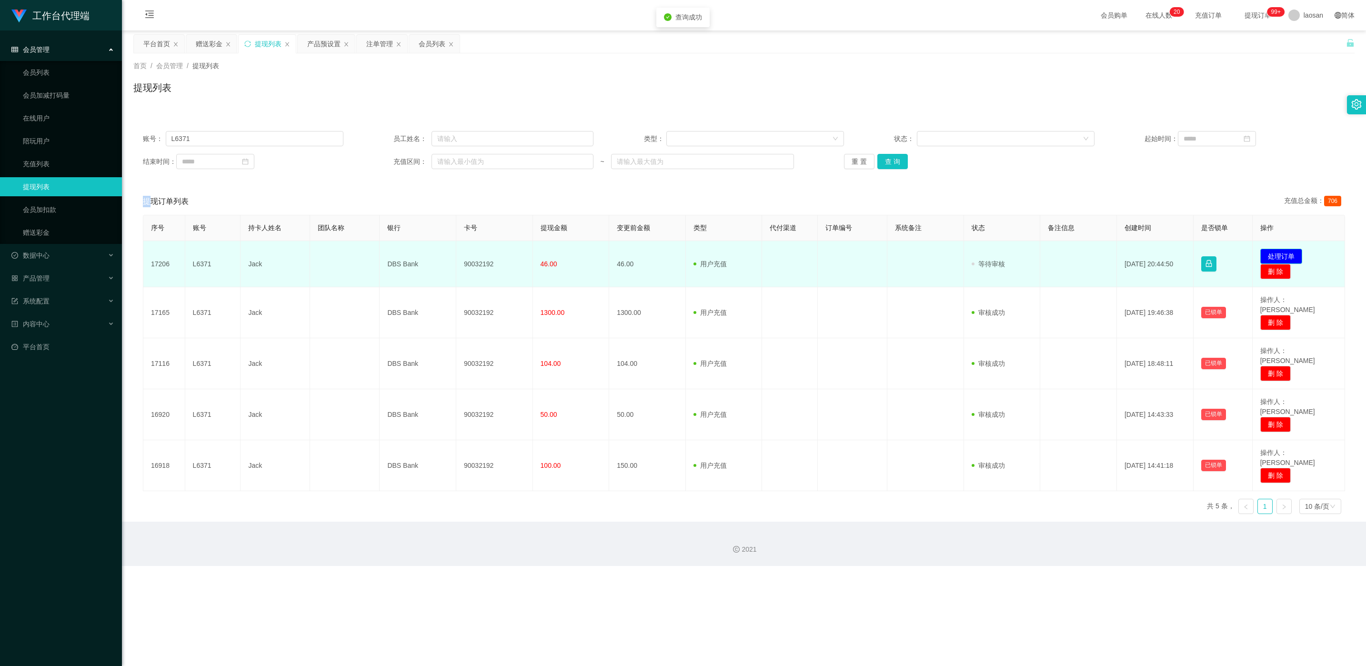
click at [457, 254] on button "处理订单" at bounding box center [1282, 256] width 42 height 15
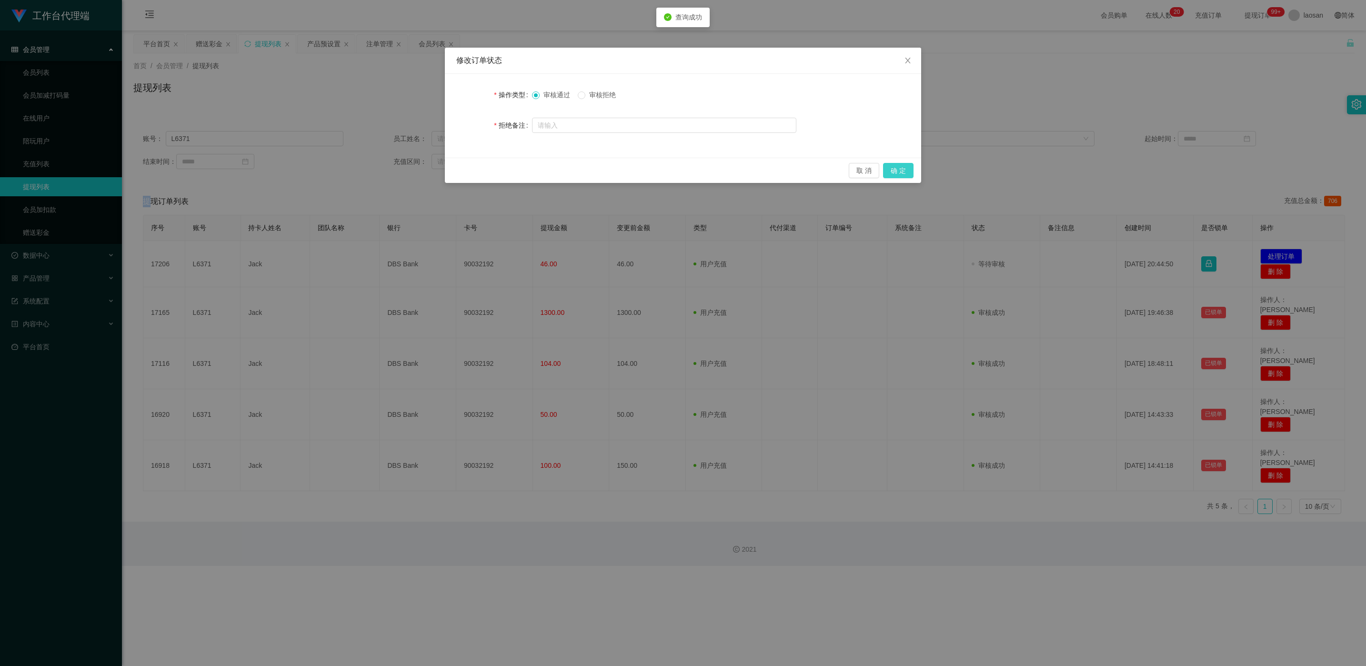
click at [457, 171] on button "确 定" at bounding box center [898, 170] width 30 height 15
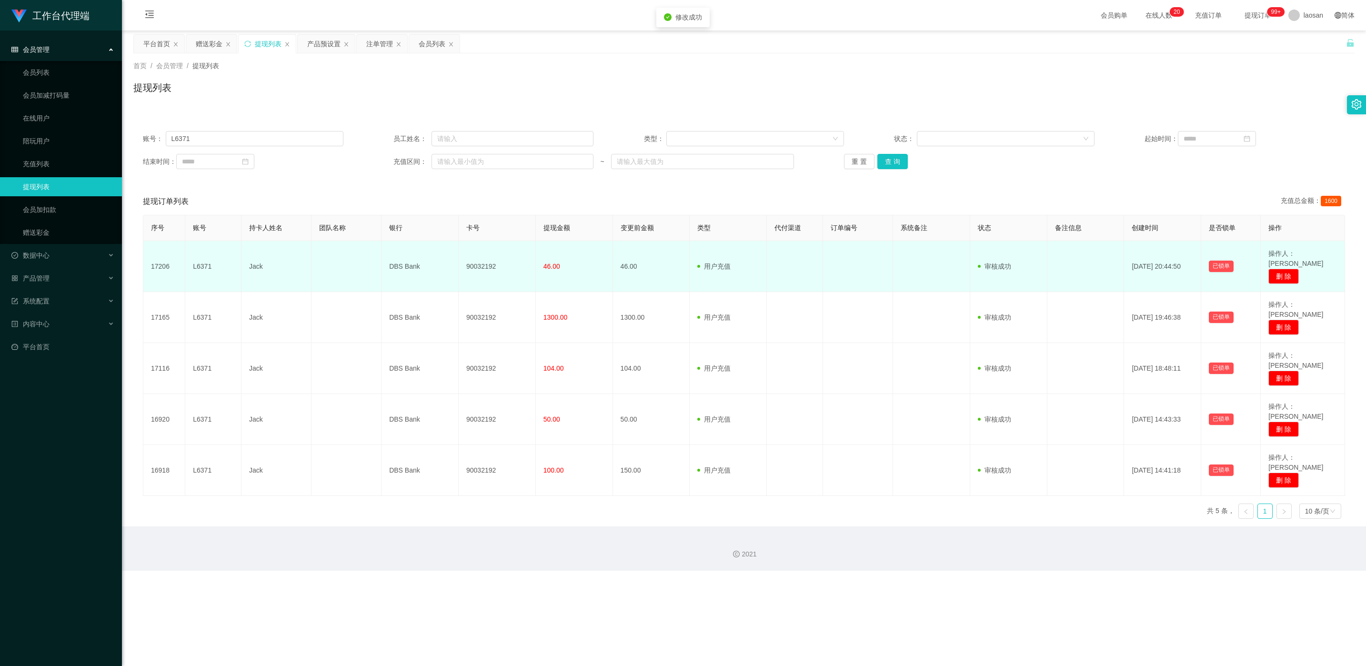
click at [457, 261] on td "90032192" at bounding box center [497, 266] width 77 height 51
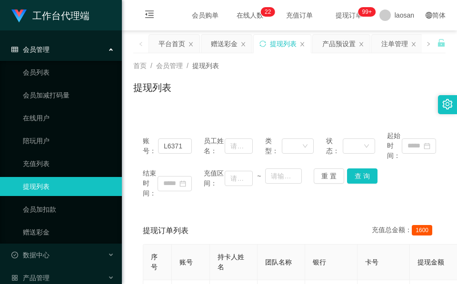
click at [223, 83] on div "提现列表" at bounding box center [289, 92] width 313 height 22
click at [224, 41] on div "赠送彩金" at bounding box center [224, 44] width 27 height 18
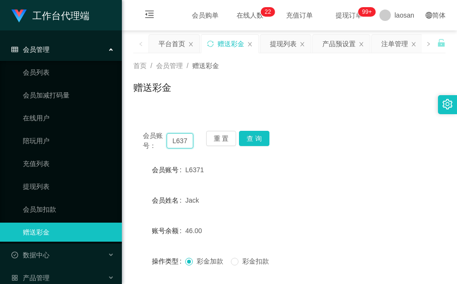
click at [178, 136] on input "L6371" at bounding box center [180, 140] width 27 height 15
paste input "WilliamsJustin"
type input "WilliamsJustin"
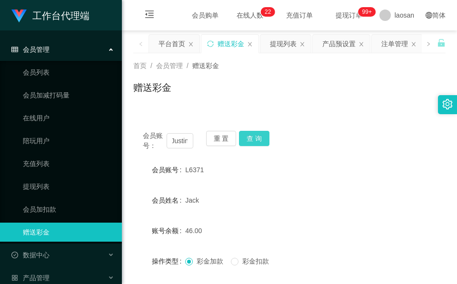
click at [257, 134] on button "查 询" at bounding box center [254, 138] width 30 height 15
click at [256, 136] on div "会员账号： WilliamsJustin 重 置 查 询" at bounding box center [289, 141] width 313 height 20
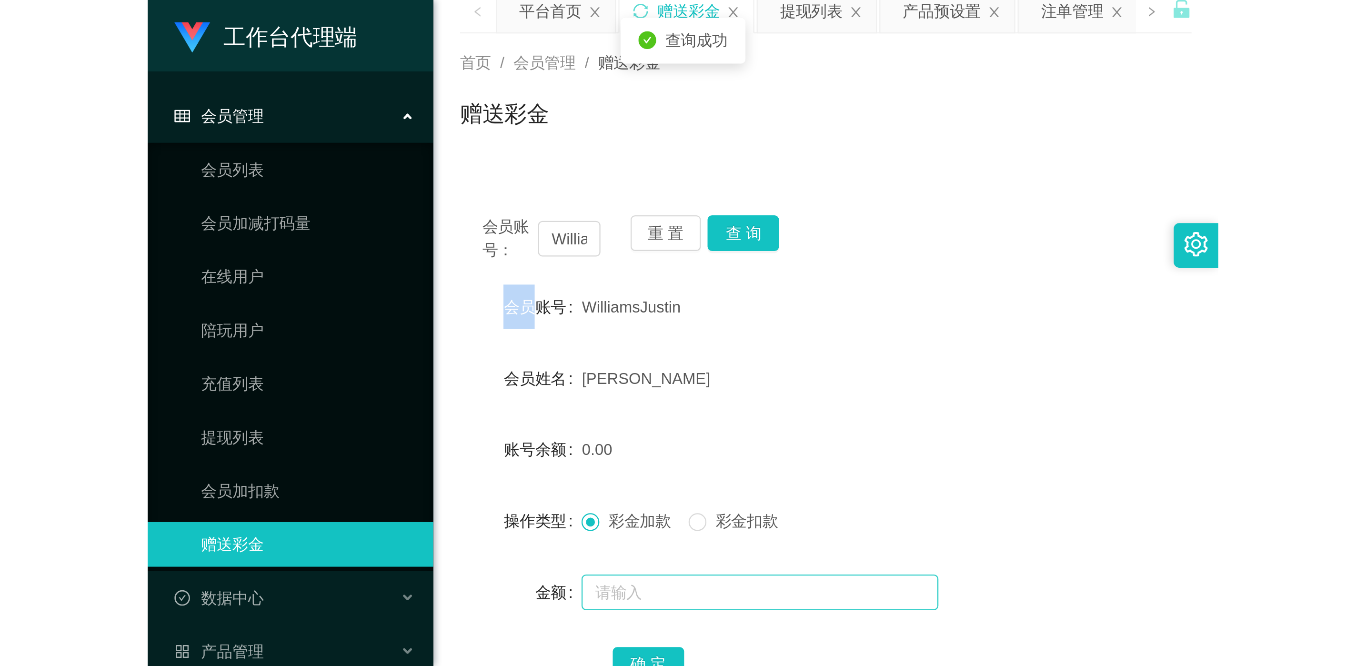
scroll to position [71, 0]
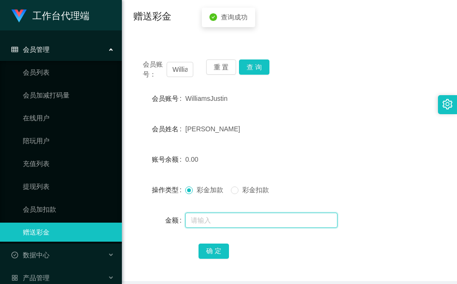
click at [217, 223] on input "text" at bounding box center [261, 220] width 152 height 15
type input "46"
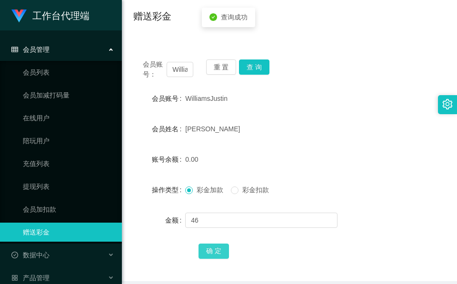
click at [221, 246] on button "确 定" at bounding box center [214, 251] width 30 height 15
drag, startPoint x: 303, startPoint y: 109, endPoint x: 309, endPoint y: 99, distance: 11.3
click at [306, 109] on form "会员账号 WilliamsJustin 会员姓名 [PERSON_NAME] [PERSON_NAME] 账号余额 46.00 操作类型 彩金加款 彩金扣款 …" at bounding box center [289, 174] width 313 height 171
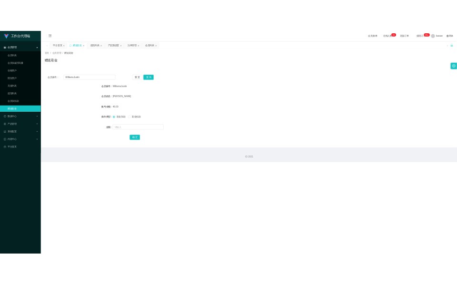
scroll to position [0, 0]
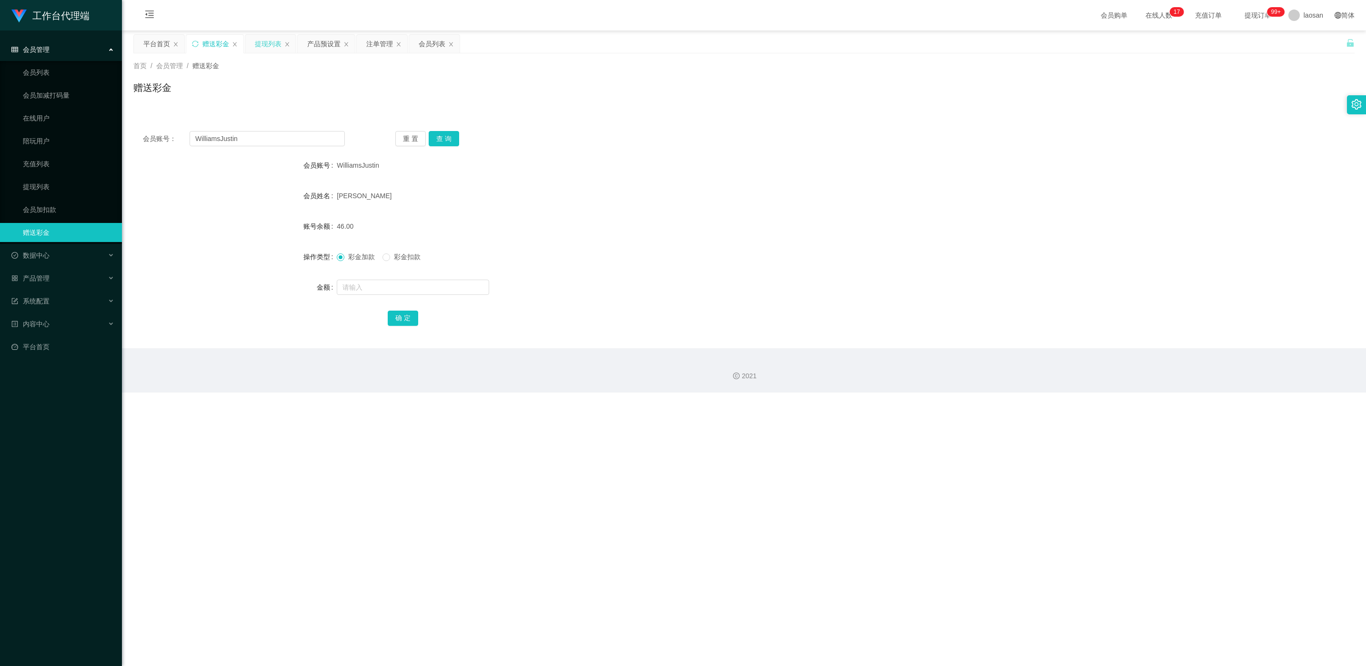
click at [266, 44] on div "提现列表" at bounding box center [268, 44] width 27 height 18
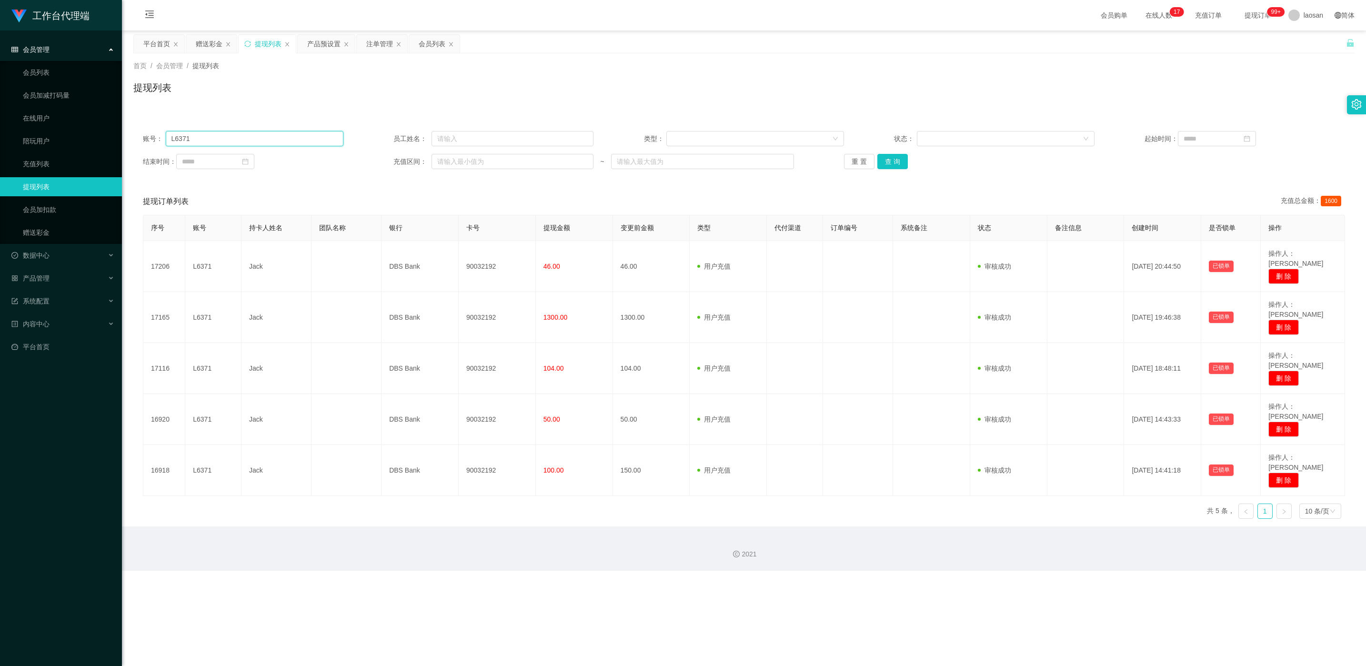
click at [245, 135] on input "L6371" at bounding box center [255, 138] width 178 height 15
paste input "WilliamsJustin"
type input "WilliamsJustin"
click at [457, 166] on button "查 询" at bounding box center [893, 161] width 30 height 15
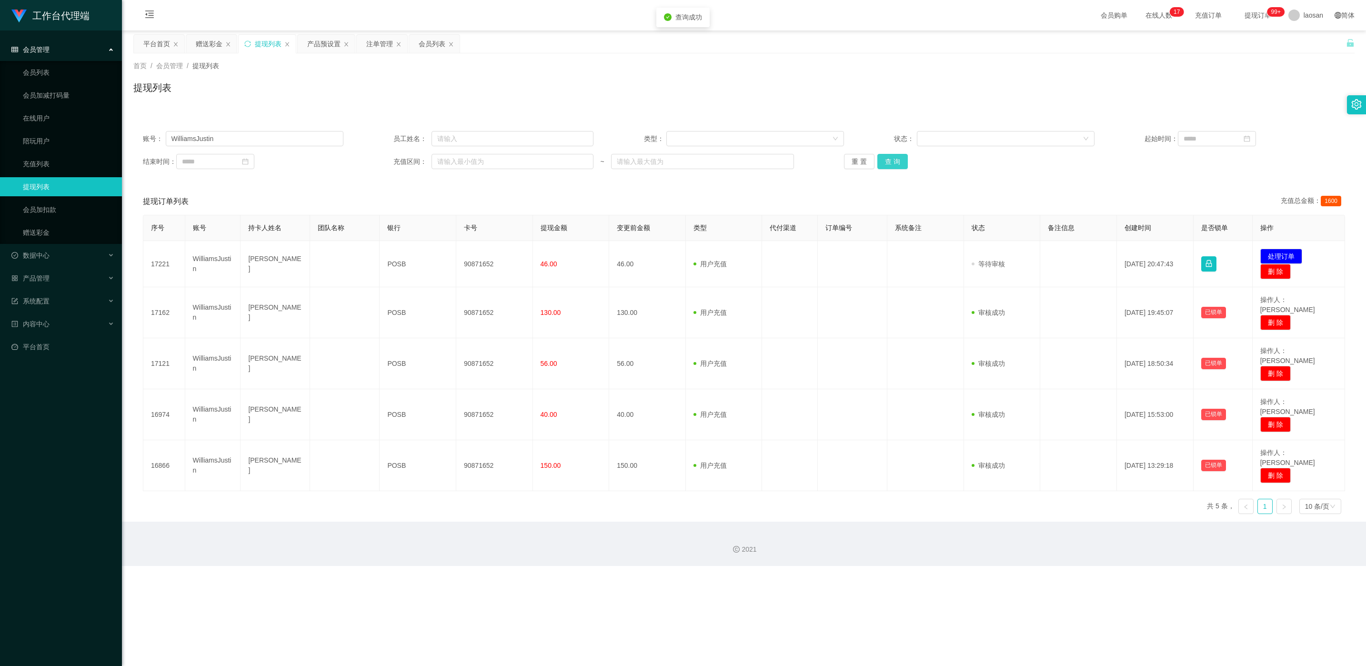
click at [457, 166] on button "查 询" at bounding box center [893, 161] width 30 height 15
click at [457, 166] on div "重 置 查 询" at bounding box center [944, 161] width 201 height 15
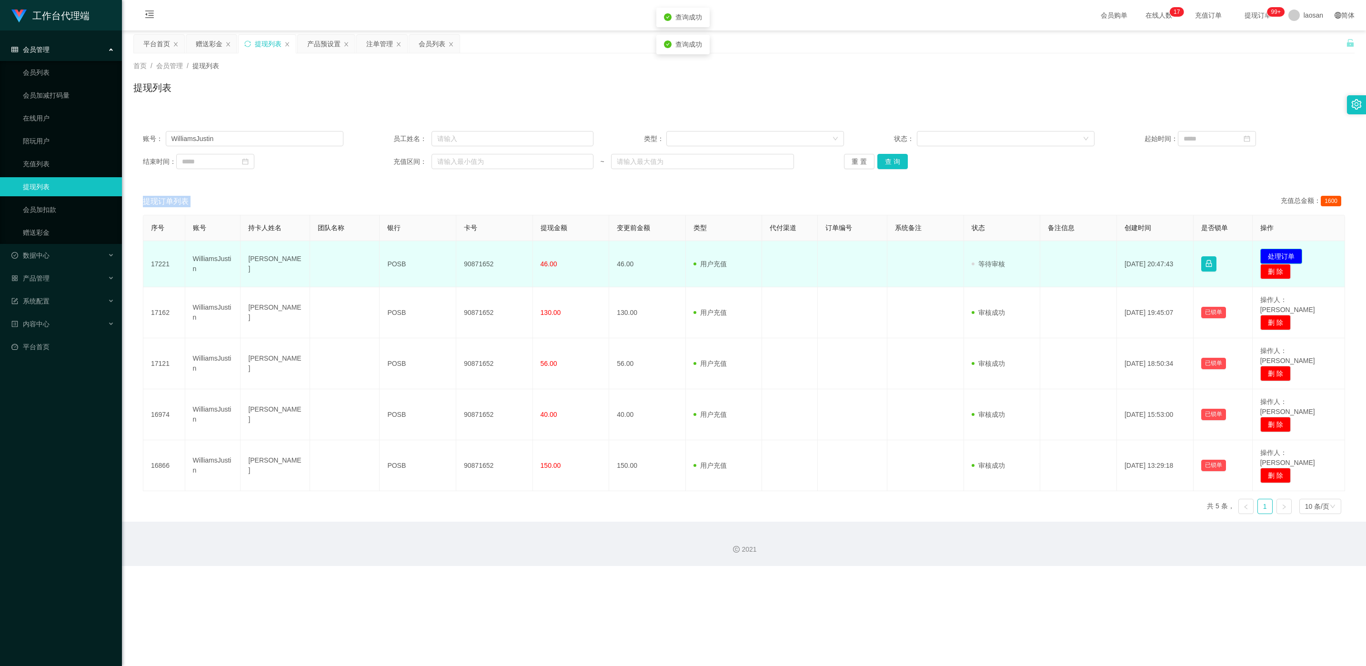
click at [457, 253] on button "处理订单" at bounding box center [1282, 256] width 42 height 15
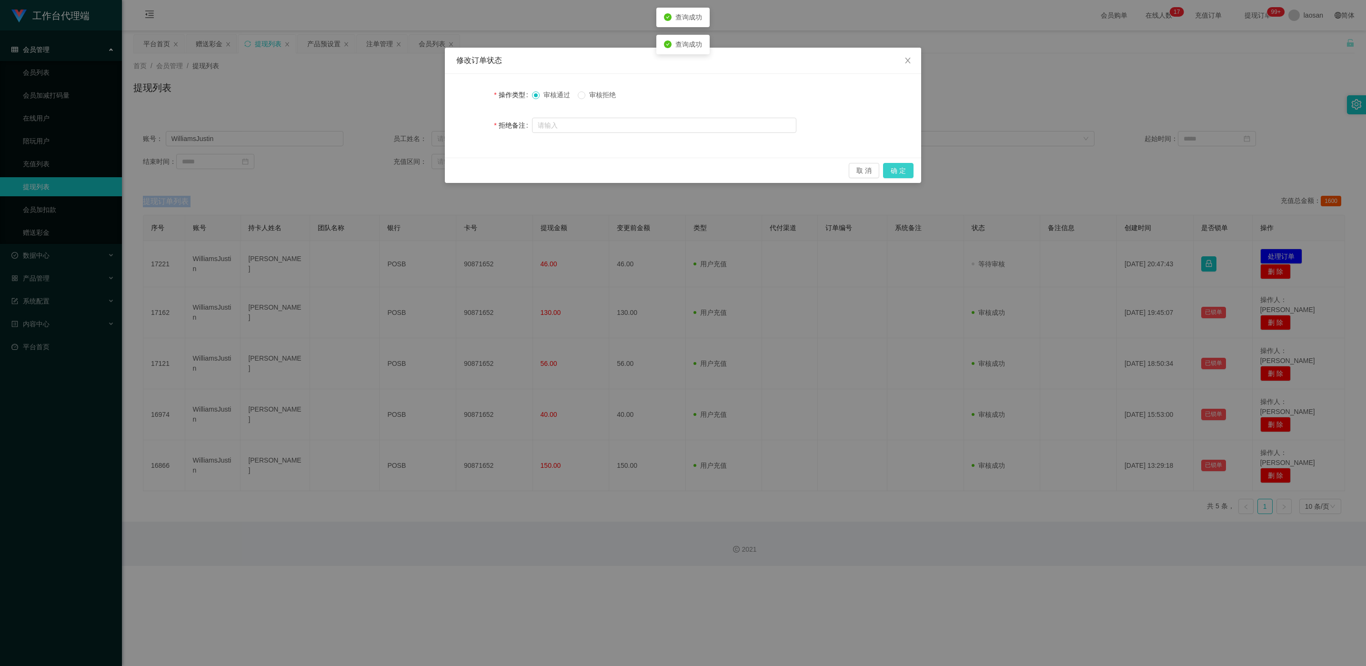
click at [457, 169] on button "确 定" at bounding box center [898, 170] width 30 height 15
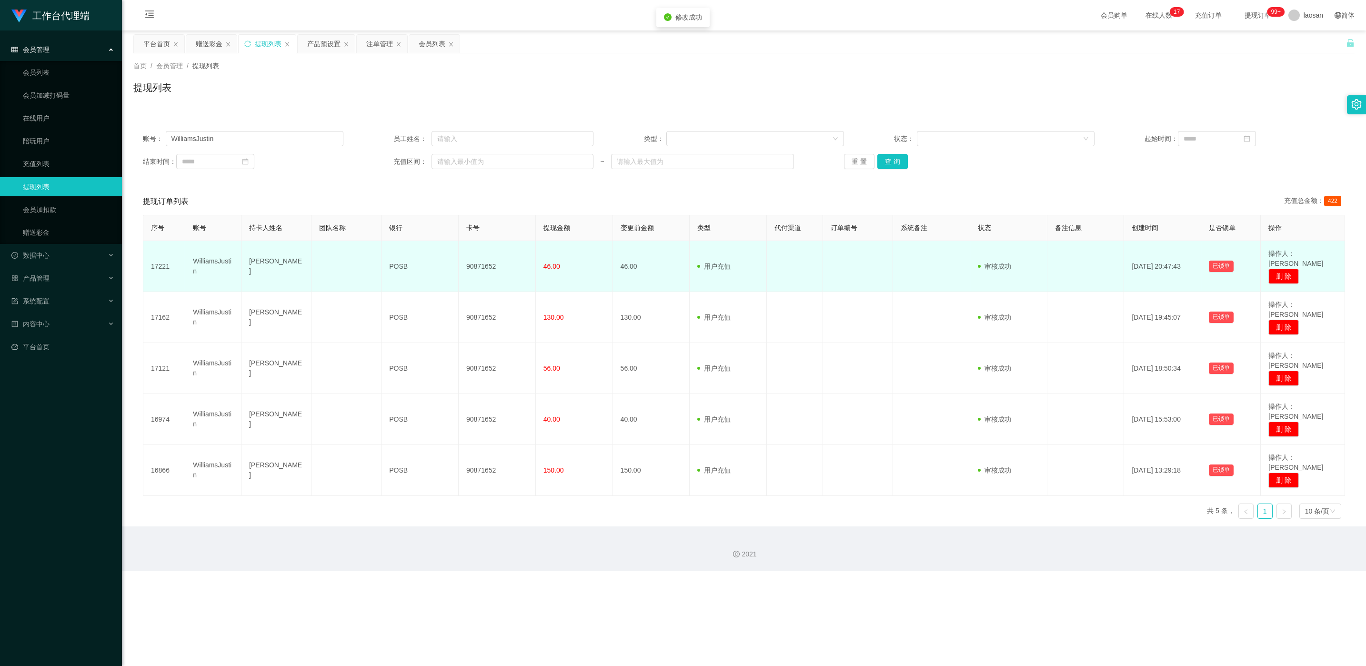
click at [457, 261] on td "90871652" at bounding box center [497, 266] width 77 height 51
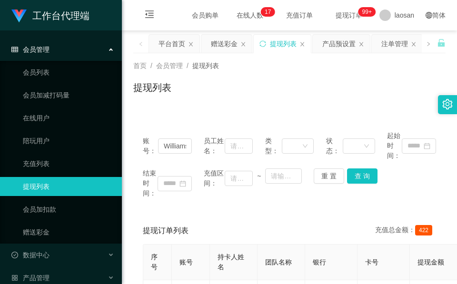
click at [318, 106] on div "首页 / 会员管理 / 提现列表 / 提现列表" at bounding box center [289, 81] width 335 height 57
click at [230, 47] on div "赠送彩金" at bounding box center [224, 44] width 27 height 18
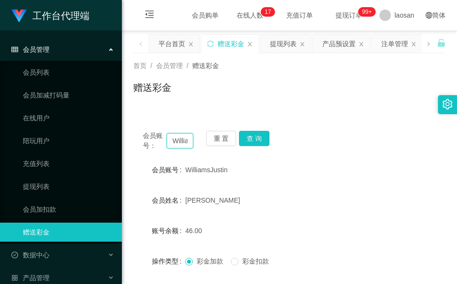
click at [179, 142] on input "WilliamsJustin" at bounding box center [180, 140] width 27 height 15
paste input "1982"
type input "William1982"
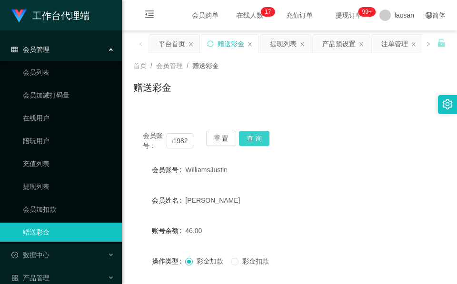
click at [260, 136] on button "查 询" at bounding box center [254, 138] width 30 height 15
click at [260, 136] on div "会员账号： William1982 重 置 查 询" at bounding box center [289, 141] width 313 height 20
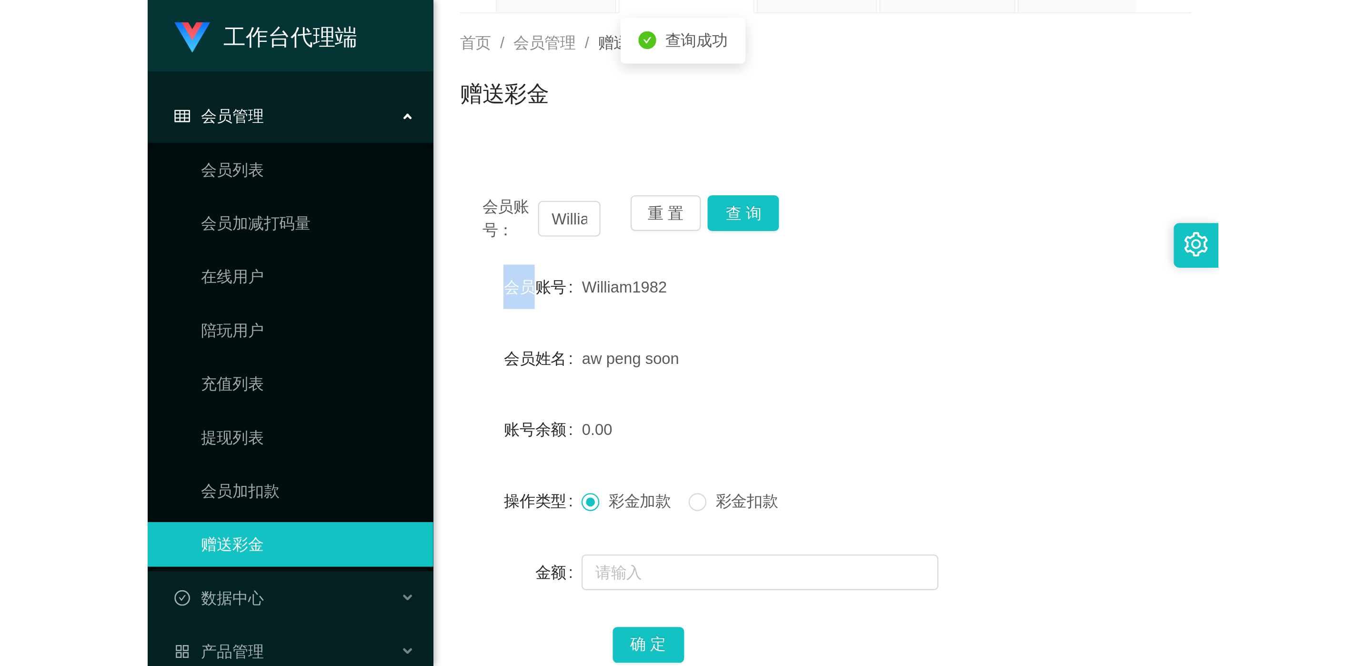
scroll to position [71, 0]
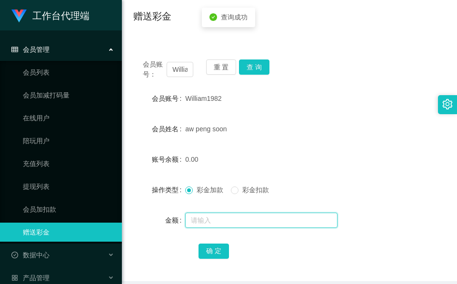
drag, startPoint x: 219, startPoint y: 218, endPoint x: 211, endPoint y: 215, distance: 8.6
click at [219, 218] on input "text" at bounding box center [261, 220] width 152 height 15
type input "46"
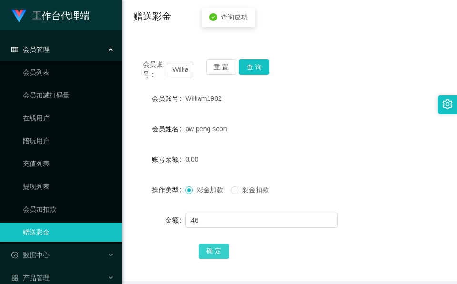
click at [212, 246] on button "确 定" at bounding box center [214, 251] width 30 height 15
drag, startPoint x: 255, startPoint y: 131, endPoint x: 263, endPoint y: 96, distance: 35.8
click at [256, 131] on div "aw peng soon" at bounding box center [276, 129] width 182 height 19
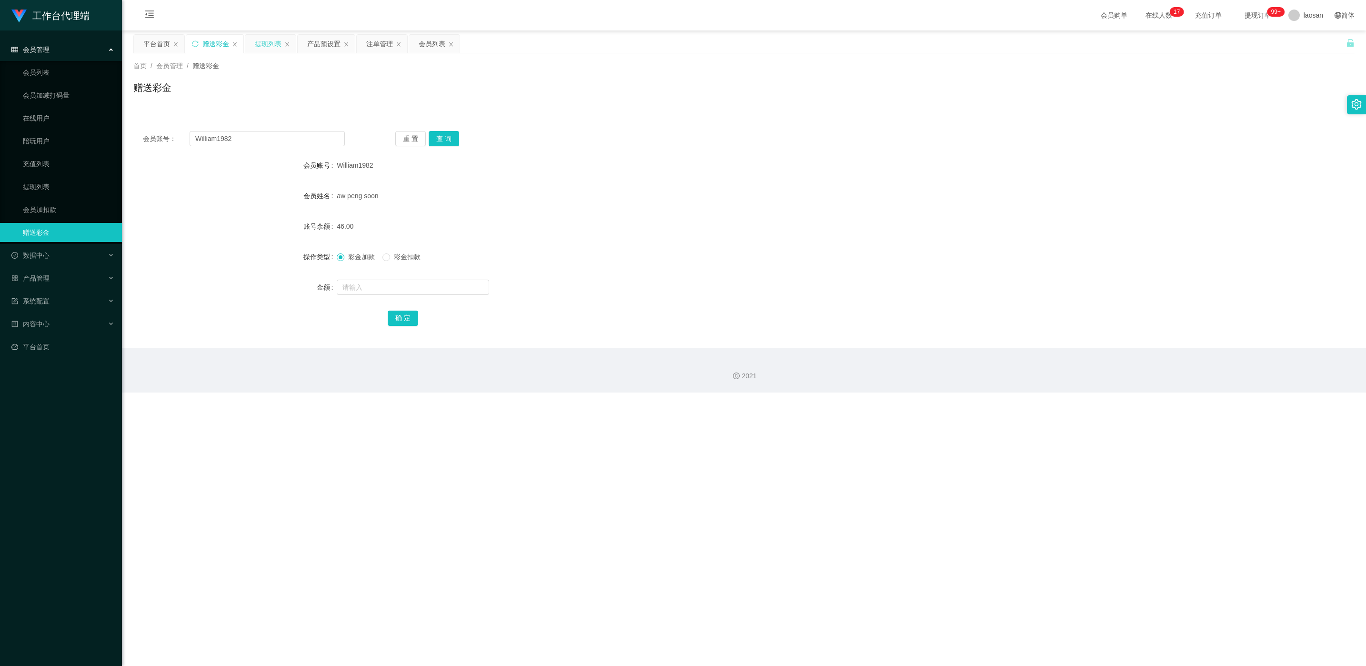
click at [270, 49] on div "提现列表" at bounding box center [268, 44] width 27 height 18
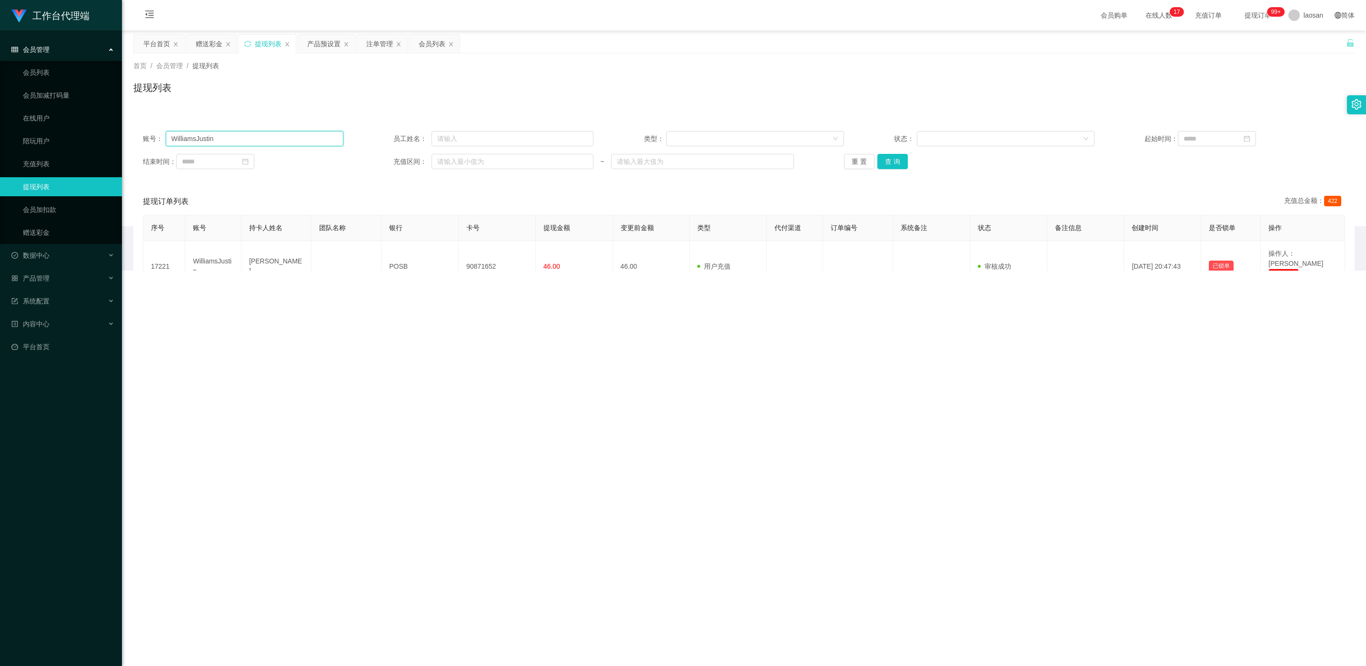
click at [249, 144] on input "WilliamsJustin" at bounding box center [255, 138] width 178 height 15
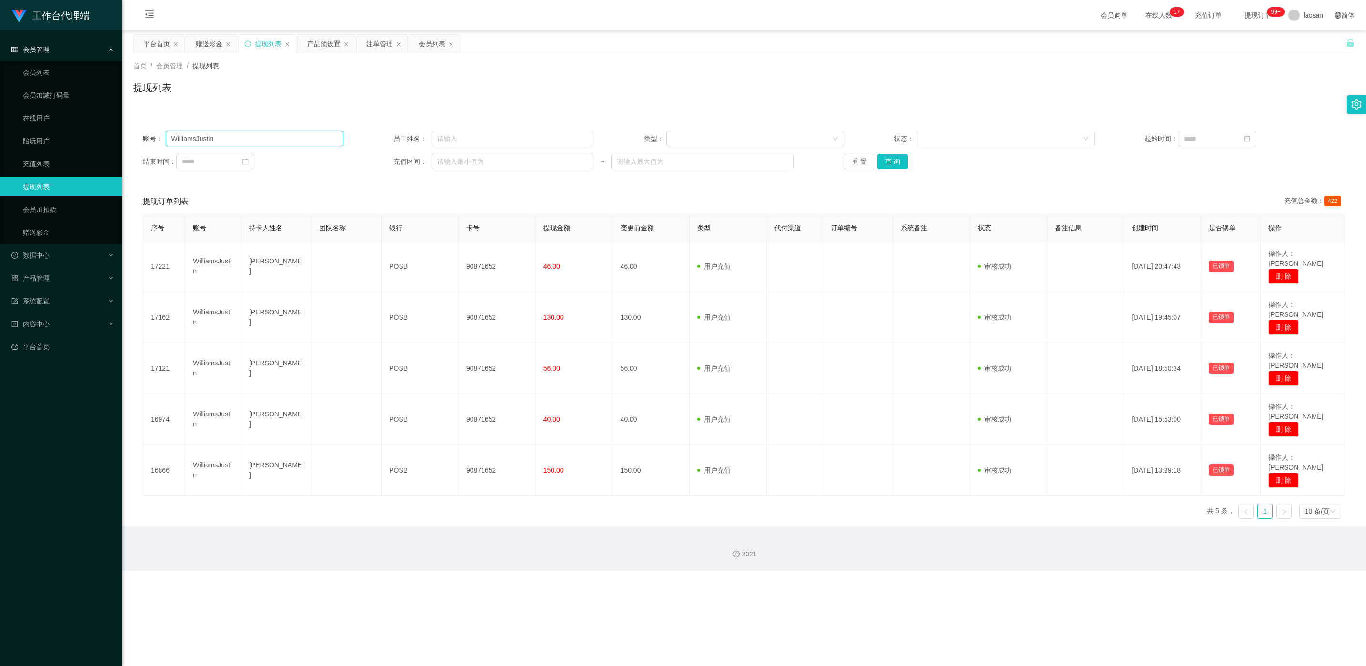
click at [249, 143] on input "WilliamsJustin" at bounding box center [255, 138] width 178 height 15
click at [252, 138] on input "WilliamsJustin" at bounding box center [255, 138] width 178 height 15
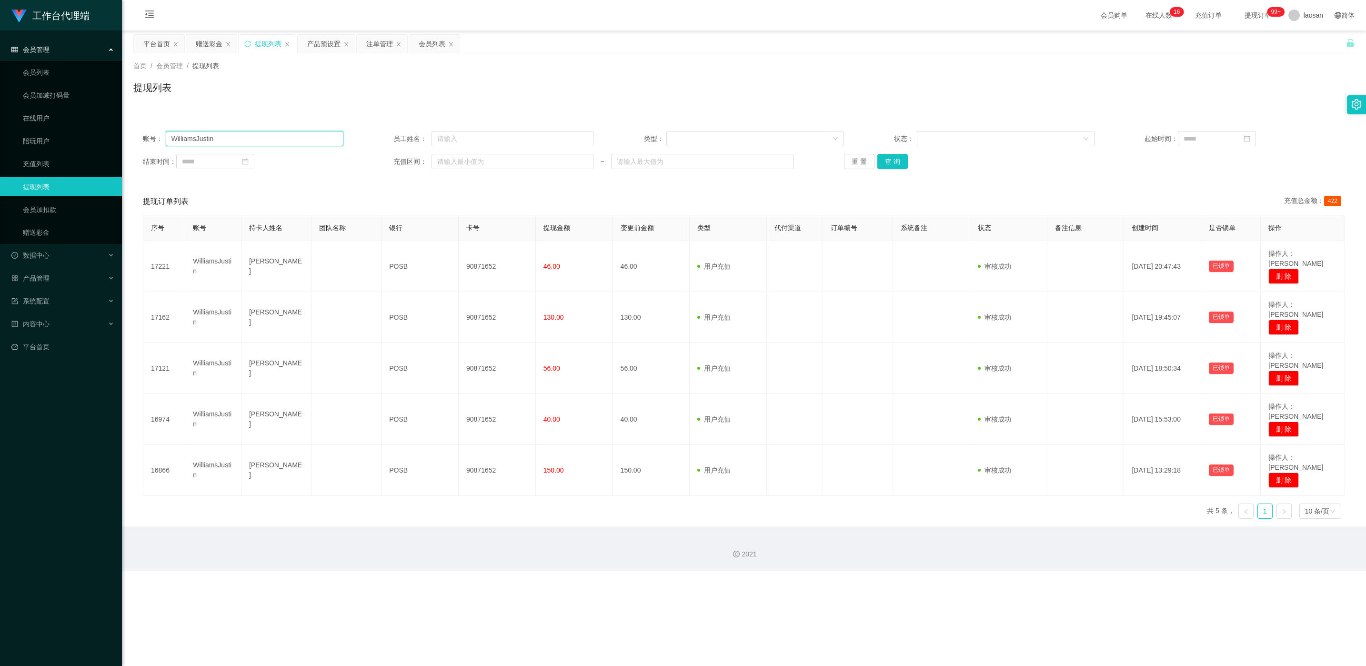
click at [252, 138] on input "WilliamsJustin" at bounding box center [255, 138] width 178 height 15
paste input "1982"
type input "William1982"
click at [457, 159] on button "查 询" at bounding box center [893, 161] width 30 height 15
click at [457, 159] on div "重 置 查 询" at bounding box center [944, 161] width 201 height 15
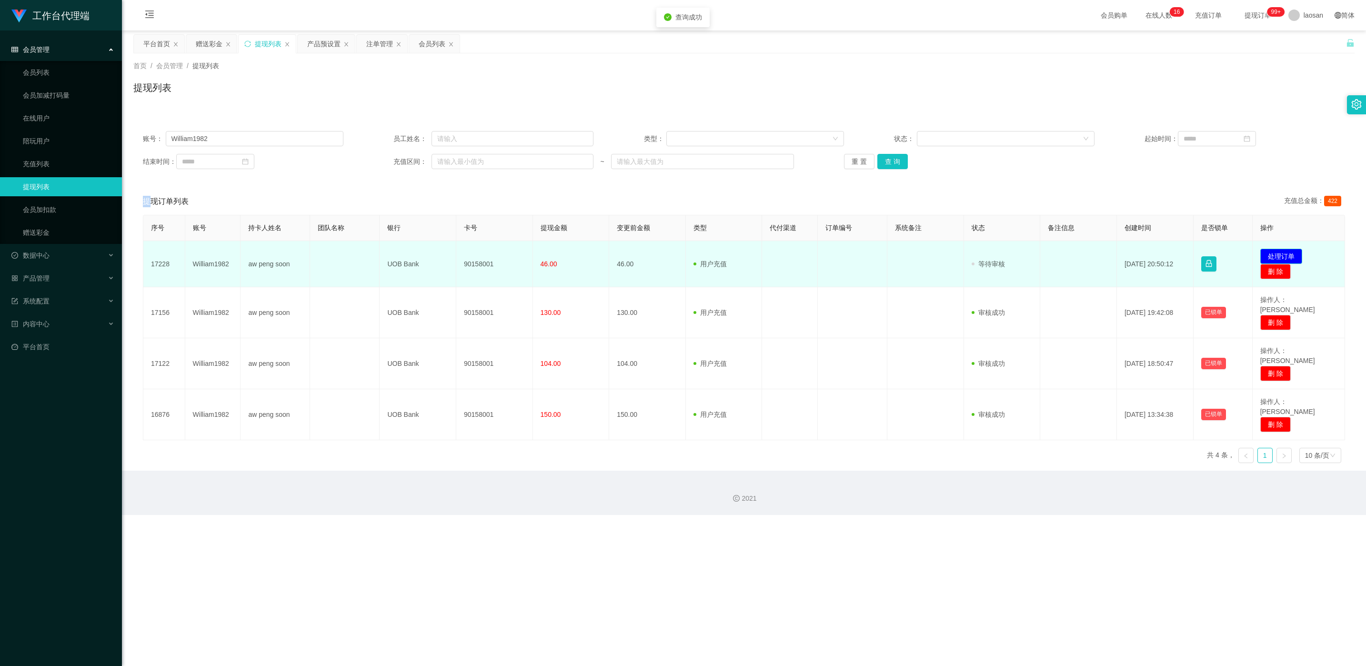
click at [457, 253] on button "处理订单" at bounding box center [1282, 256] width 42 height 15
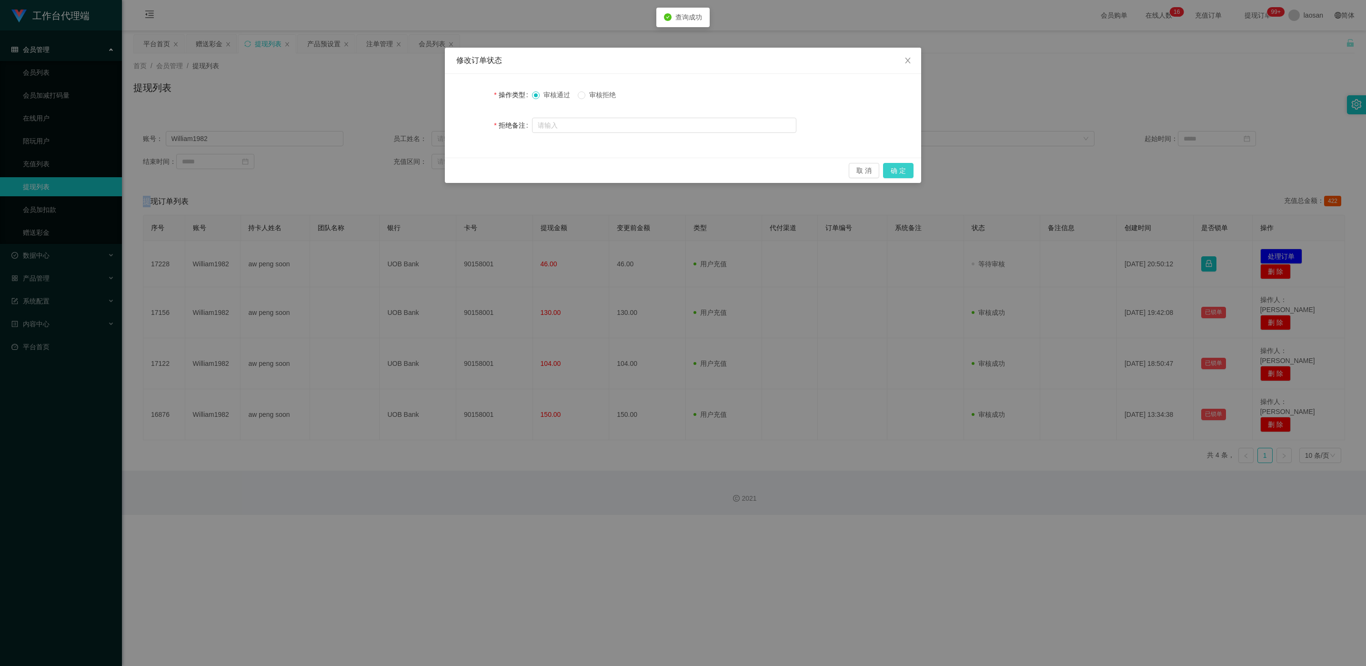
click at [457, 171] on button "确 定" at bounding box center [898, 170] width 30 height 15
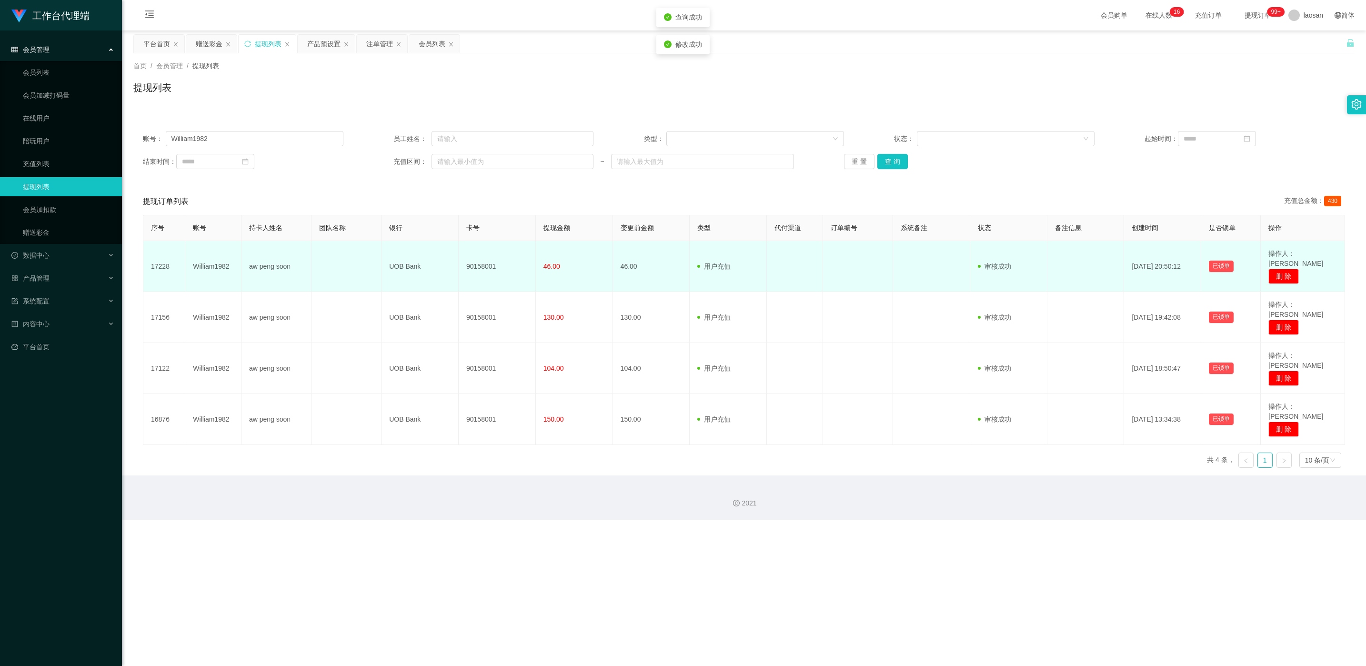
click at [457, 257] on td "90158001" at bounding box center [497, 266] width 77 height 51
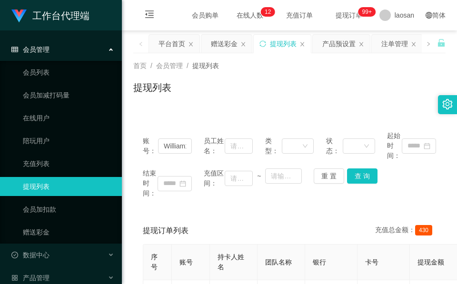
click at [169, 86] on h1 "提现列表" at bounding box center [152, 88] width 38 height 14
drag, startPoint x: 220, startPoint y: 124, endPoint x: 228, endPoint y: 89, distance: 36.5
click at [220, 124] on div "账号： William1982 员工姓名： 类型： 状态： 起始时间： 结束时间： 充值区间： ~ 重 置 查 询" at bounding box center [289, 164] width 313 height 87
click at [236, 41] on div "赠送彩金" at bounding box center [224, 44] width 27 height 18
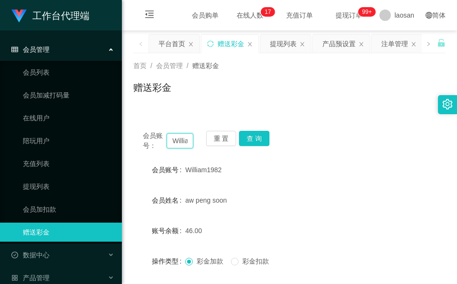
click at [183, 144] on input "William1982" at bounding box center [180, 140] width 27 height 15
paste input "lekzai450"
type input "lekzai450"
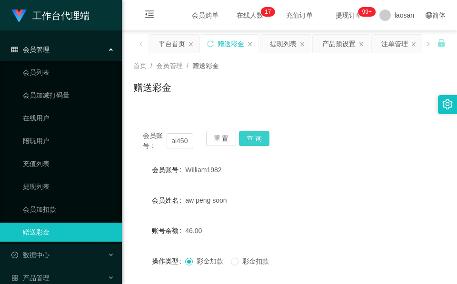
click at [251, 139] on button "查 询" at bounding box center [254, 138] width 30 height 15
click at [251, 139] on button "查 询" at bounding box center [259, 138] width 41 height 15
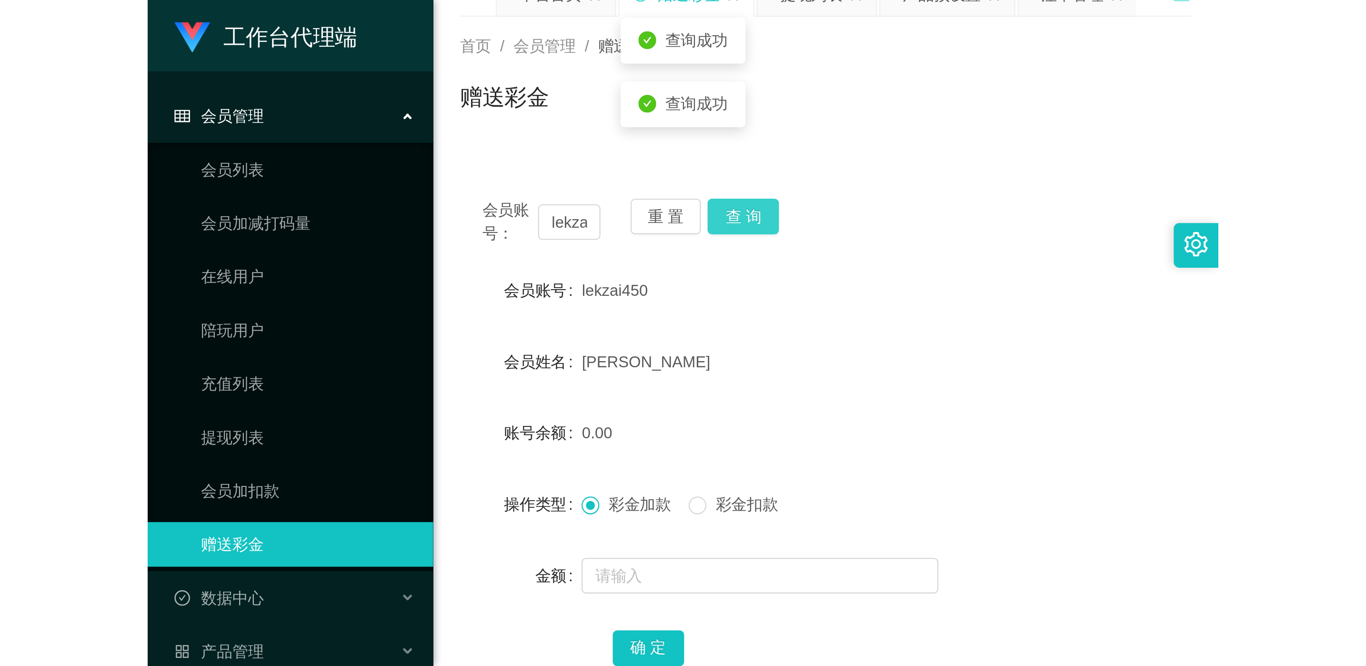
scroll to position [71, 0]
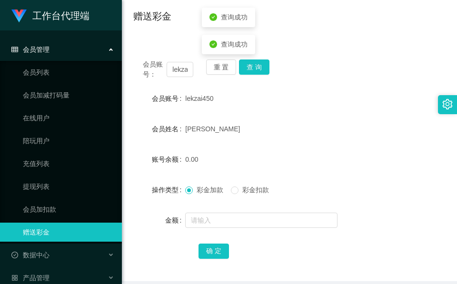
click at [236, 206] on form "会员账号 lekzai450 会员姓名 [PERSON_NAME] 账号余额 0.00 操作类型 彩金加款 彩金扣款 金额 确 定" at bounding box center [289, 174] width 313 height 171
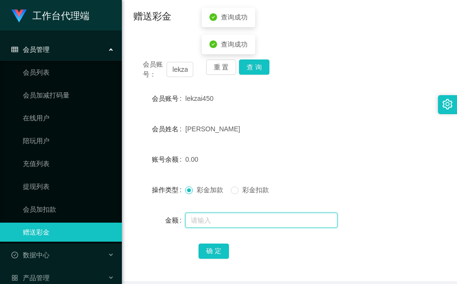
click at [233, 213] on input "text" at bounding box center [261, 220] width 152 height 15
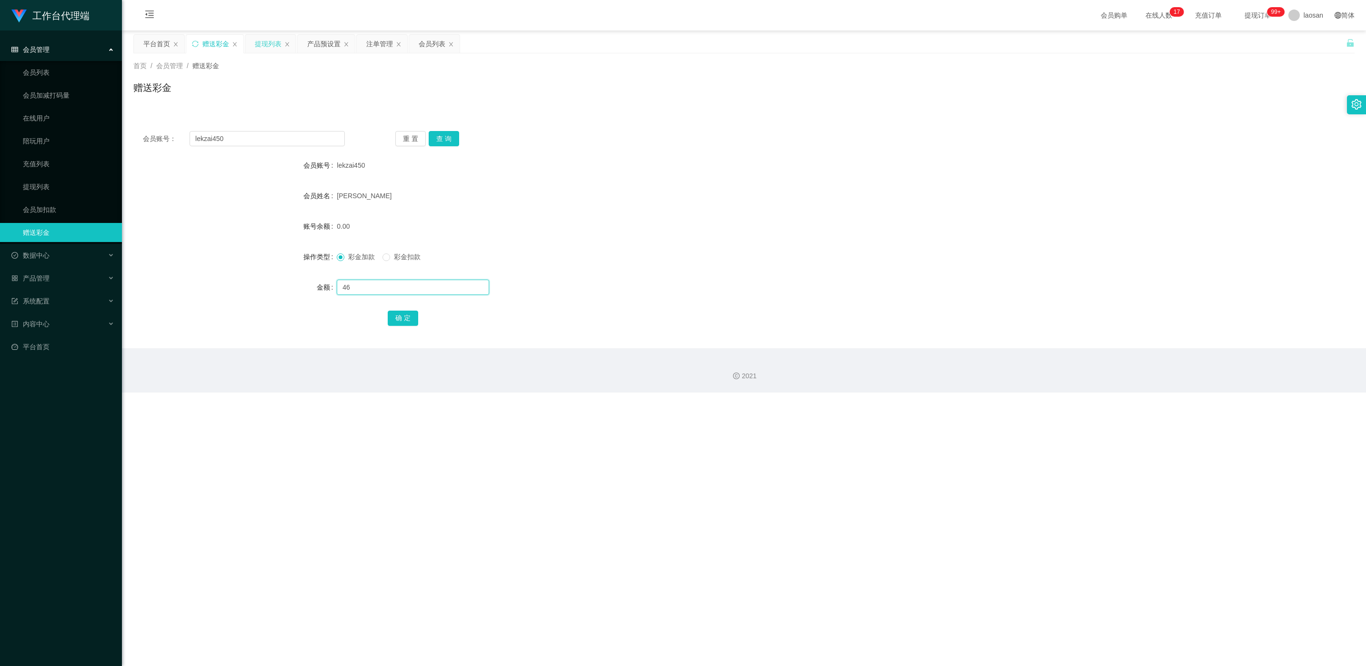
type input "46"
drag, startPoint x: 272, startPoint y: 42, endPoint x: 356, endPoint y: 90, distance: 97.1
click at [272, 42] on div "提现列表" at bounding box center [268, 44] width 27 height 18
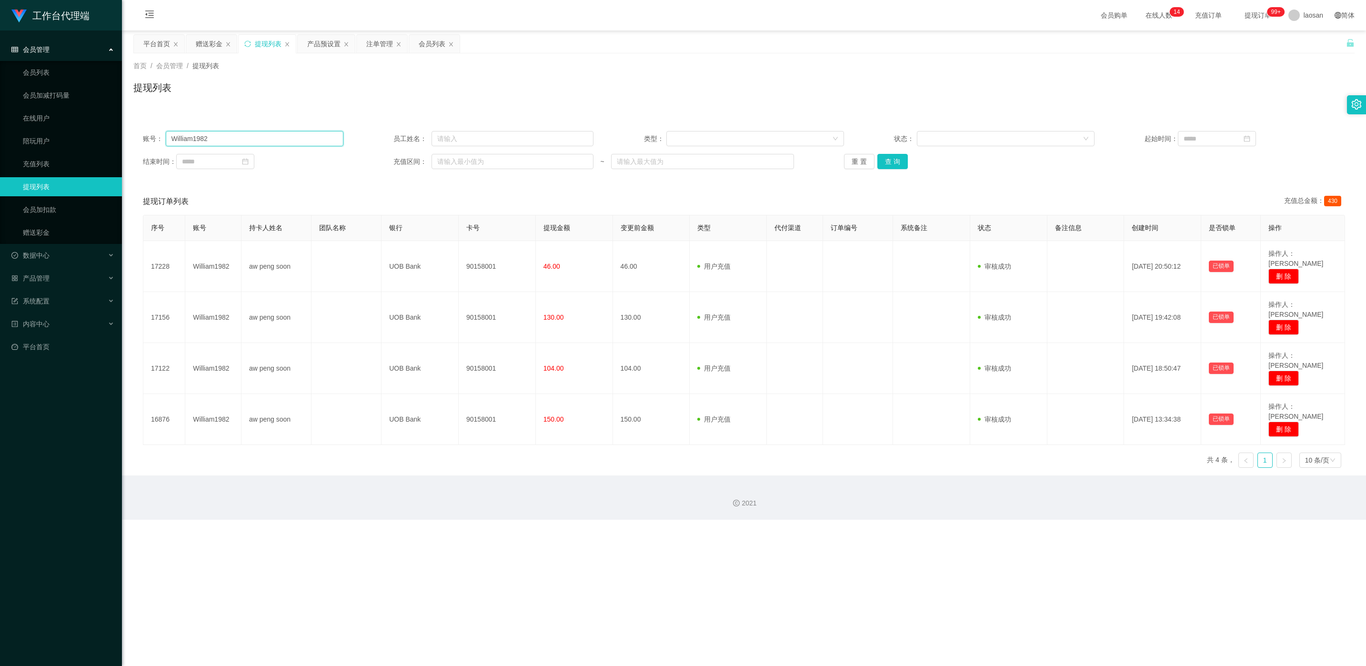
click at [260, 133] on input "William1982" at bounding box center [255, 138] width 178 height 15
paste input "lekzai450"
type input "lekzai450"
click at [212, 45] on div "赠送彩金" at bounding box center [209, 44] width 27 height 18
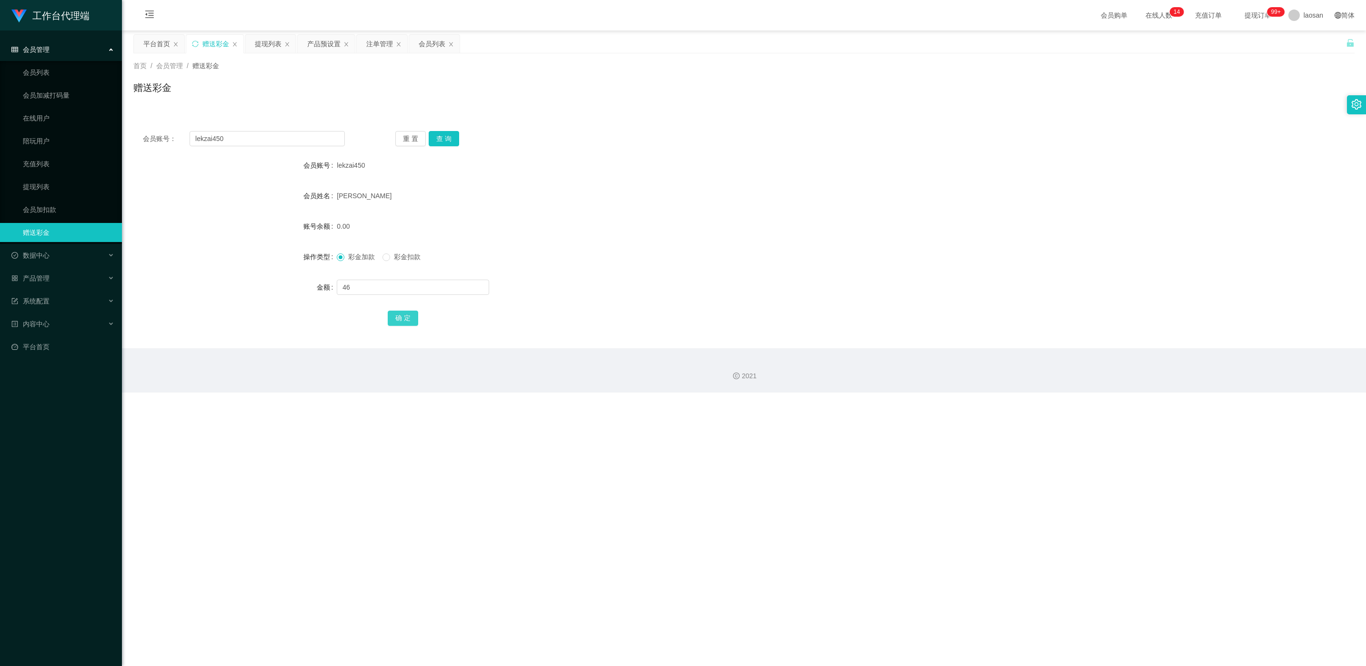
click at [399, 284] on button "确 定" at bounding box center [403, 318] width 30 height 15
click at [267, 50] on div "提现列表" at bounding box center [268, 44] width 27 height 18
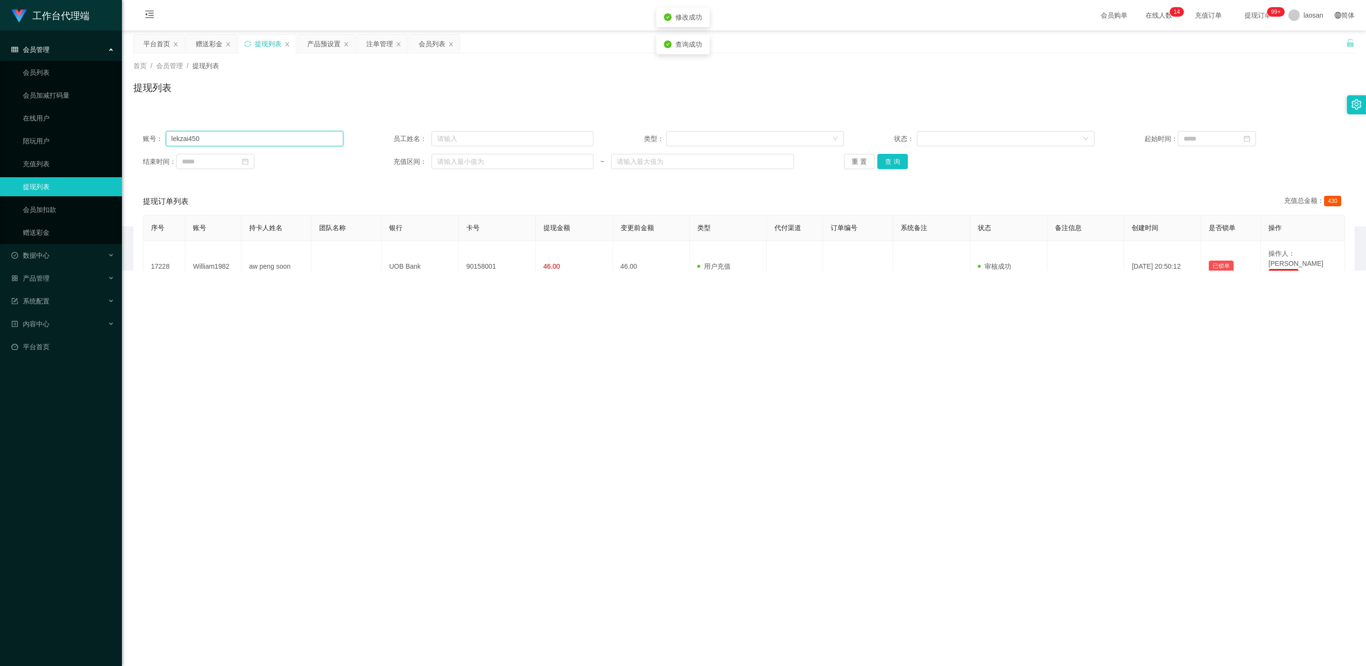
click at [266, 141] on input "lekzai450" at bounding box center [255, 138] width 178 height 15
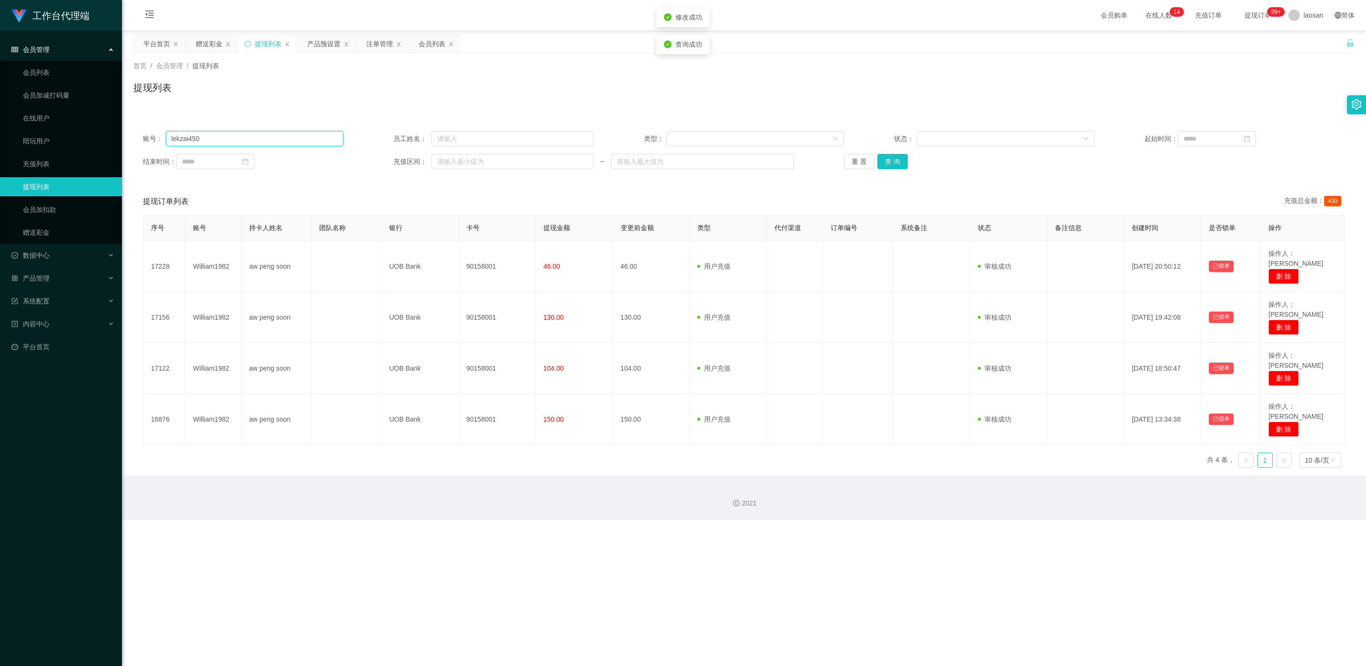
click at [266, 141] on input "lekzai450" at bounding box center [255, 138] width 178 height 15
click at [457, 159] on button "查 询" at bounding box center [893, 161] width 30 height 15
click at [457, 159] on div "重 置 查 询" at bounding box center [944, 161] width 201 height 15
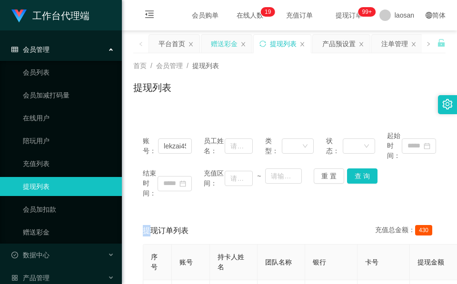
click at [223, 40] on div "赠送彩金" at bounding box center [224, 44] width 27 height 18
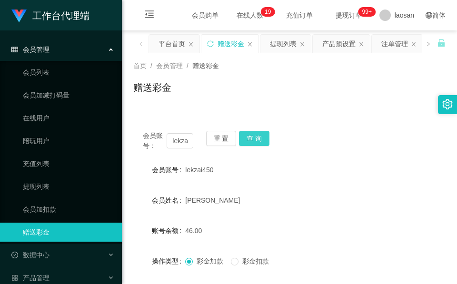
click at [255, 136] on button "查 询" at bounding box center [254, 138] width 30 height 15
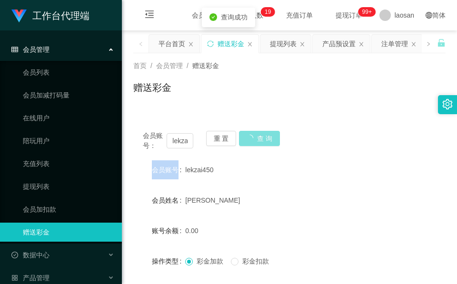
click at [255, 136] on div "会员账号： lekzai450 重 置 查 询" at bounding box center [289, 141] width 313 height 20
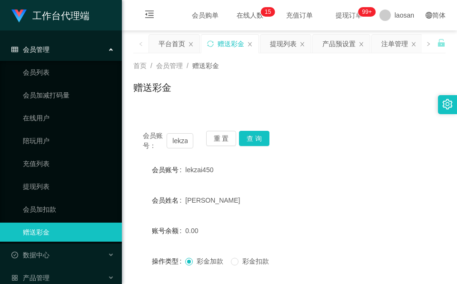
click at [313, 89] on div "赠送彩金" at bounding box center [289, 92] width 313 height 22
click at [285, 49] on div "提现列表" at bounding box center [283, 44] width 27 height 18
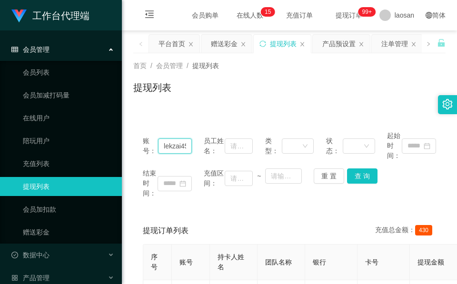
click at [172, 149] on input "lekzai450" at bounding box center [175, 146] width 34 height 15
click at [366, 177] on button "查 询" at bounding box center [362, 176] width 30 height 15
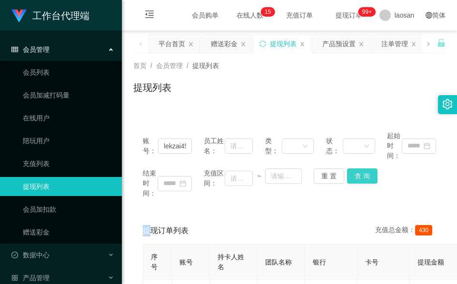
drag, startPoint x: 366, startPoint y: 177, endPoint x: 370, endPoint y: 172, distance: 6.5
click at [367, 176] on div "结束时间： 充值区间： ~ 重 置 查 询" at bounding box center [289, 184] width 293 height 30
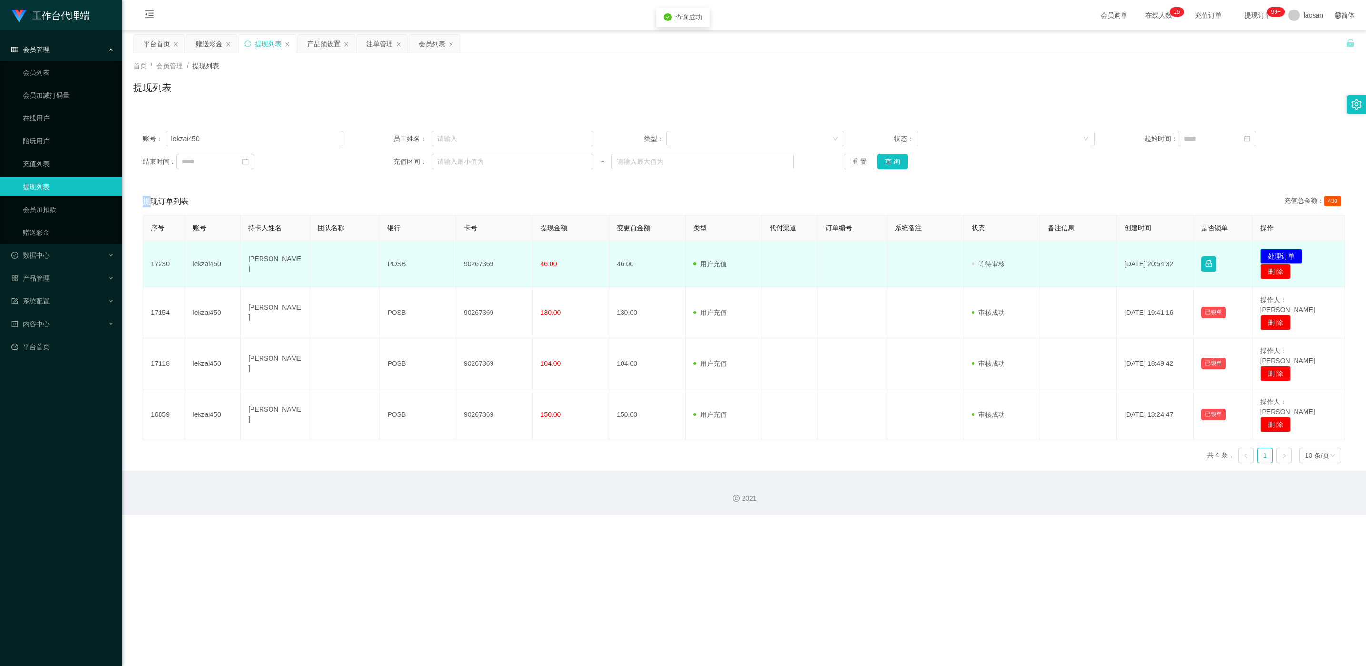
click at [457, 249] on button "处理订单" at bounding box center [1282, 256] width 42 height 15
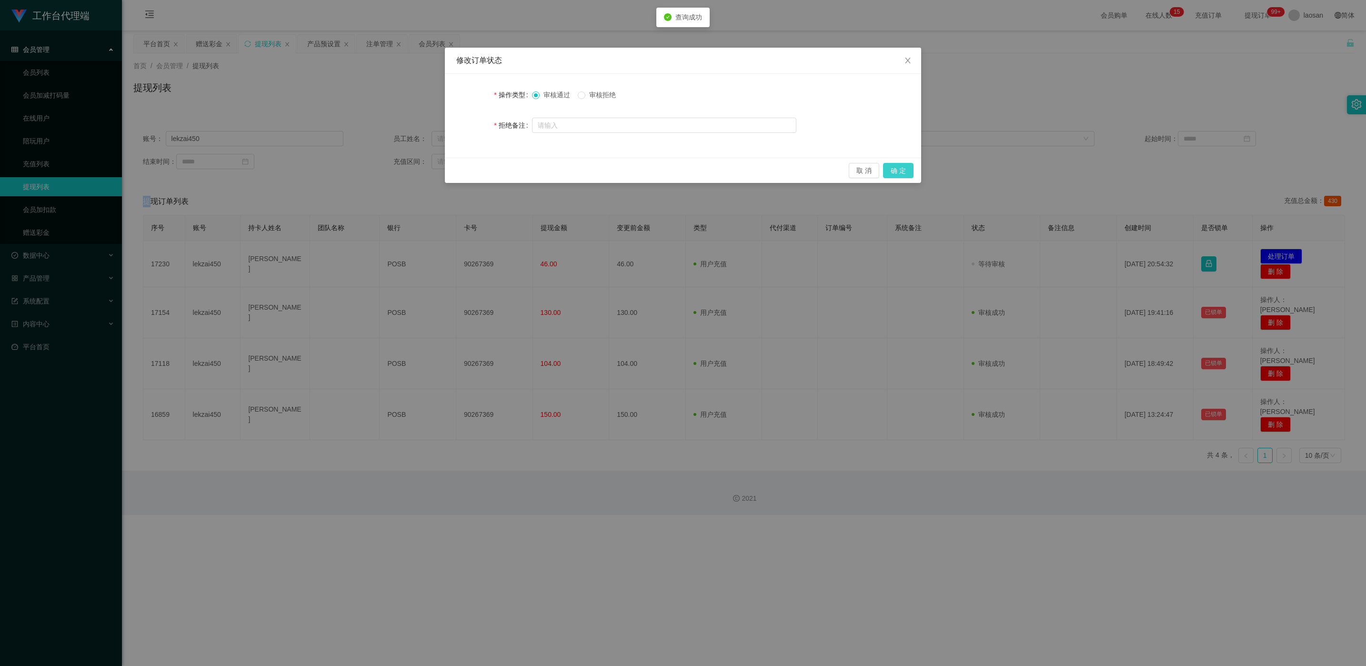
click at [457, 169] on button "确 定" at bounding box center [898, 170] width 30 height 15
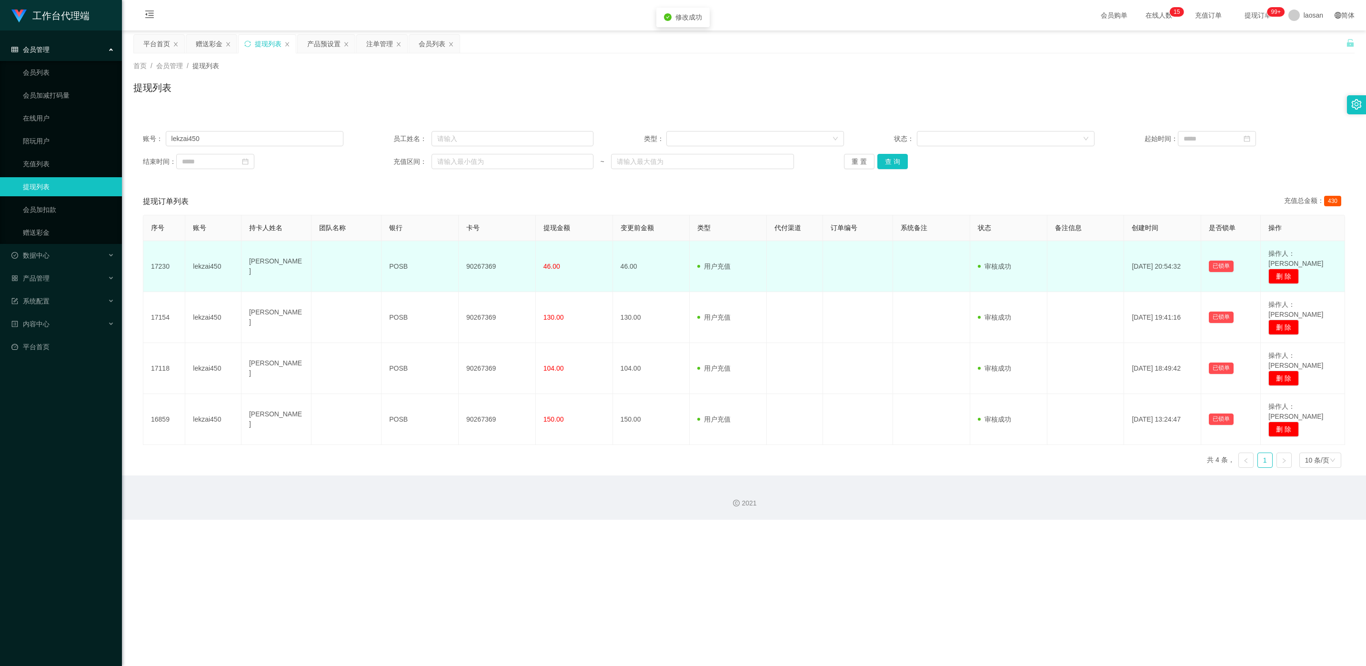
click at [457, 263] on td "90267369" at bounding box center [497, 266] width 77 height 51
